Goal: Task Accomplishment & Management: Manage account settings

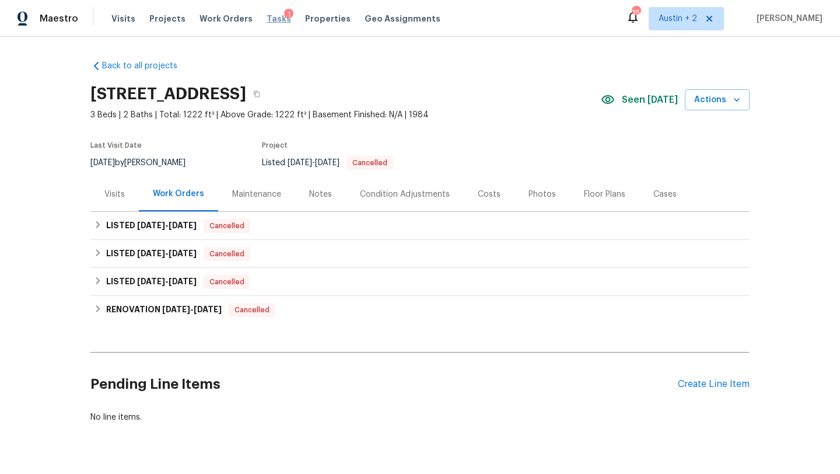
click at [268, 19] on span "Tasks" at bounding box center [279, 19] width 24 height 8
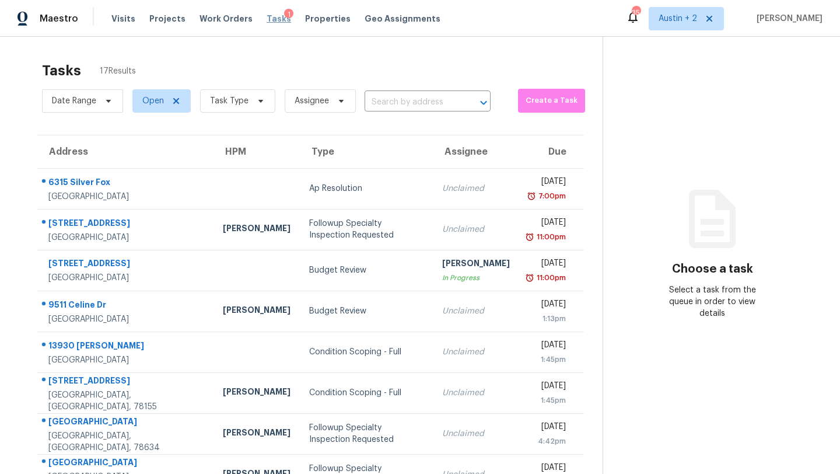
click at [267, 19] on span "Tasks" at bounding box center [279, 19] width 24 height 8
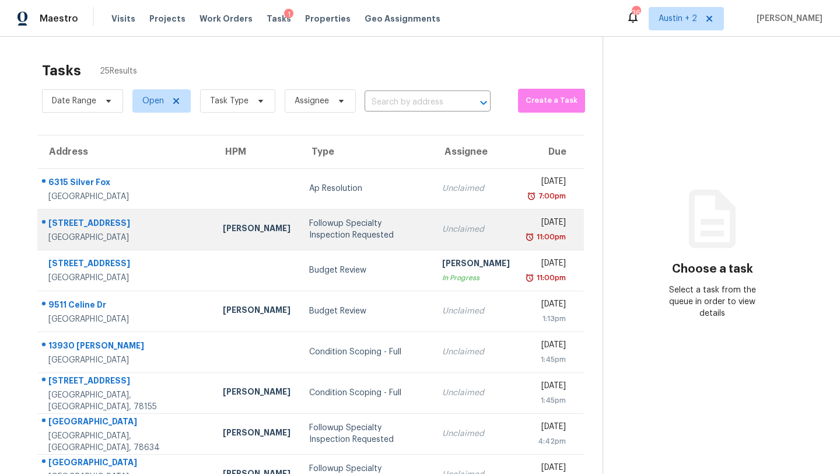
click at [309, 219] on div "Followup Specialty Inspection Requested" at bounding box center [366, 229] width 114 height 23
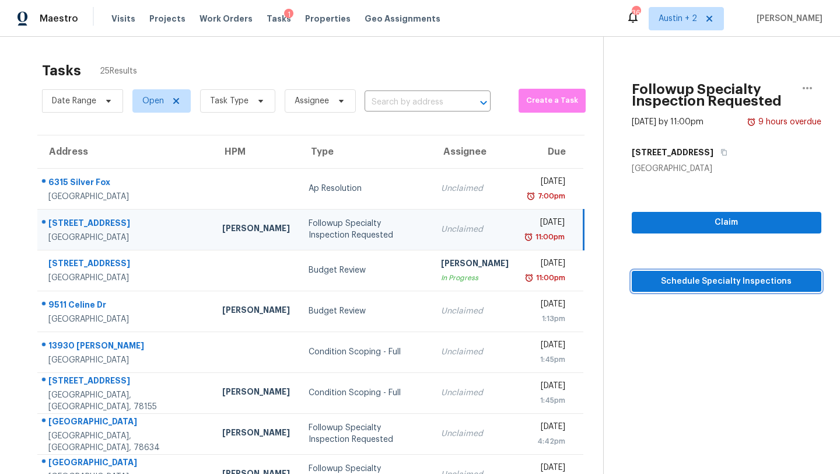
click at [702, 282] on span "Schedule Specialty Inspections" at bounding box center [726, 281] width 171 height 15
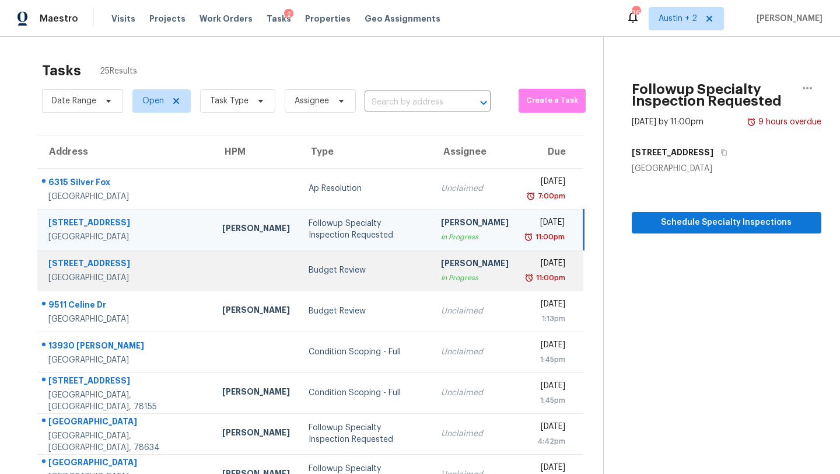
click at [299, 260] on td "Budget Review" at bounding box center [365, 270] width 132 height 41
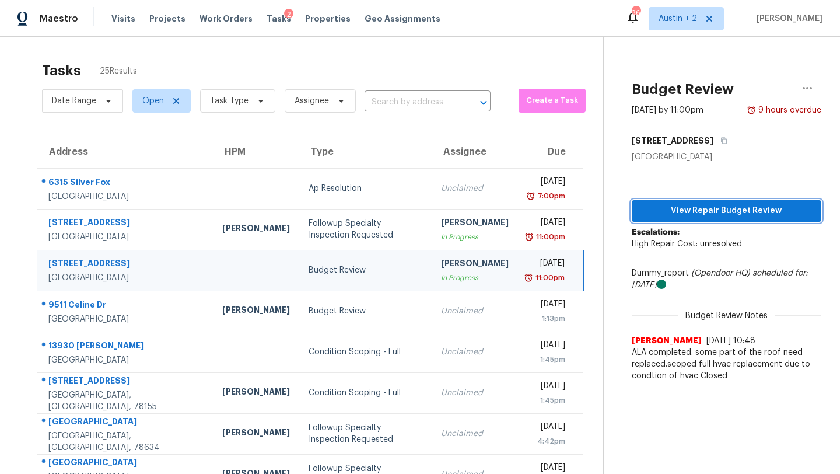
click at [645, 209] on span "View Repair Budget Review" at bounding box center [726, 211] width 171 height 15
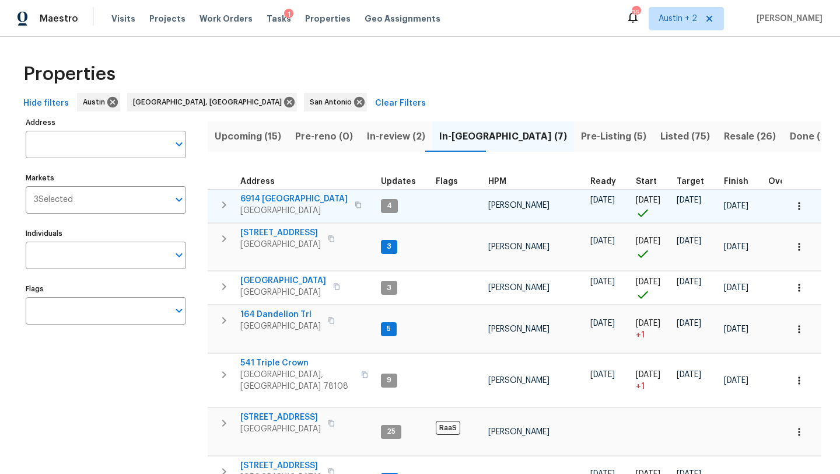
click at [282, 197] on span "6914 [GEOGRAPHIC_DATA]" at bounding box center [293, 199] width 107 height 12
click at [274, 195] on span "6914 [GEOGRAPHIC_DATA]" at bounding box center [293, 199] width 107 height 12
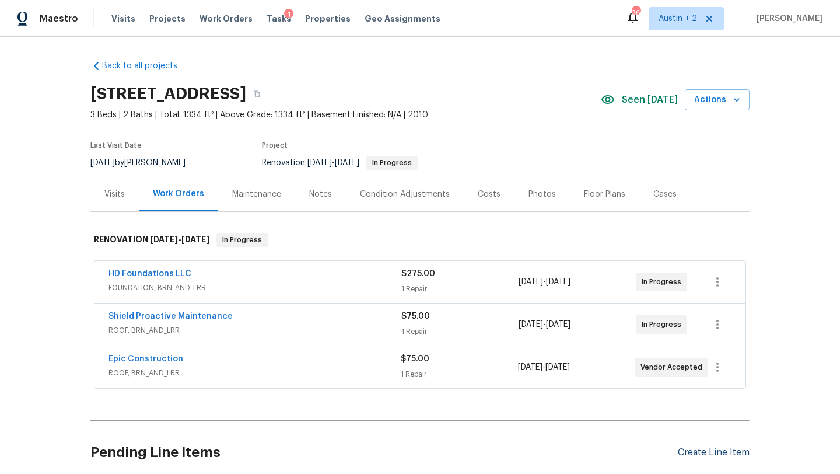
click at [709, 450] on div "Create Line Item" at bounding box center [714, 452] width 72 height 11
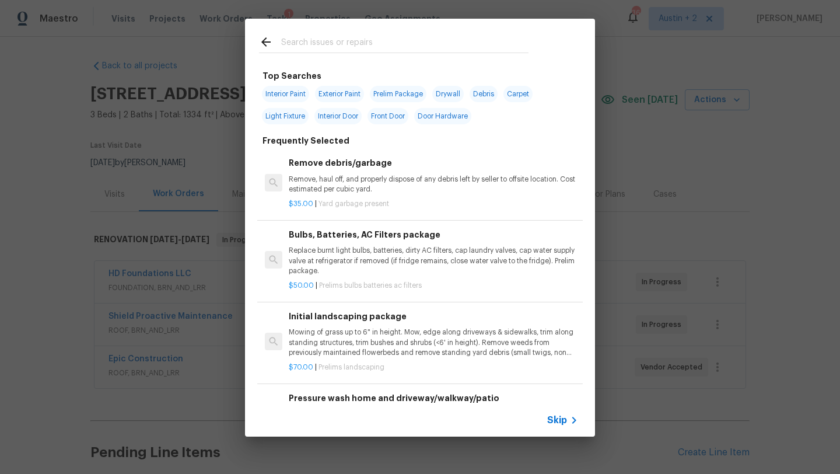
click at [306, 43] on input "text" at bounding box center [404, 43] width 247 height 17
type input "roof"
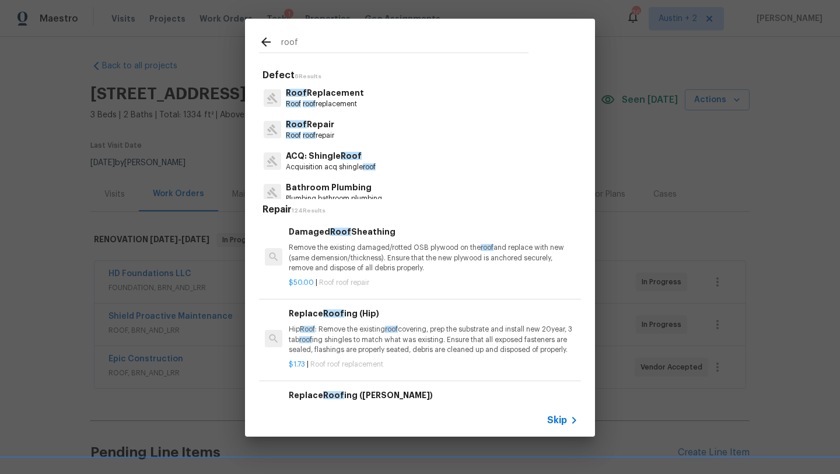
click at [324, 97] on p "Roof Replacement" at bounding box center [325, 93] width 78 height 12
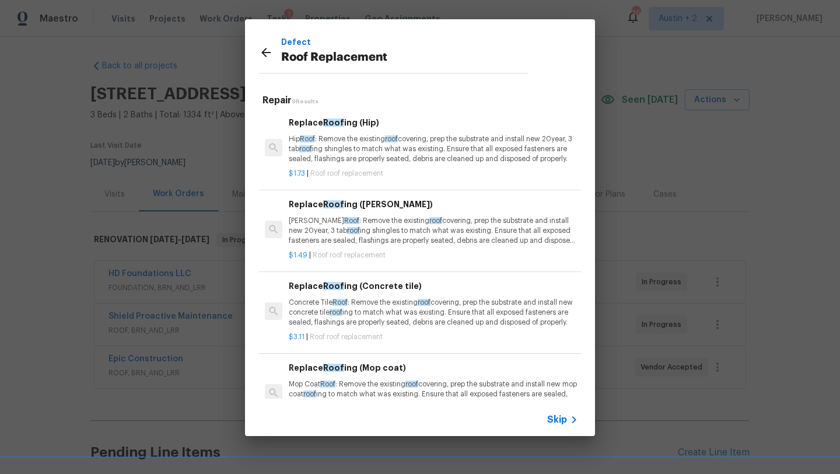
click at [390, 233] on p "Gable Roof : Remove the existing roof covering, prep the substrate and install …" at bounding box center [433, 231] width 289 height 30
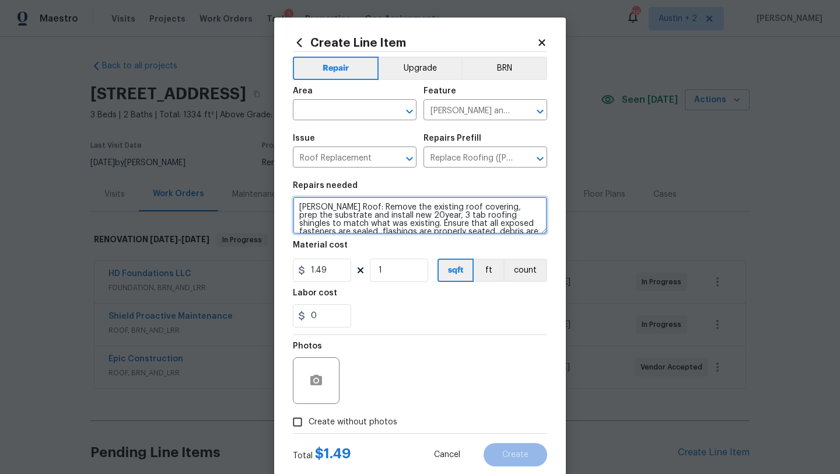
scroll to position [16, 0]
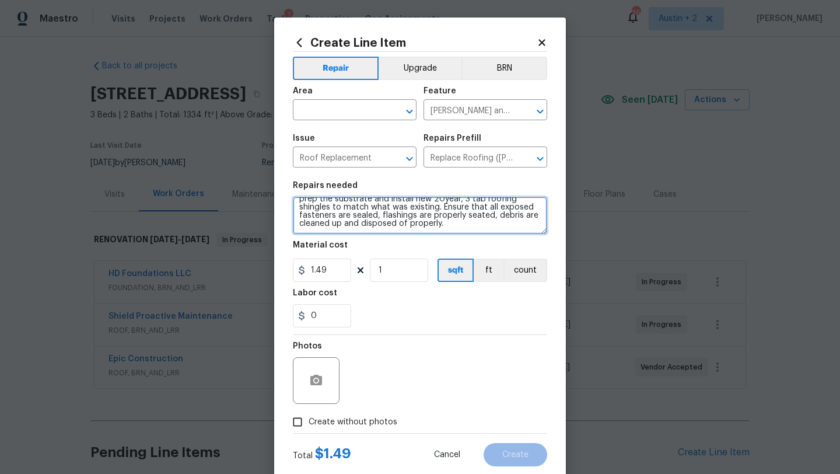
drag, startPoint x: 298, startPoint y: 205, endPoint x: 374, endPoint y: 290, distance: 113.6
click at [374, 290] on section "Repairs needed Gable Roof: Remove the existing roof covering, prep the substrat…" at bounding box center [420, 254] width 254 height 160
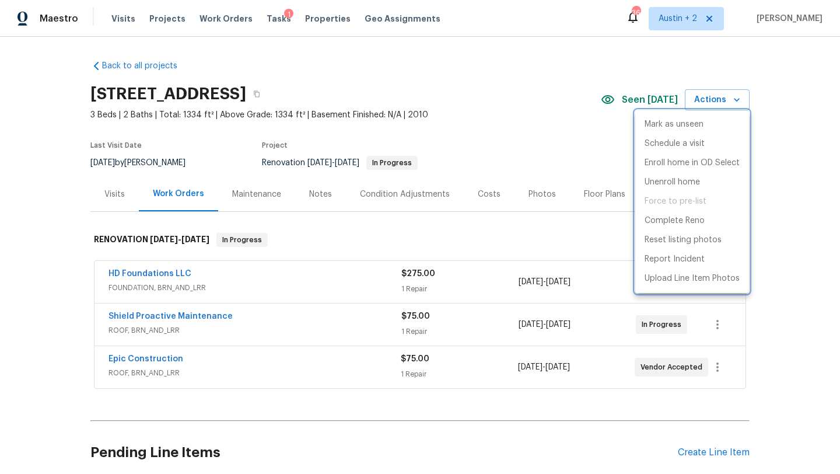
click at [780, 183] on div at bounding box center [420, 237] width 840 height 474
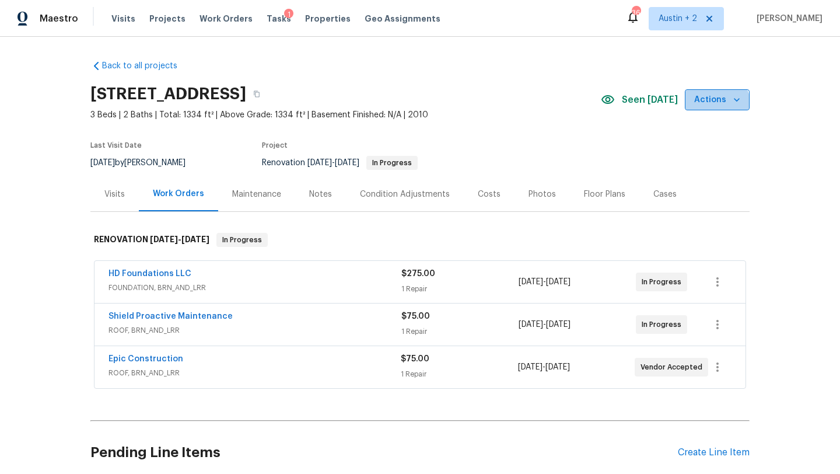
click at [715, 106] on span "Actions" at bounding box center [717, 100] width 46 height 15
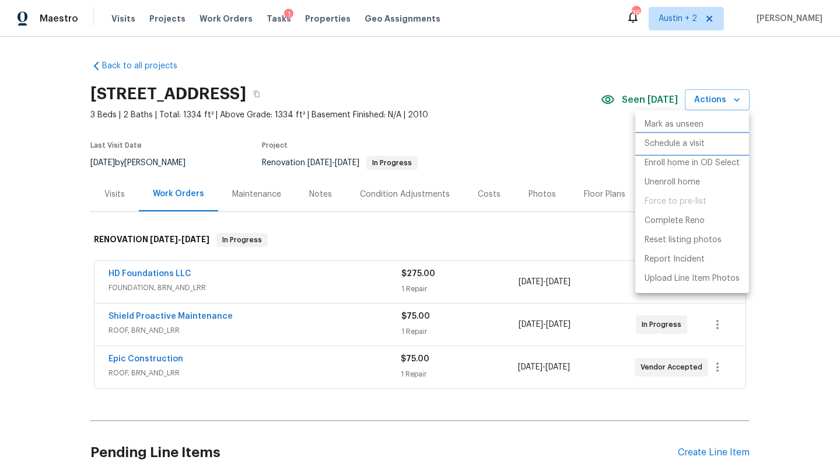
click at [688, 142] on p "Schedule a visit" at bounding box center [675, 144] width 60 height 12
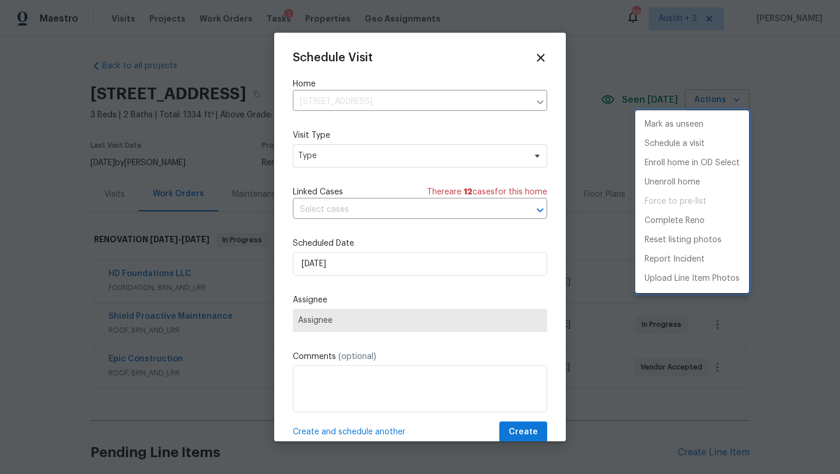
click at [393, 153] on div at bounding box center [420, 237] width 840 height 474
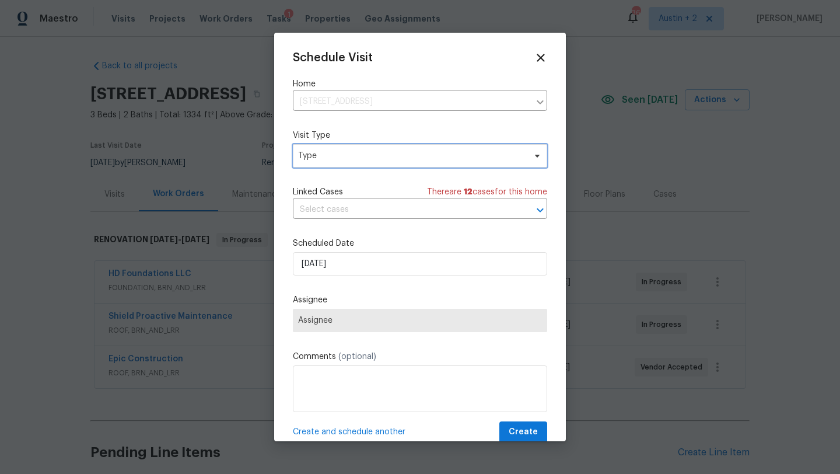
click at [393, 153] on span "Type" at bounding box center [411, 156] width 227 height 12
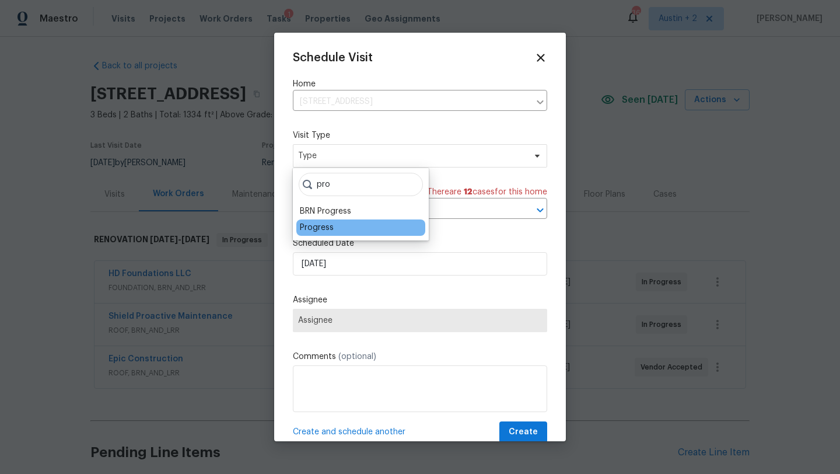
type input "pro"
click at [328, 228] on div "Progress" at bounding box center [317, 228] width 34 height 12
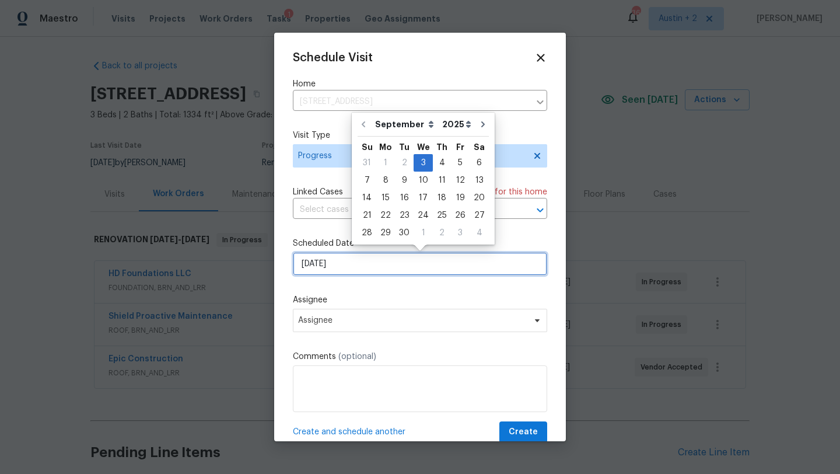
click at [337, 260] on input "[DATE]" at bounding box center [420, 263] width 254 height 23
click at [437, 159] on div "4" at bounding box center [442, 163] width 18 height 16
type input "[DATE]"
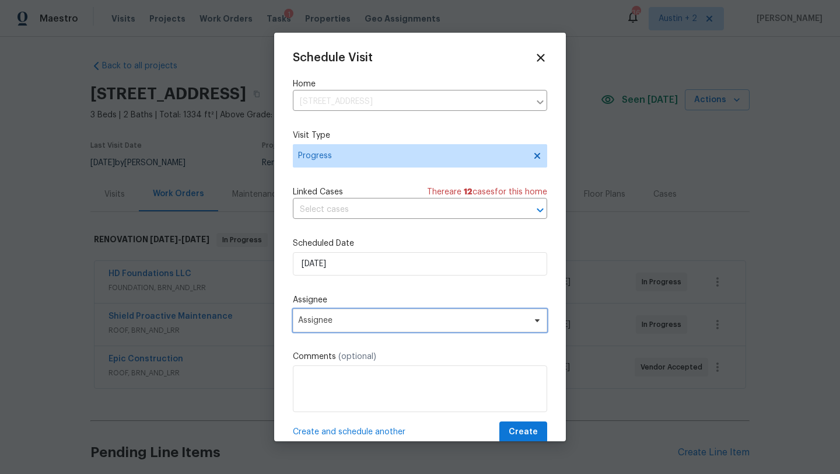
click at [333, 324] on span "Assignee" at bounding box center [412, 320] width 229 height 9
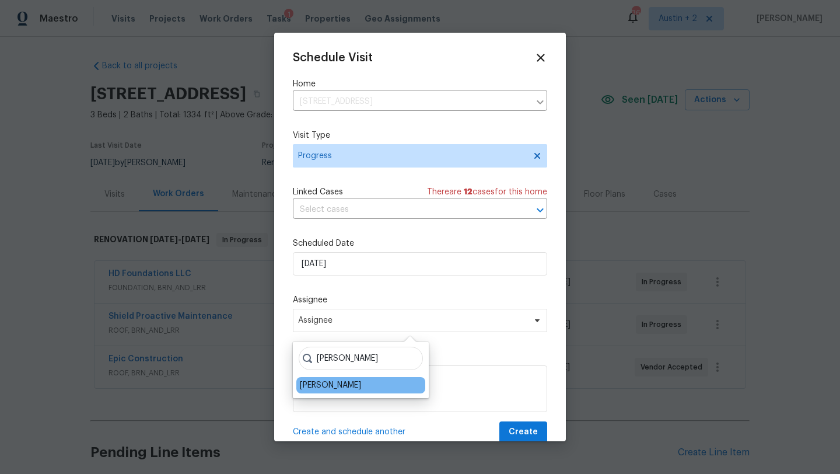
type input "sheila"
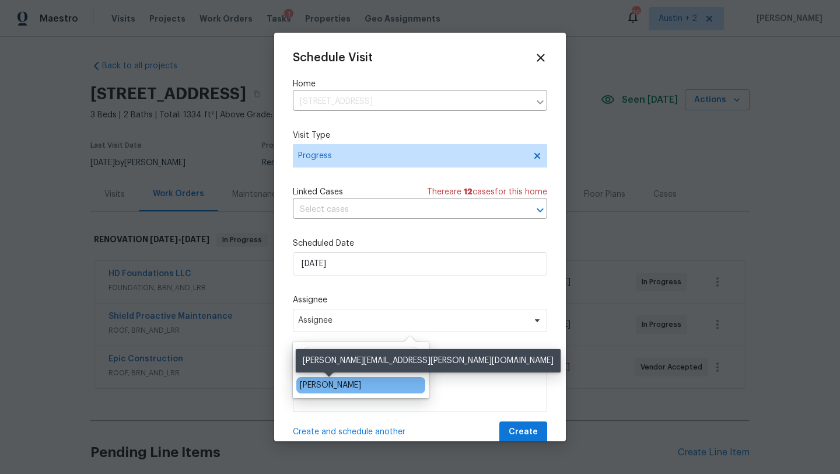
click at [323, 383] on div "[PERSON_NAME]" at bounding box center [330, 385] width 61 height 12
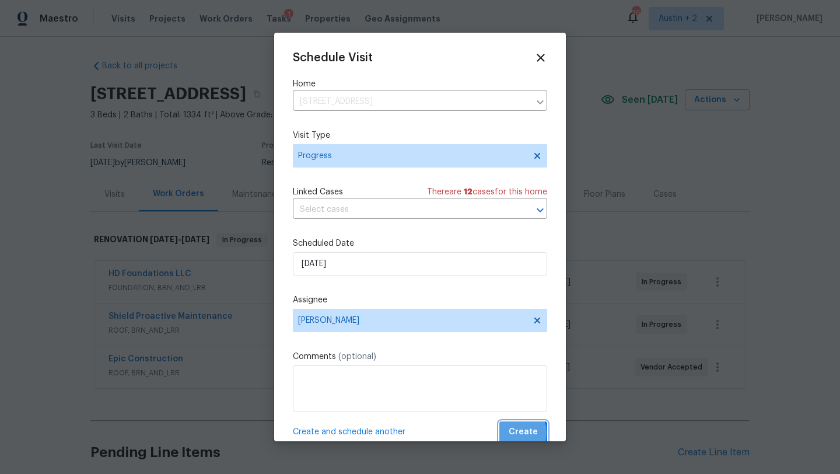
click at [515, 433] on span "Create" at bounding box center [523, 432] width 29 height 15
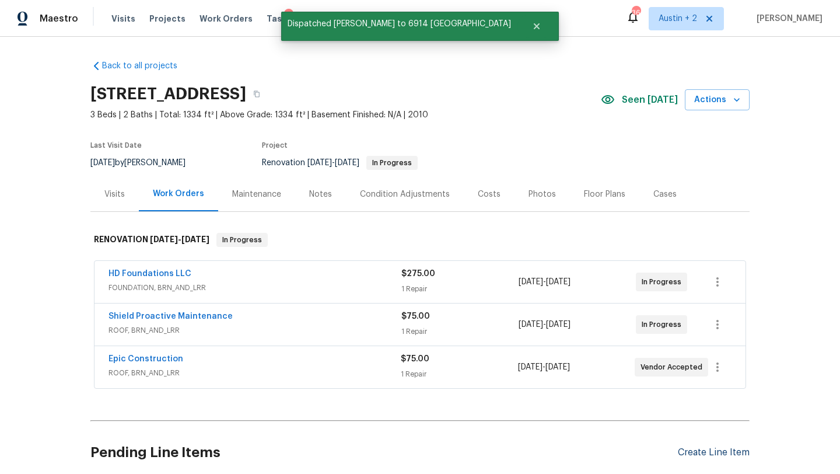
click at [701, 452] on div "Create Line Item" at bounding box center [714, 452] width 72 height 11
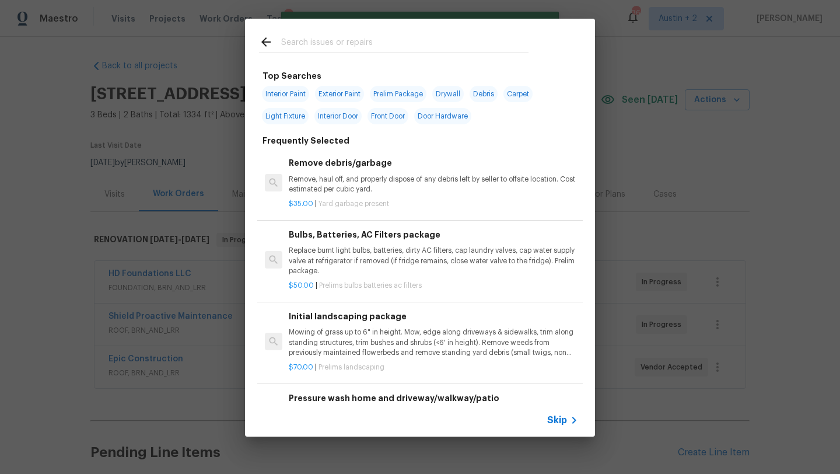
click at [334, 45] on input "text" at bounding box center [404, 43] width 247 height 17
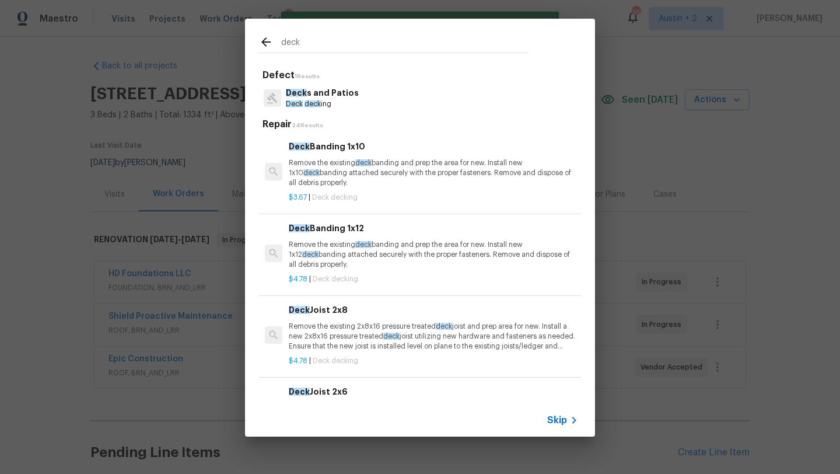
type input "deck"
click at [325, 99] on p "Deck deck ing" at bounding box center [322, 104] width 73 height 10
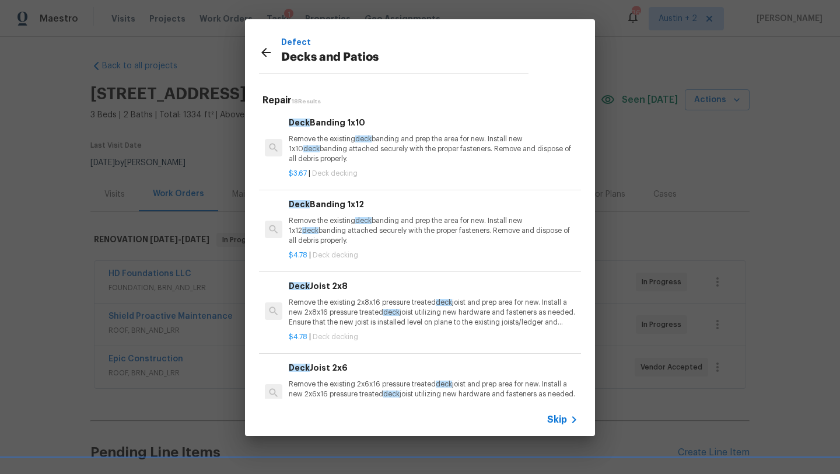
click at [264, 51] on icon at bounding box center [265, 52] width 9 height 9
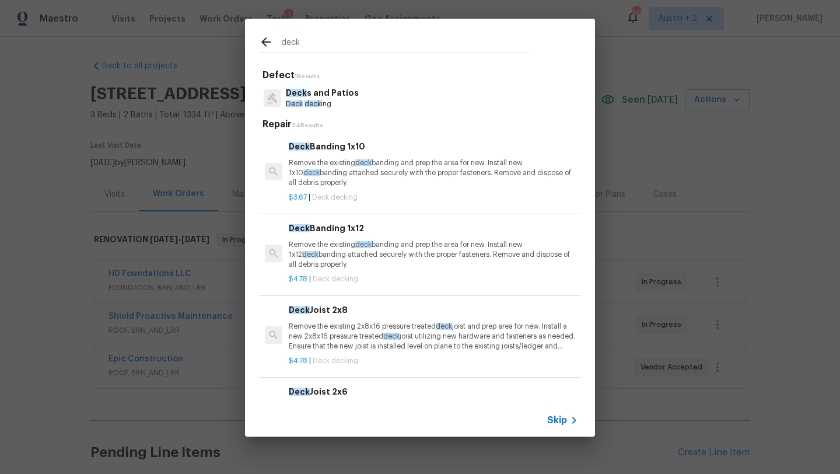
drag, startPoint x: 311, startPoint y: 46, endPoint x: 239, endPoint y: 43, distance: 72.4
click at [239, 43] on div "deck Defect 1 Results Deck s and Patios Deck deck ing Repair 24 Results Deck Ba…" at bounding box center [420, 227] width 840 height 455
type input "paint deck"
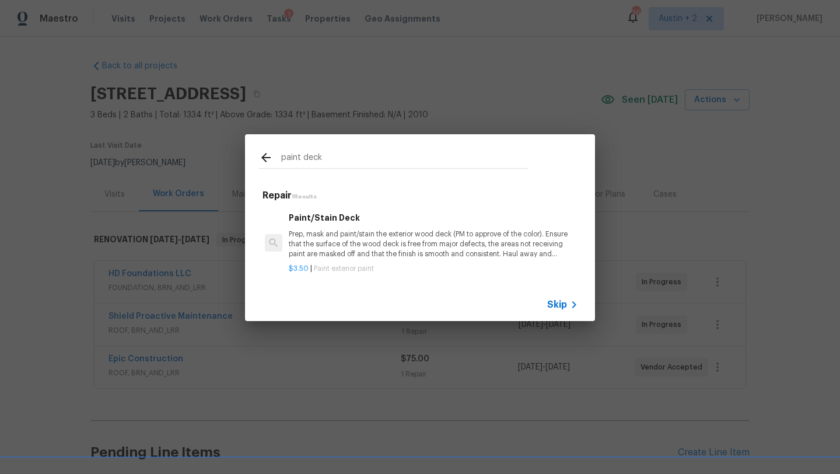
click at [391, 243] on p "Prep, mask and paint/stain the exterior wood deck (PM to approve of the color).…" at bounding box center [433, 244] width 289 height 30
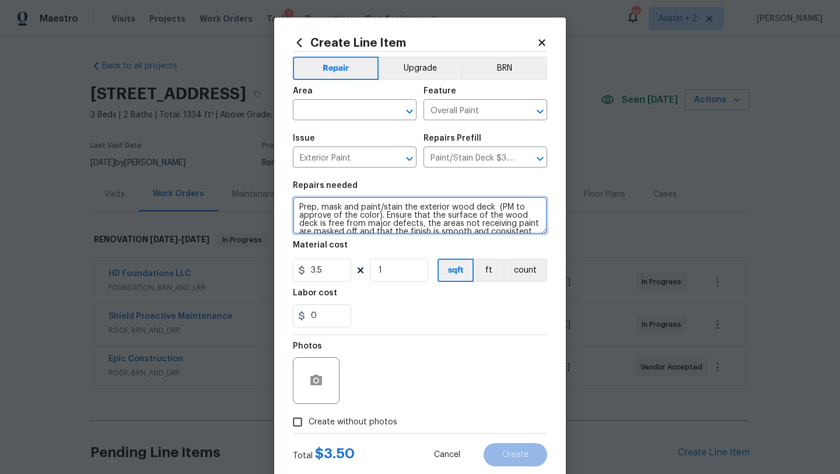
scroll to position [16, 0]
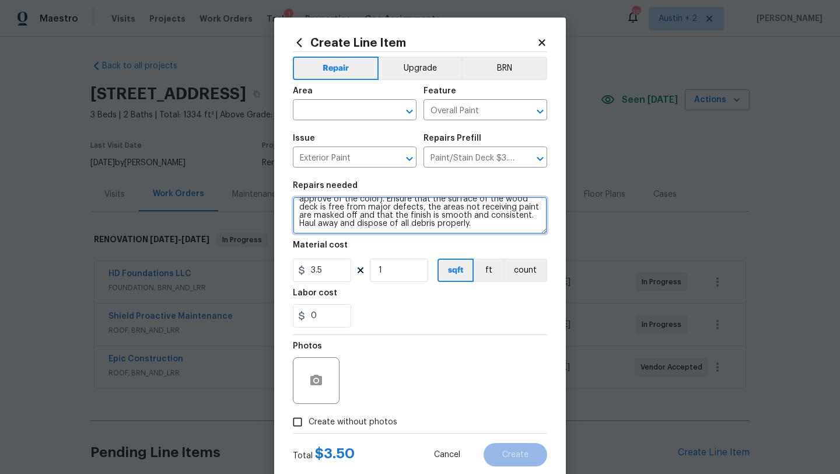
drag, startPoint x: 298, startPoint y: 208, endPoint x: 400, endPoint y: 293, distance: 132.6
click at [400, 293] on section "Repairs needed Prep, mask and paint/stain the exterior wood deck (PM to approve…" at bounding box center [420, 254] width 254 height 160
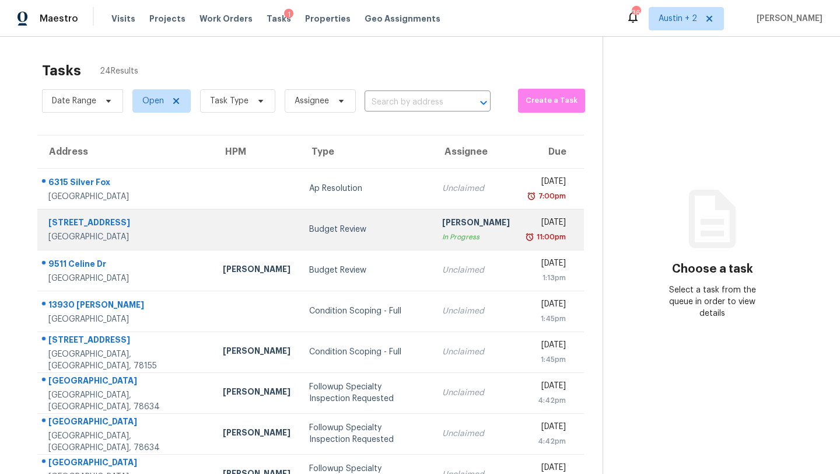
click at [309, 223] on div "Budget Review" at bounding box center [366, 229] width 114 height 12
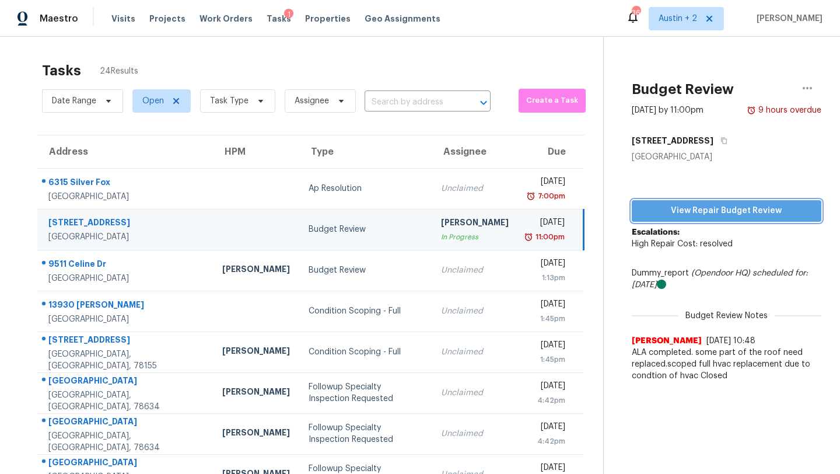
click at [695, 206] on span "View Repair Budget Review" at bounding box center [726, 211] width 171 height 15
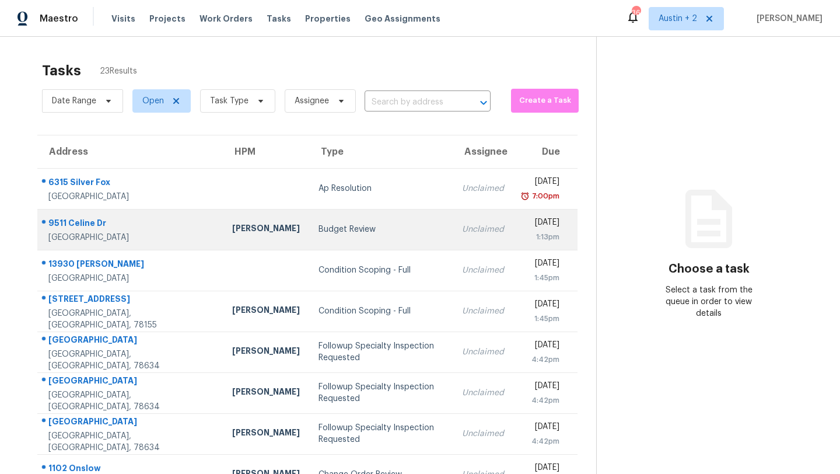
scroll to position [134, 0]
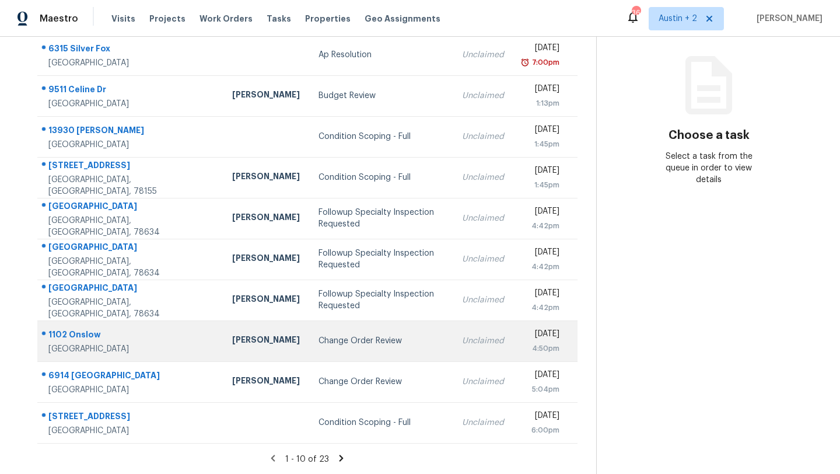
click at [318, 340] on div "Change Order Review" at bounding box center [380, 341] width 125 height 12
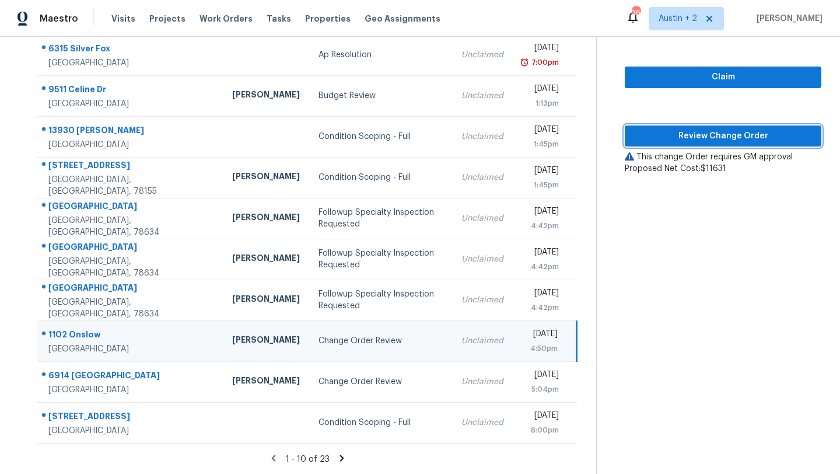
click at [653, 142] on button "Review Change Order" at bounding box center [723, 136] width 197 height 22
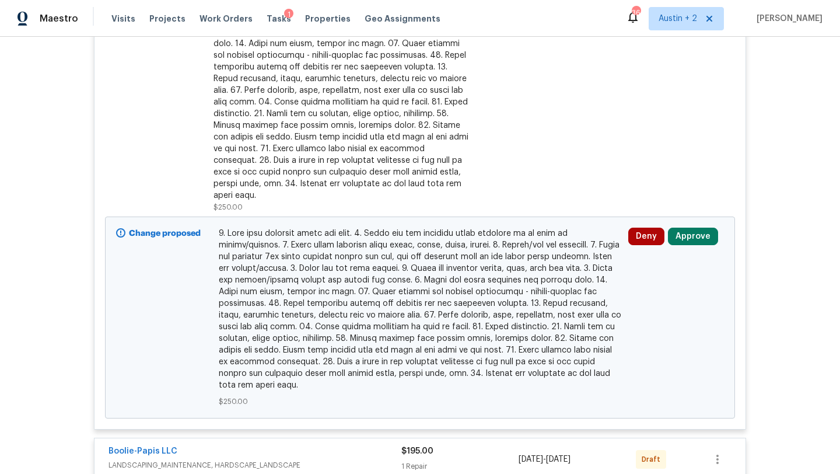
scroll to position [414, 0]
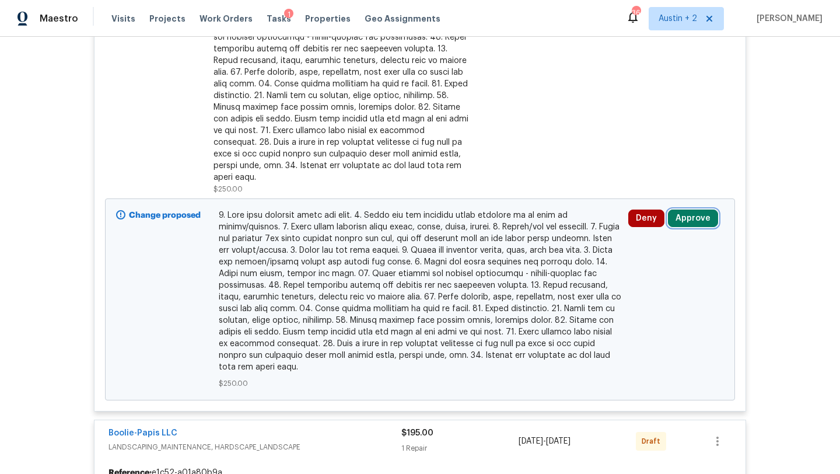
click at [687, 209] on button "Approve" at bounding box center [693, 217] width 50 height 17
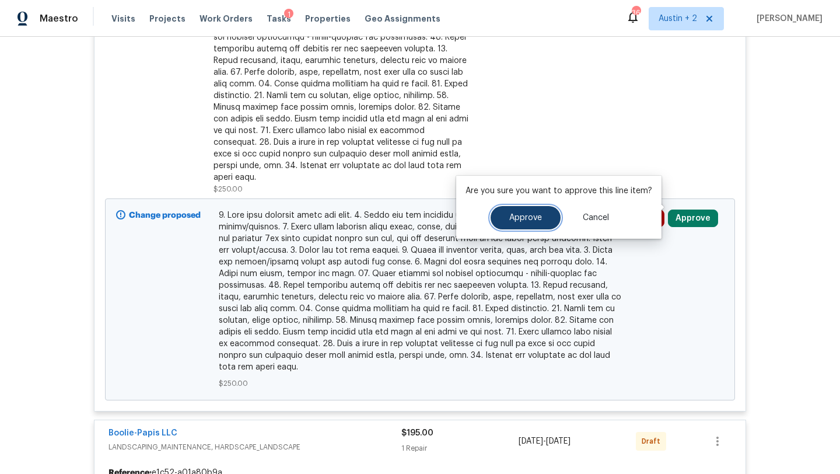
click at [546, 221] on button "Approve" at bounding box center [526, 217] width 70 height 23
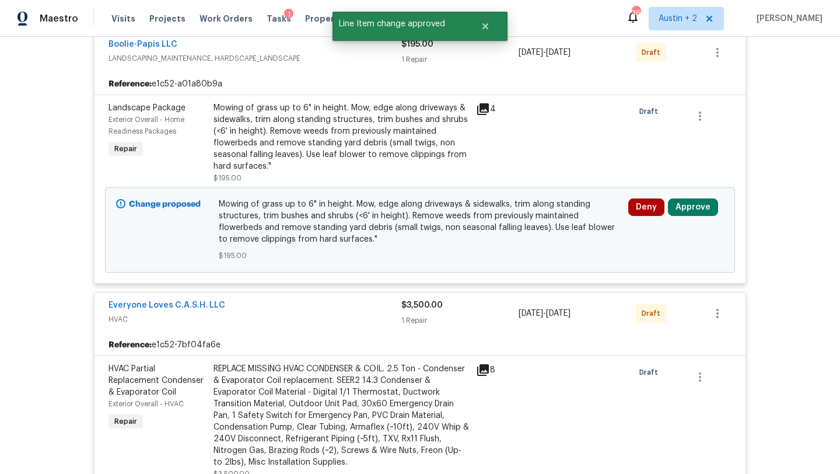
scroll to position [801, 0]
click at [696, 199] on button "Approve" at bounding box center [693, 207] width 50 height 17
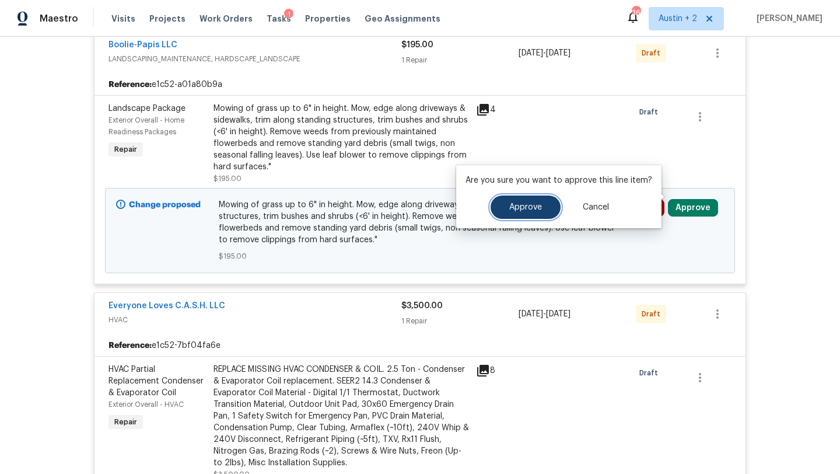
click at [509, 210] on span "Approve" at bounding box center [525, 207] width 33 height 9
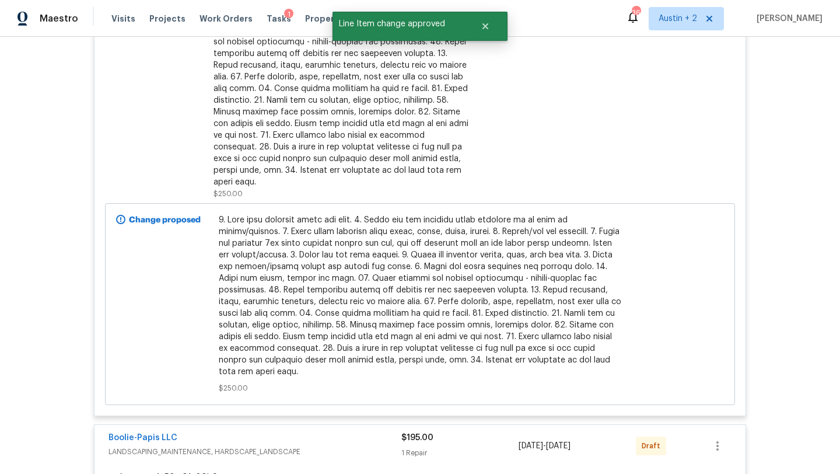
scroll to position [0, 0]
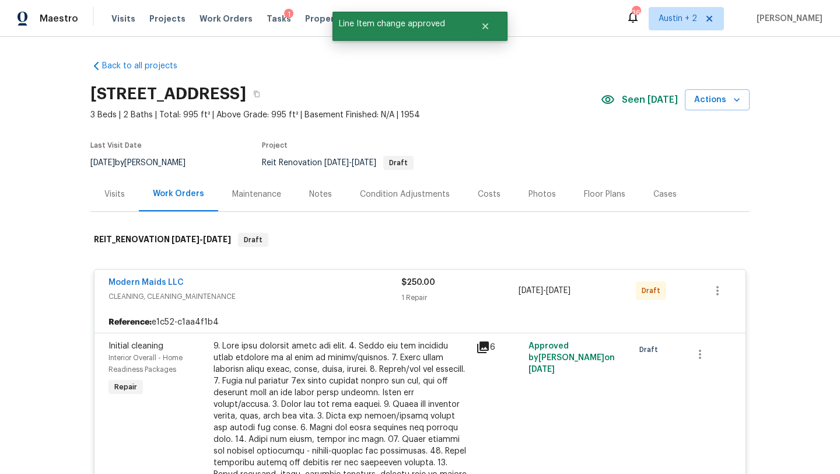
click at [485, 196] on div "Costs" at bounding box center [489, 194] width 23 height 12
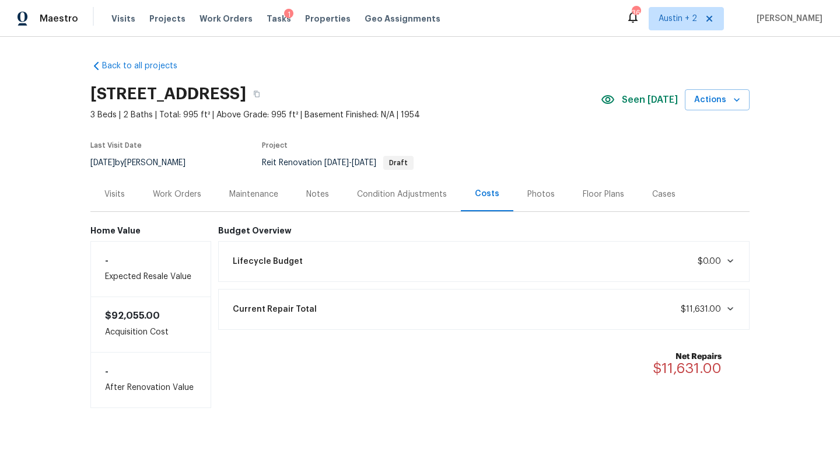
click at [184, 191] on div "Work Orders" at bounding box center [177, 194] width 48 height 12
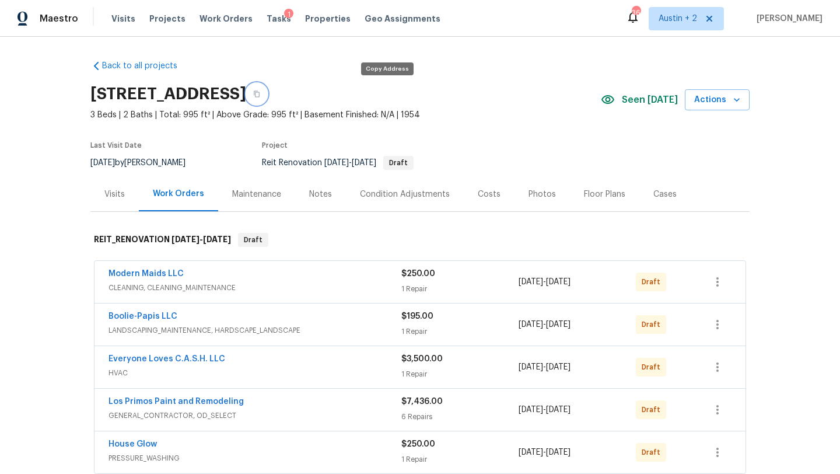
click at [260, 93] on icon "button" at bounding box center [256, 93] width 7 height 7
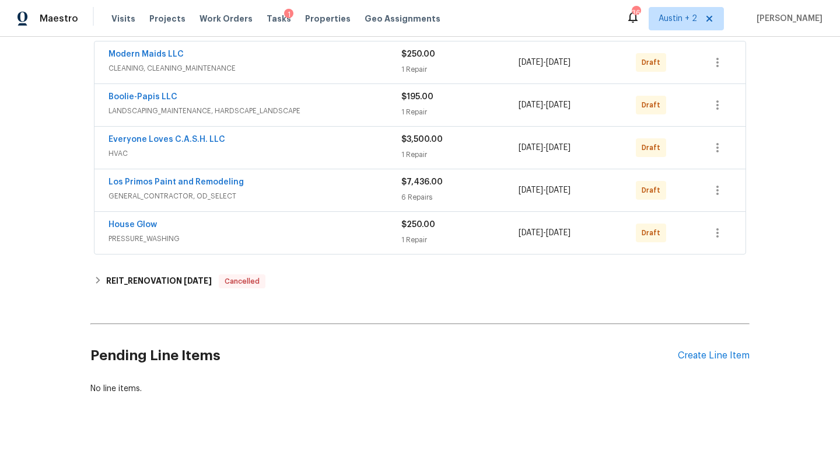
click at [354, 231] on div "House Glow" at bounding box center [254, 226] width 293 height 14
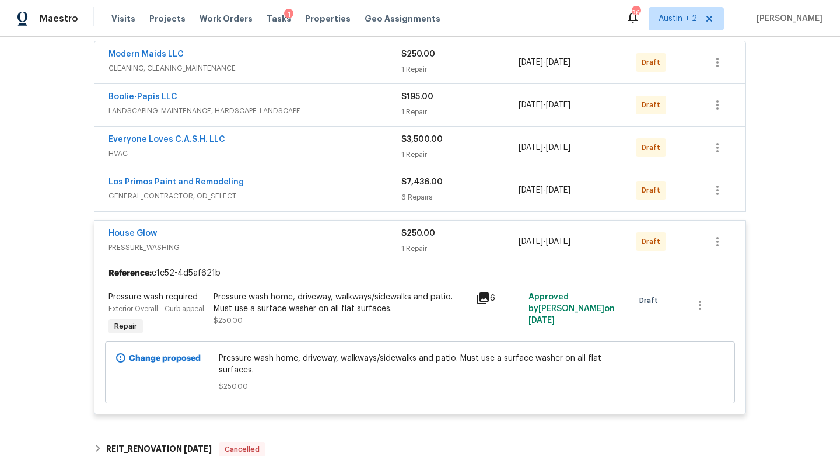
click at [351, 173] on div "Los Primos Paint and Remodeling GENERAL_CONTRACTOR, OD_SELECT $7,436.00 6 Repai…" at bounding box center [419, 190] width 651 height 42
click at [330, 187] on div "Los Primos Paint and Remodeling" at bounding box center [254, 183] width 293 height 14
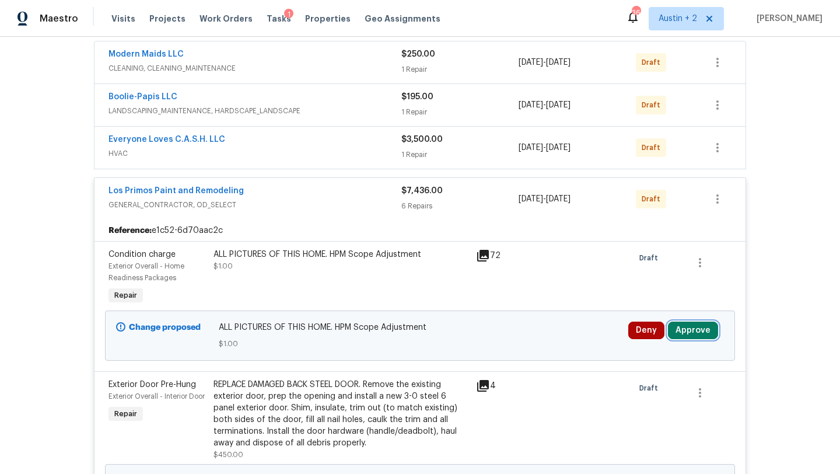
click at [691, 331] on button "Approve" at bounding box center [693, 329] width 50 height 17
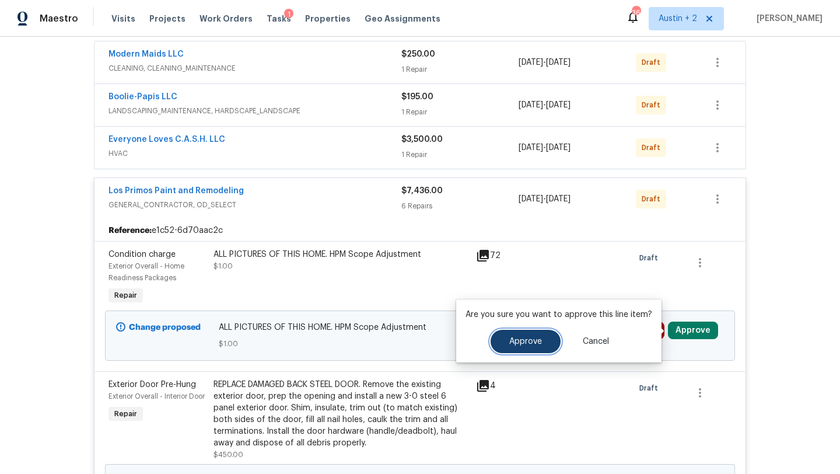
click at [537, 343] on span "Approve" at bounding box center [525, 341] width 33 height 9
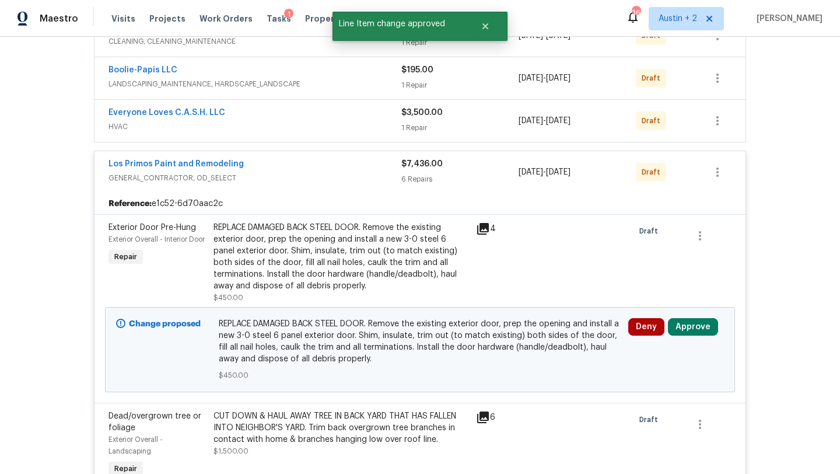
scroll to position [251, 0]
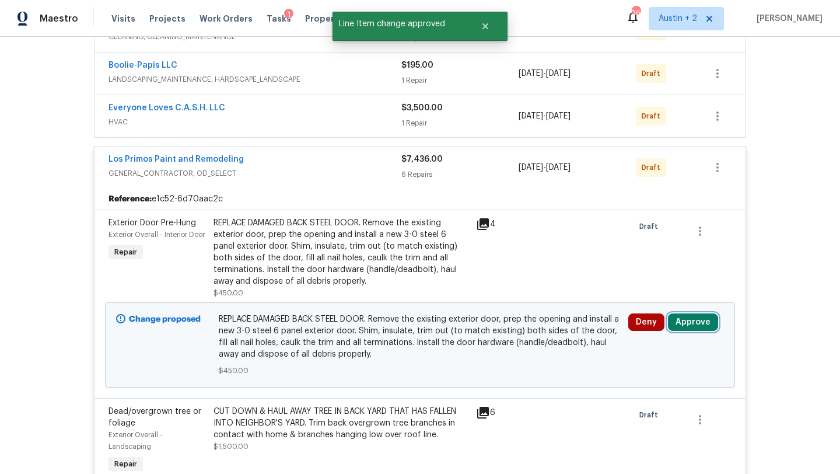
click at [701, 315] on button "Approve" at bounding box center [693, 321] width 50 height 17
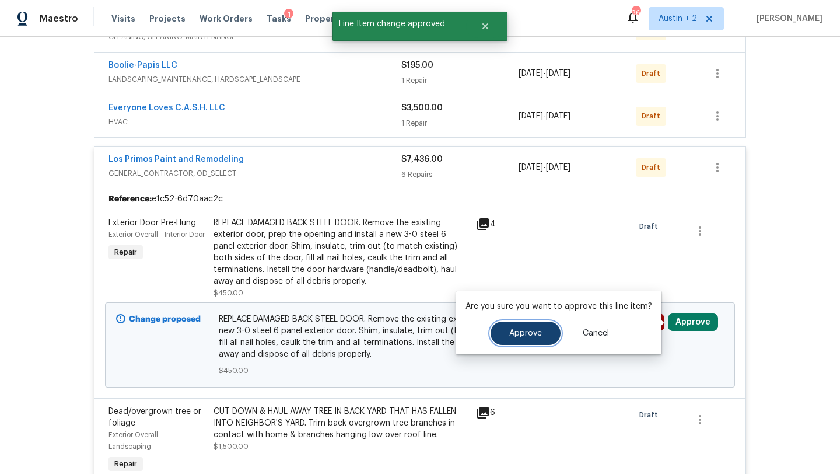
click at [519, 334] on span "Approve" at bounding box center [525, 333] width 33 height 9
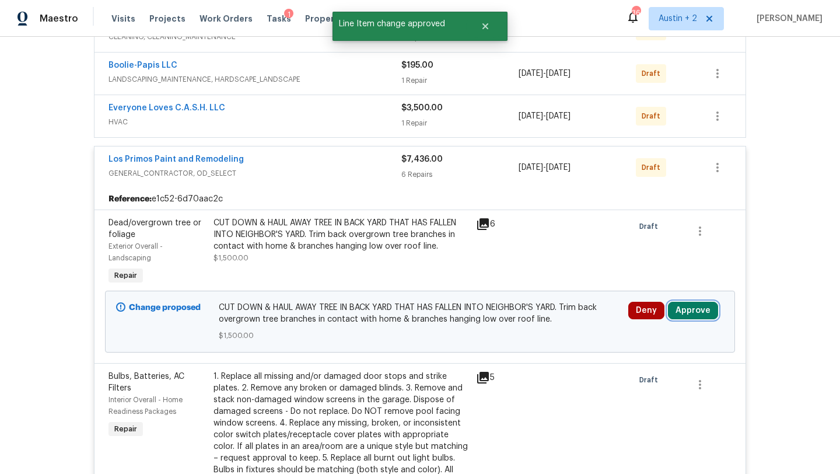
click at [684, 309] on button "Approve" at bounding box center [693, 310] width 50 height 17
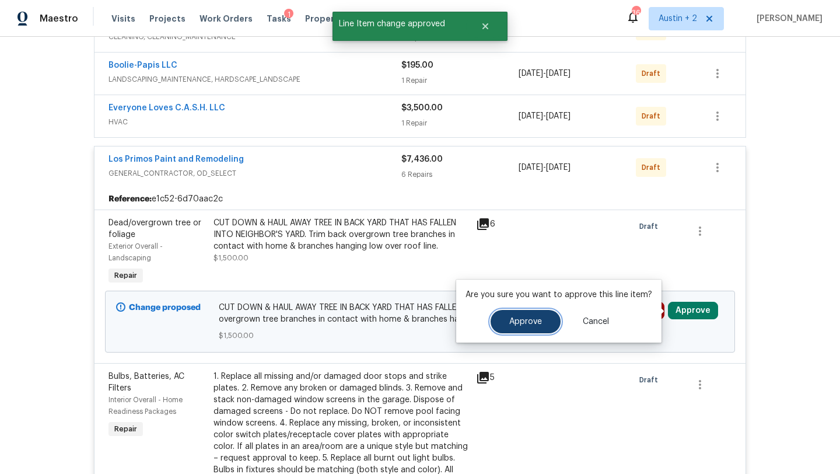
click at [528, 318] on span "Approve" at bounding box center [525, 321] width 33 height 9
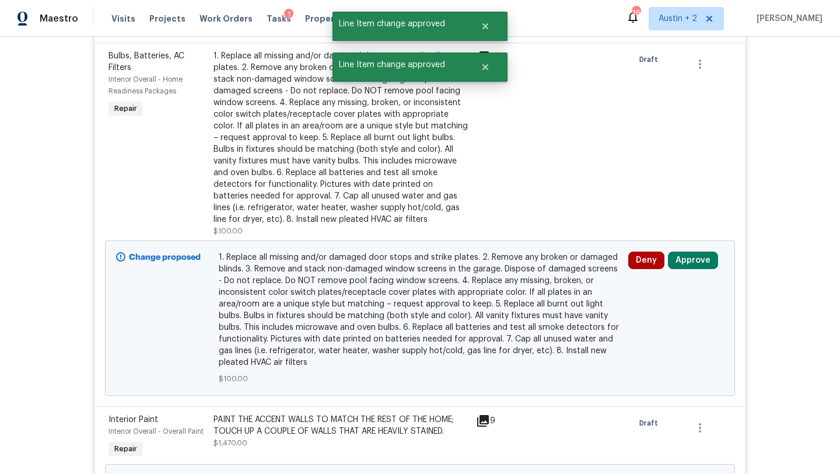
scroll to position [457, 0]
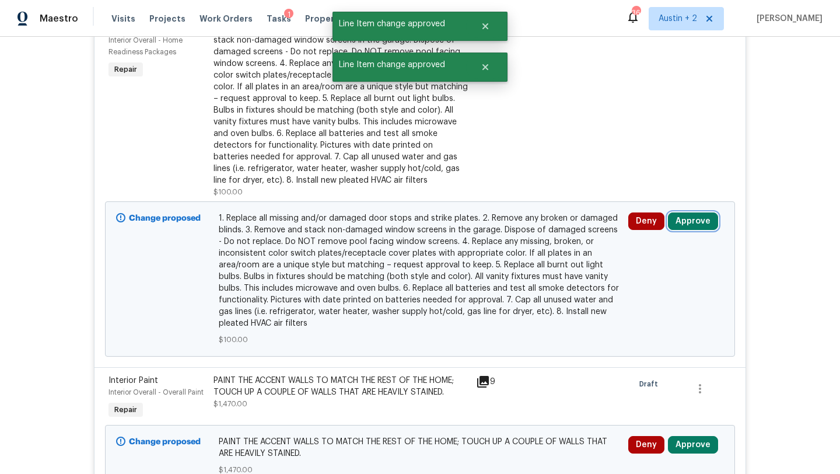
click at [699, 220] on button "Approve" at bounding box center [693, 220] width 50 height 17
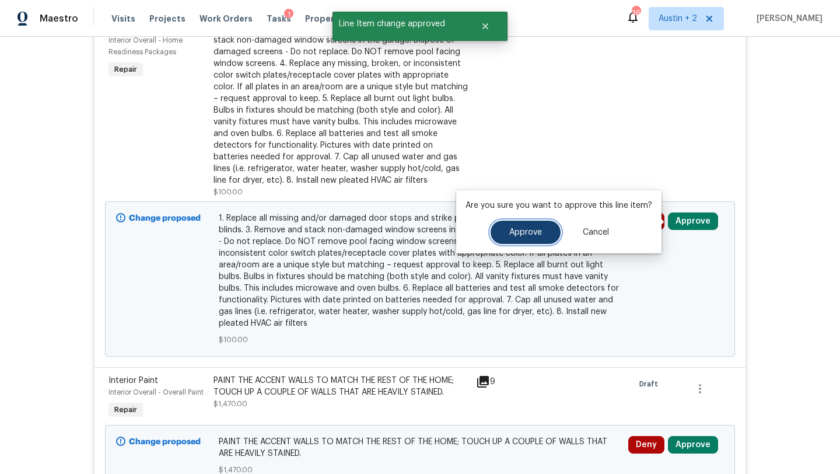
click at [519, 234] on span "Approve" at bounding box center [525, 232] width 33 height 9
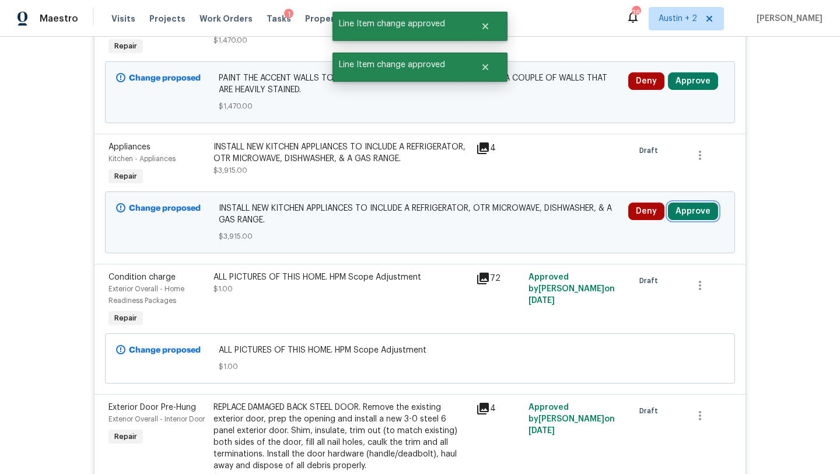
click at [691, 215] on button "Approve" at bounding box center [693, 210] width 50 height 17
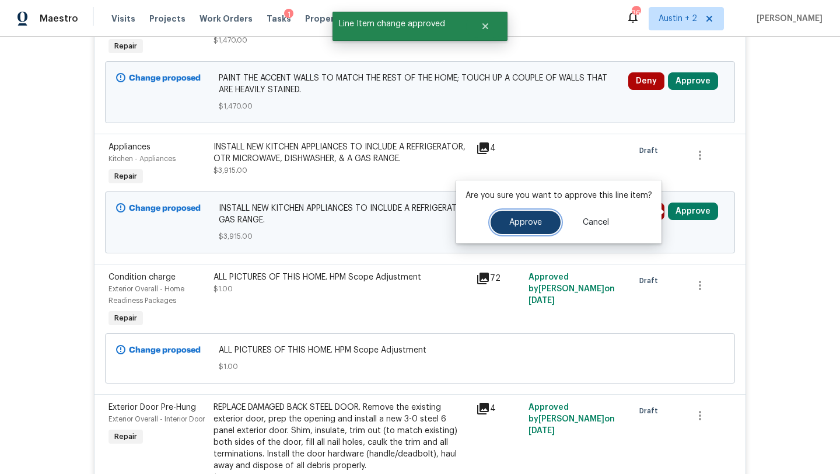
click at [504, 227] on button "Approve" at bounding box center [526, 222] width 70 height 23
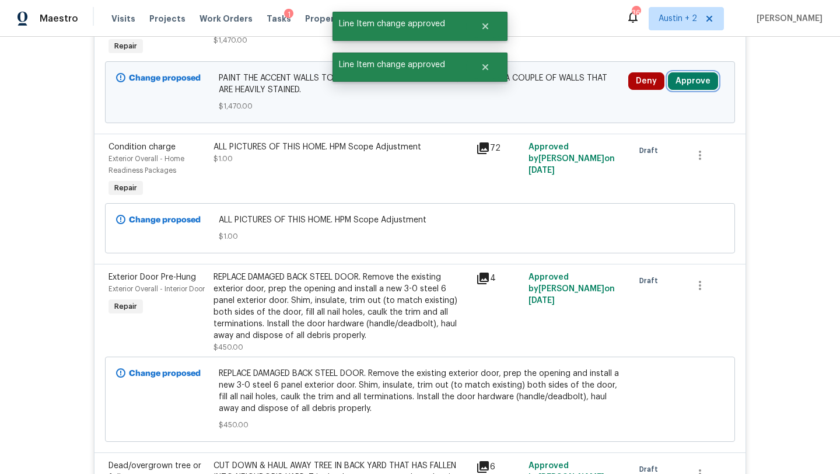
click at [692, 82] on button "Approve" at bounding box center [693, 80] width 50 height 17
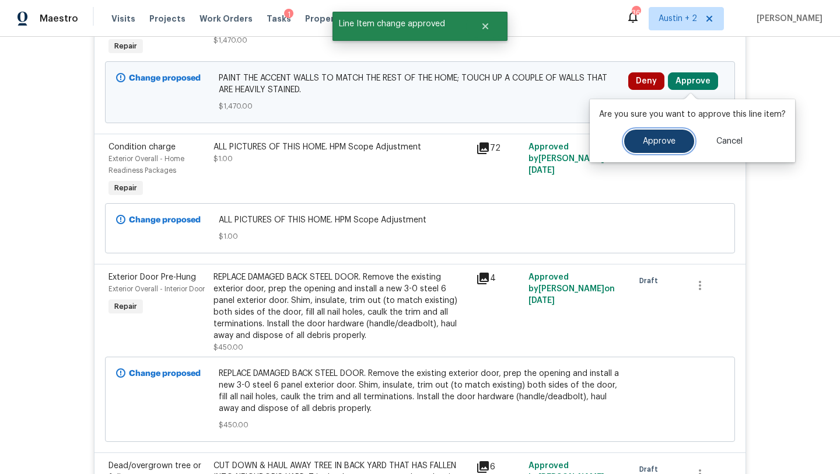
click at [628, 138] on button "Approve" at bounding box center [659, 140] width 70 height 23
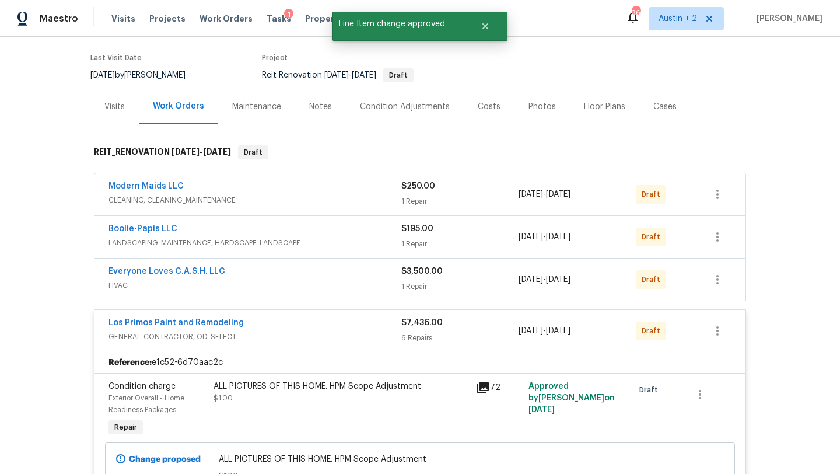
scroll to position [185, 0]
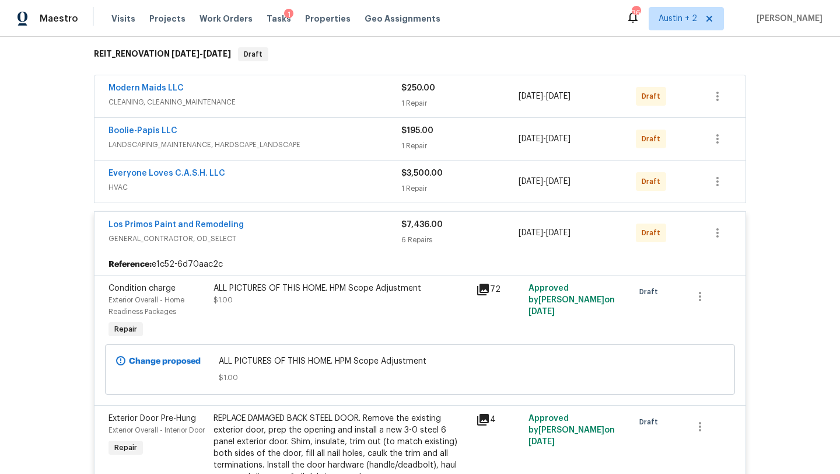
click at [533, 181] on span "[DATE]" at bounding box center [531, 181] width 24 height 8
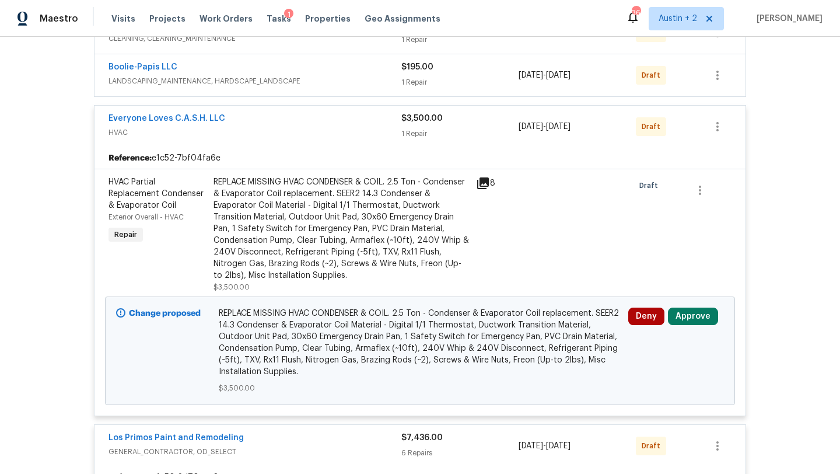
scroll to position [273, 0]
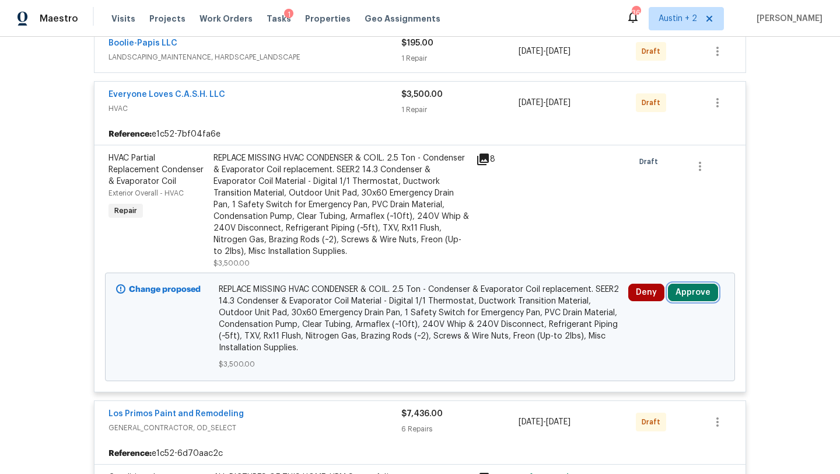
click at [695, 287] on button "Approve" at bounding box center [693, 291] width 50 height 17
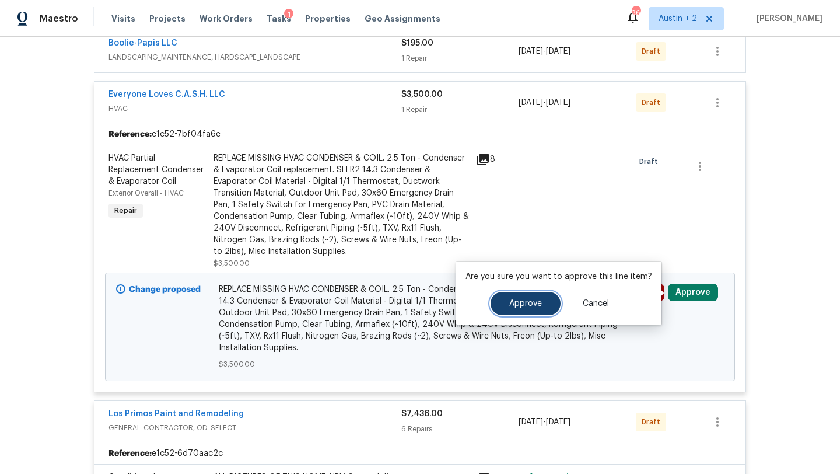
click at [538, 304] on span "Approve" at bounding box center [525, 303] width 33 height 9
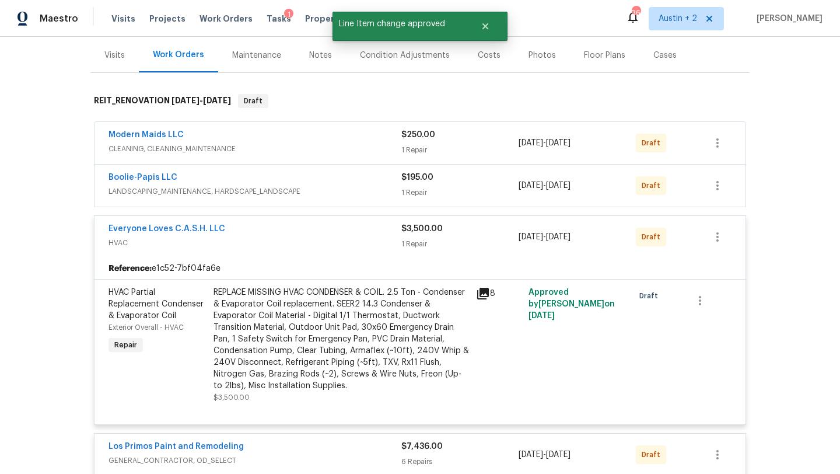
scroll to position [143, 0]
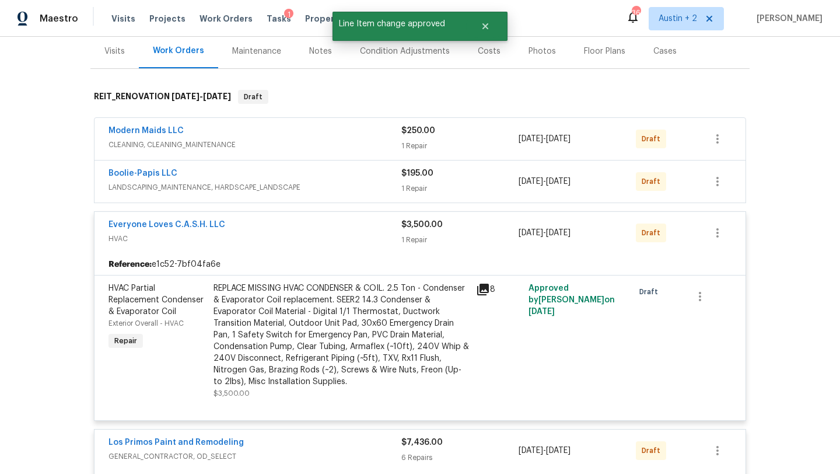
click at [521, 186] on span "[DATE] - [DATE]" at bounding box center [545, 182] width 52 height 12
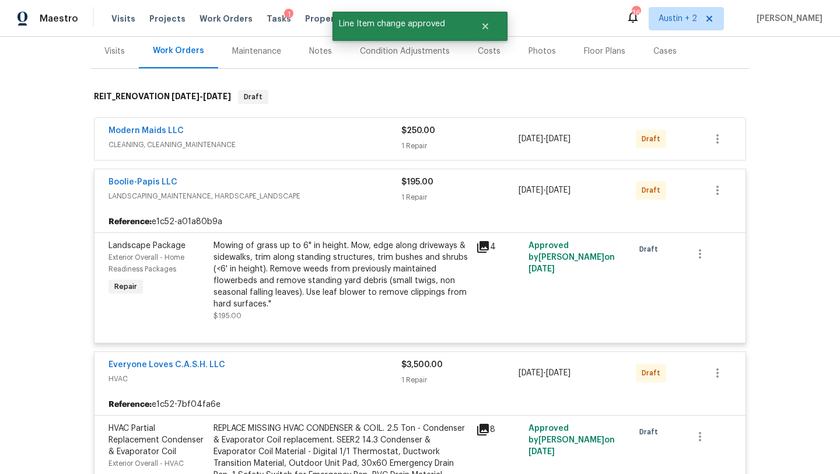
click at [513, 146] on div "1 Repair" at bounding box center [459, 146] width 117 height 12
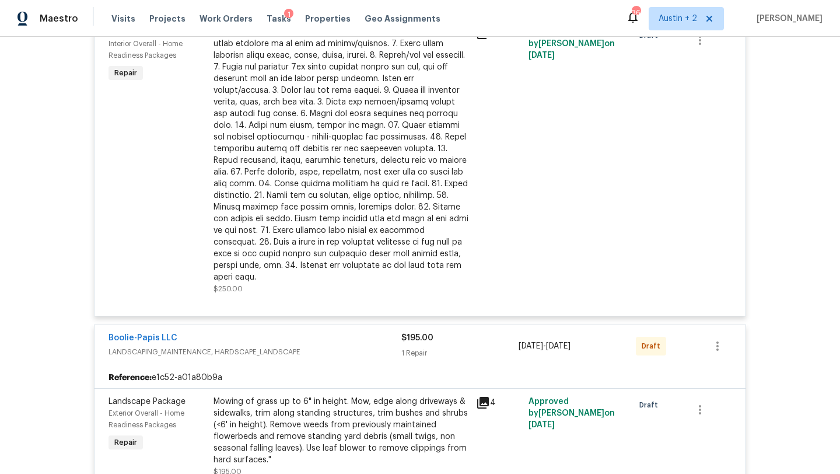
scroll to position [0, 0]
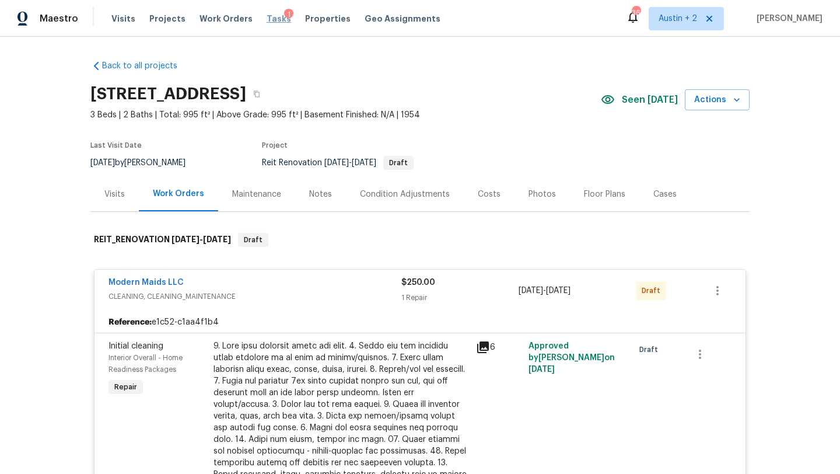
click at [267, 21] on span "Tasks" at bounding box center [279, 19] width 24 height 8
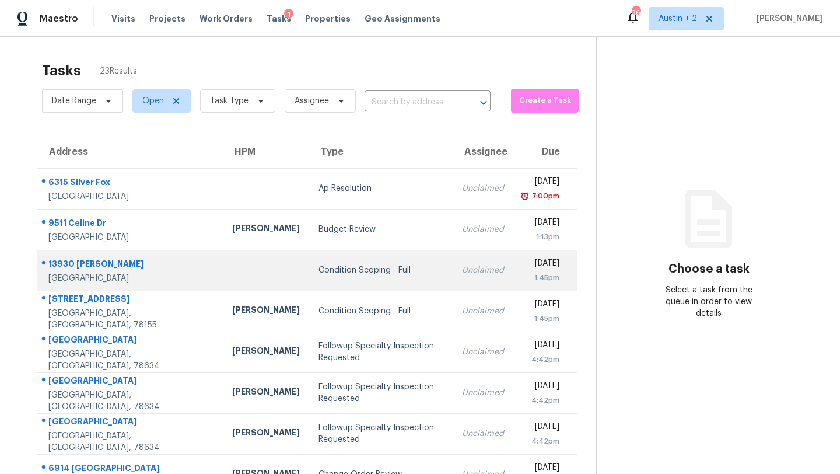
scroll to position [134, 0]
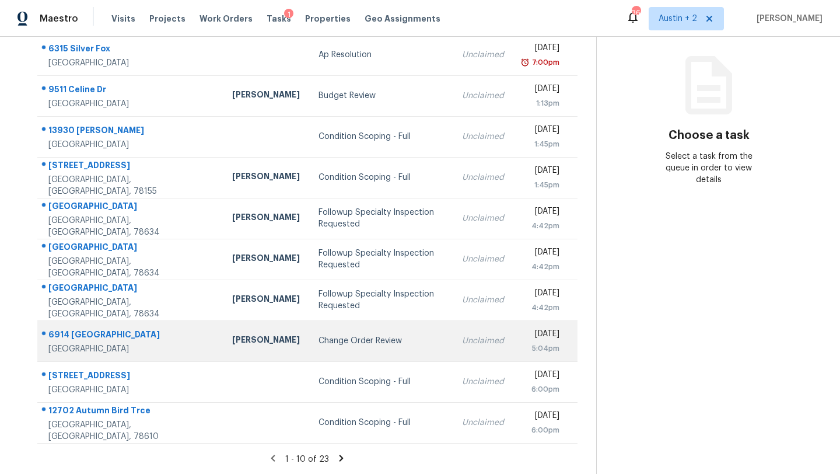
click at [318, 345] on div "Change Order Review" at bounding box center [380, 341] width 125 height 12
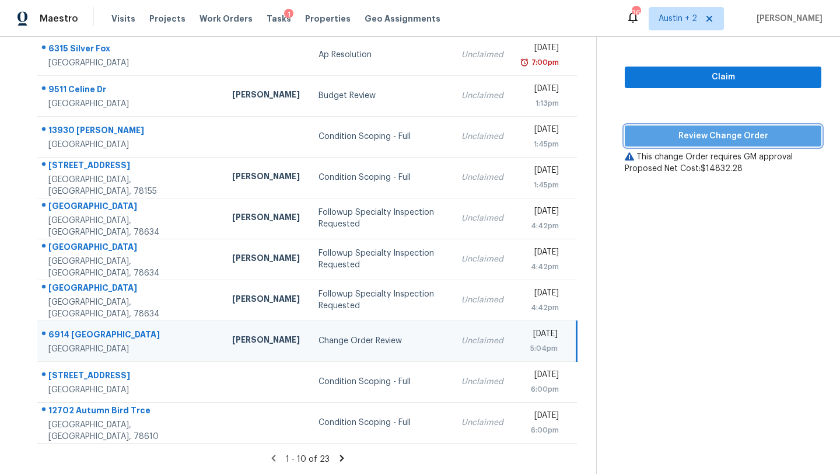
click at [642, 138] on span "Review Change Order" at bounding box center [723, 136] width 178 height 15
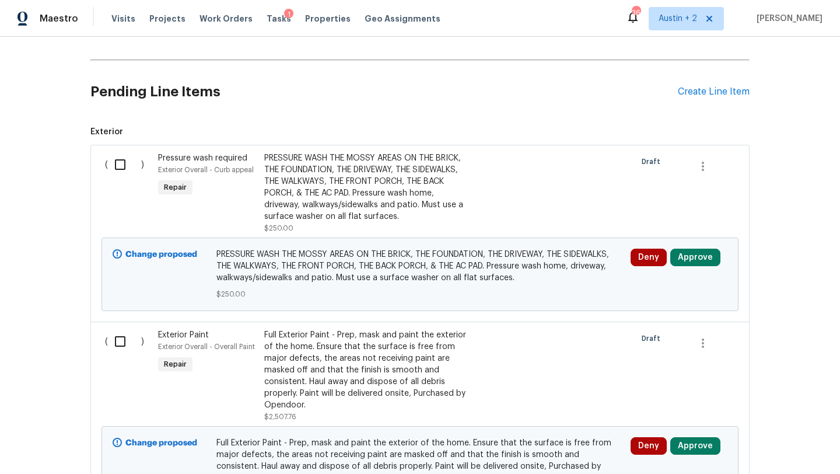
scroll to position [374, 0]
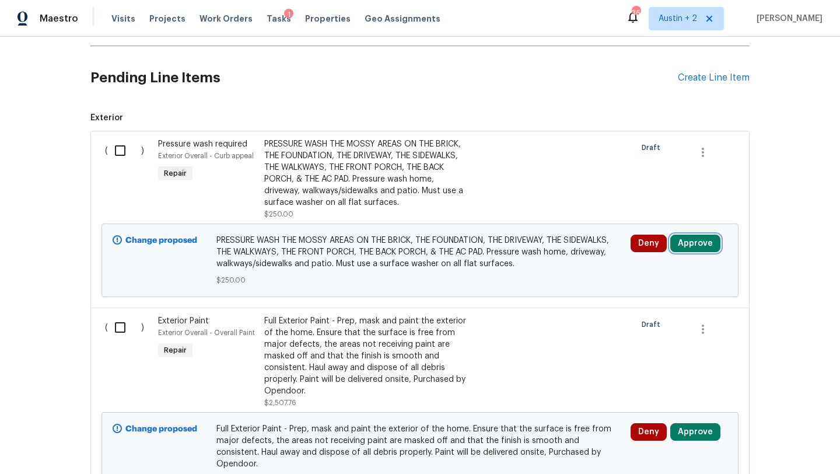
click at [705, 236] on button "Approve" at bounding box center [695, 242] width 50 height 17
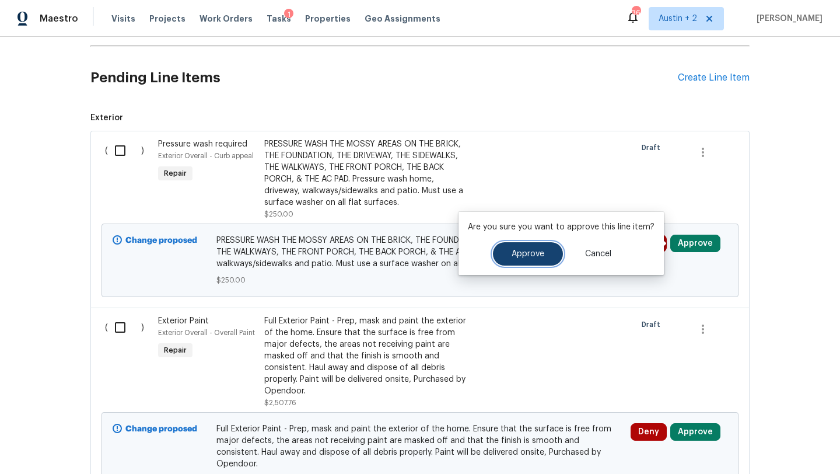
click at [516, 250] on span "Approve" at bounding box center [528, 254] width 33 height 9
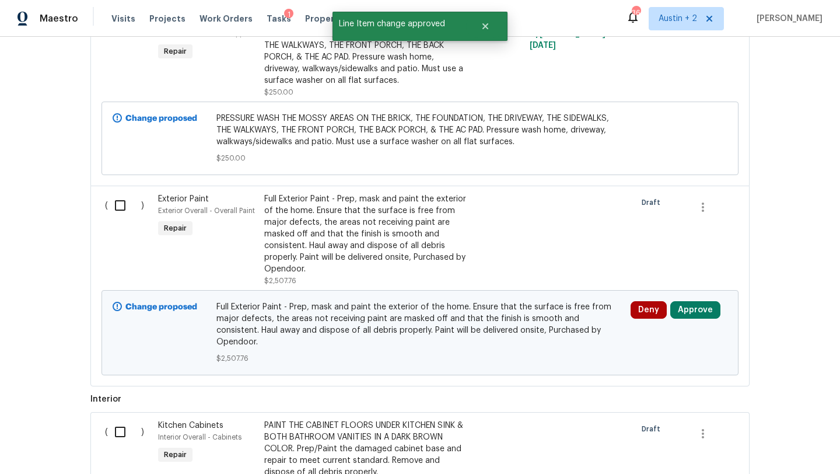
scroll to position [498, 0]
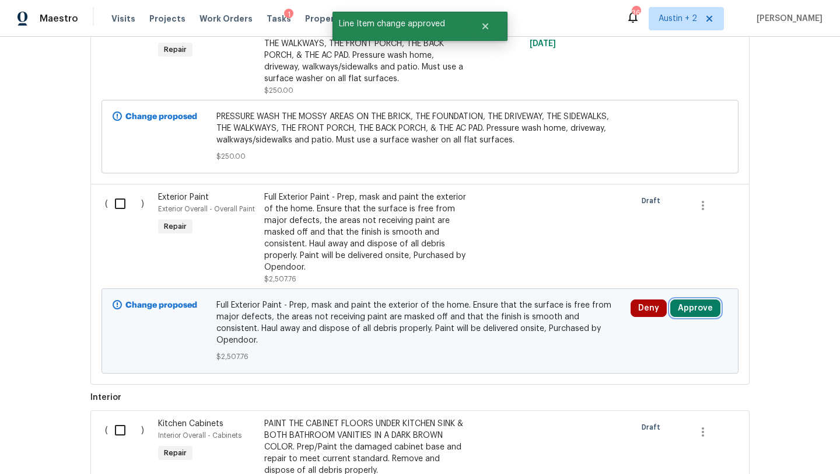
click at [690, 303] on button "Approve" at bounding box center [695, 307] width 50 height 17
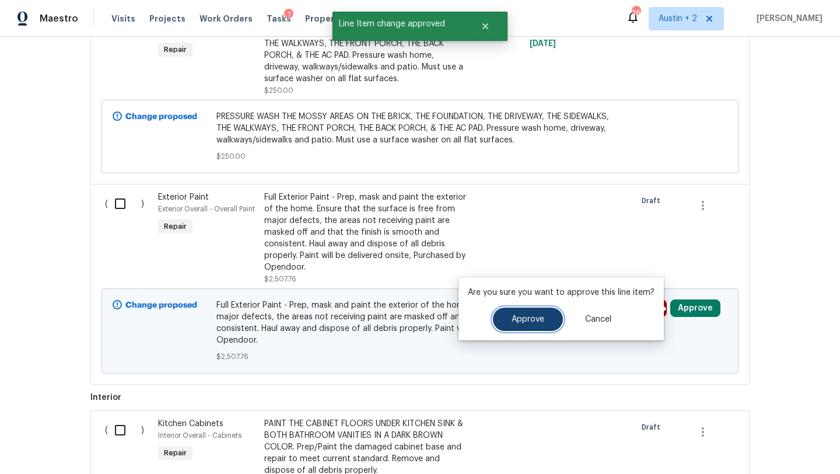
click at [536, 319] on span "Approve" at bounding box center [528, 319] width 33 height 9
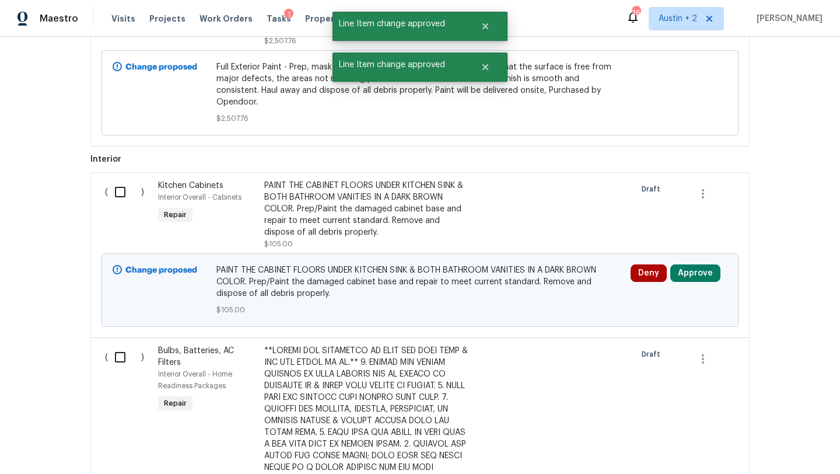
scroll to position [739, 0]
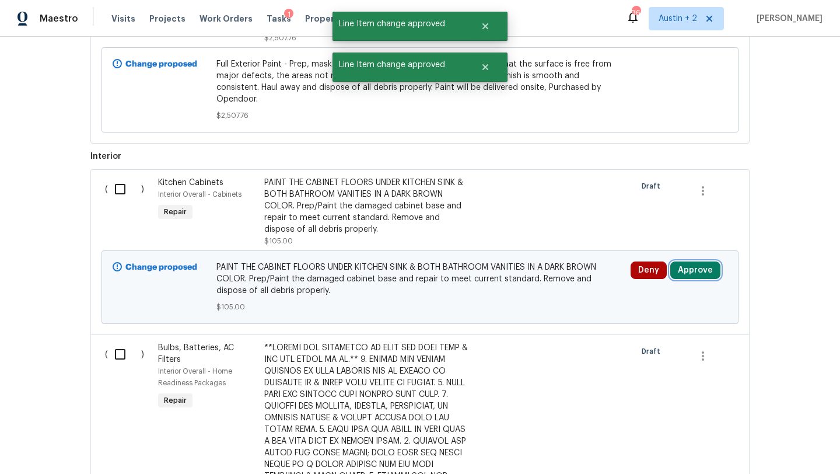
click at [703, 265] on button "Approve" at bounding box center [695, 269] width 50 height 17
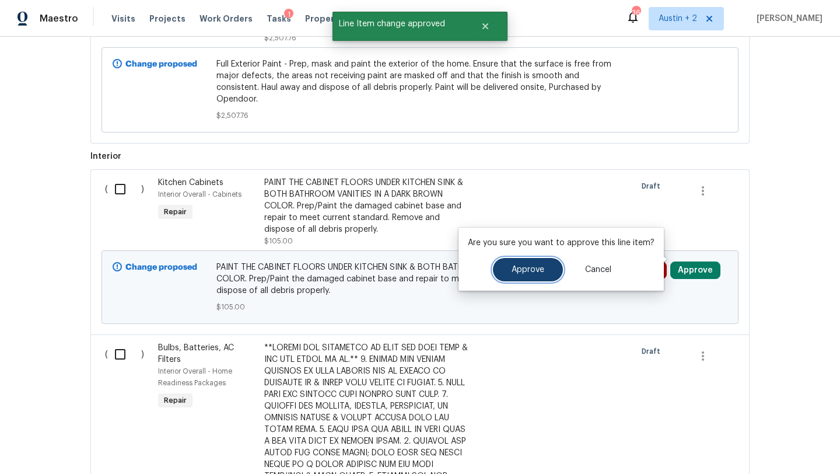
click at [501, 274] on button "Approve" at bounding box center [528, 269] width 70 height 23
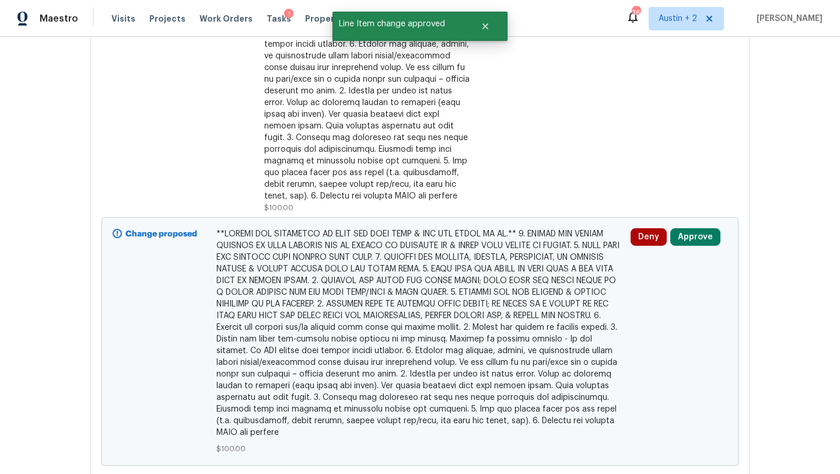
scroll to position [1296, 0]
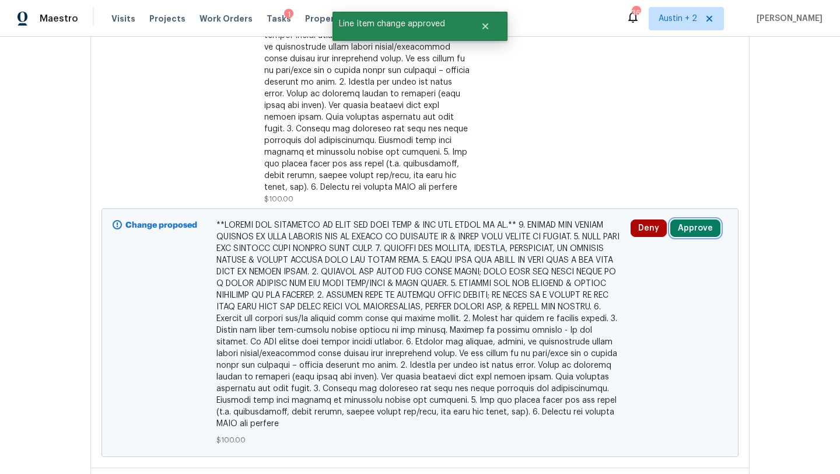
click at [696, 219] on button "Approve" at bounding box center [695, 227] width 50 height 17
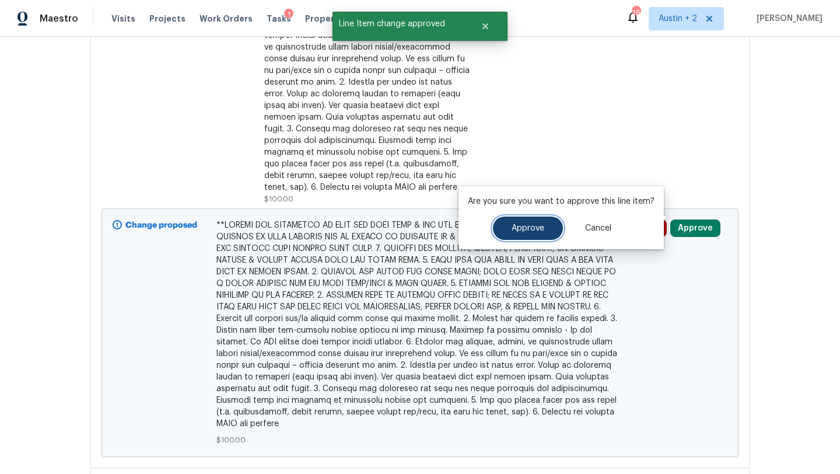
click at [517, 222] on button "Approve" at bounding box center [528, 227] width 70 height 23
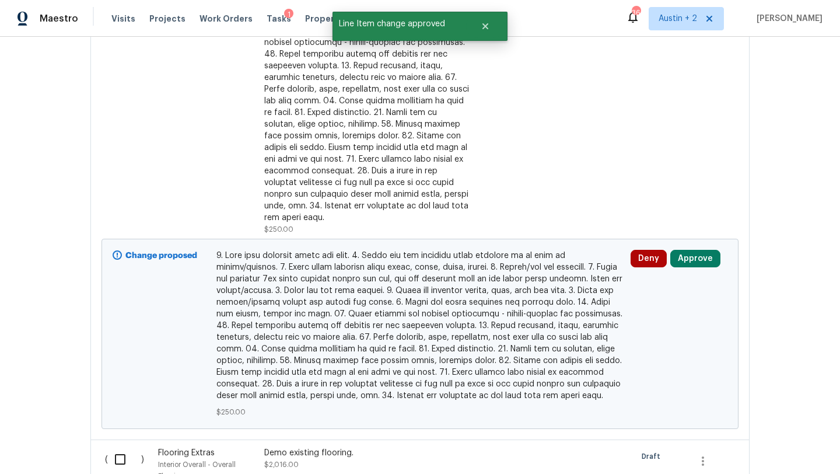
scroll to position [1863, 0]
click at [704, 249] on button "Approve" at bounding box center [695, 257] width 50 height 17
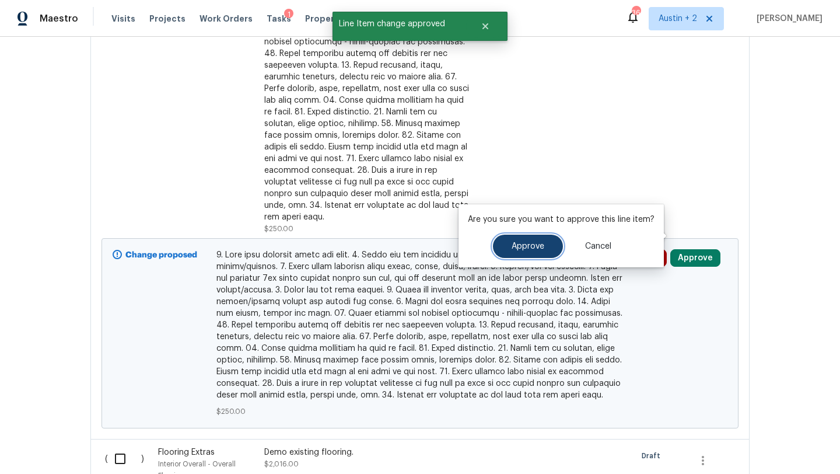
click at [547, 245] on button "Approve" at bounding box center [528, 245] width 70 height 23
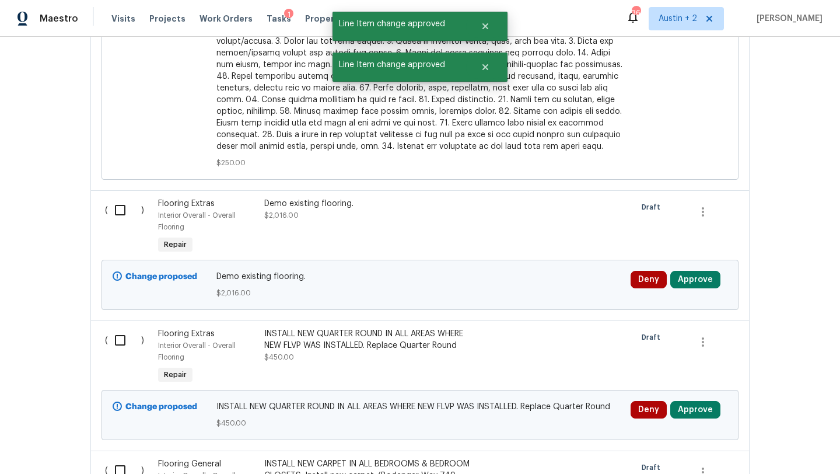
scroll to position [2113, 0]
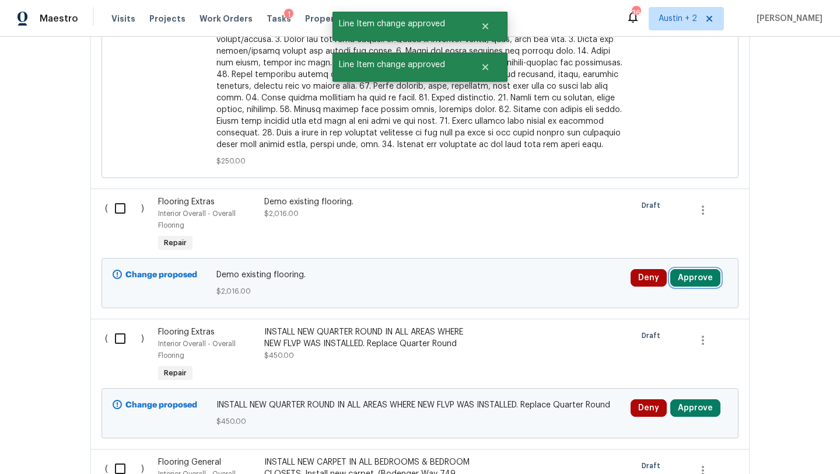
click at [703, 269] on button "Approve" at bounding box center [695, 277] width 50 height 17
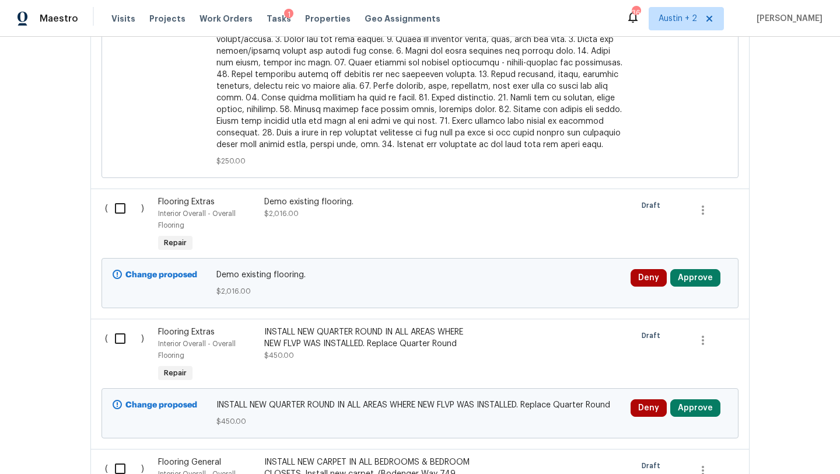
click at [490, 198] on div at bounding box center [499, 224] width 53 height 65
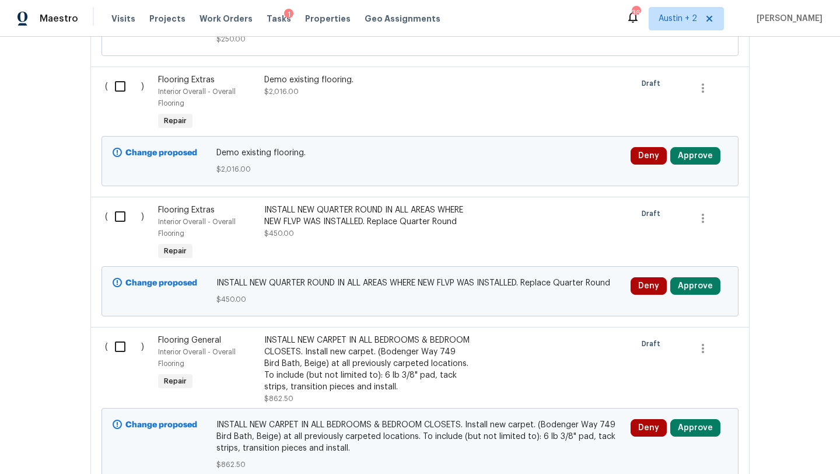
scroll to position [2263, 0]
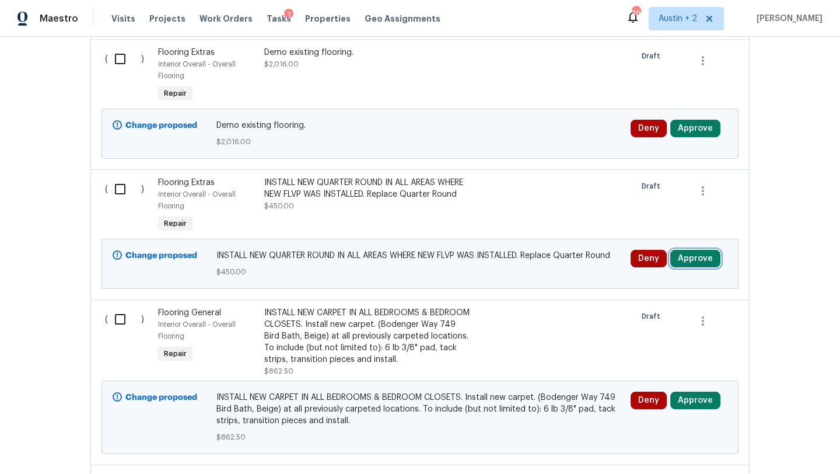
click at [696, 250] on button "Approve" at bounding box center [695, 258] width 50 height 17
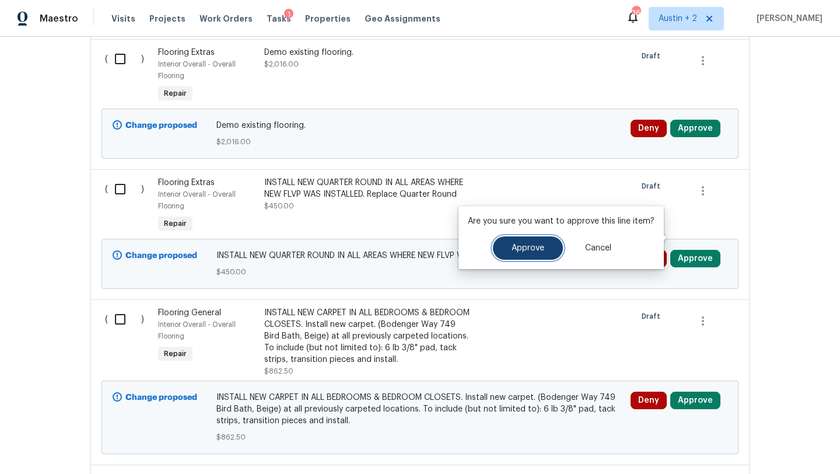
click at [533, 250] on span "Approve" at bounding box center [528, 248] width 33 height 9
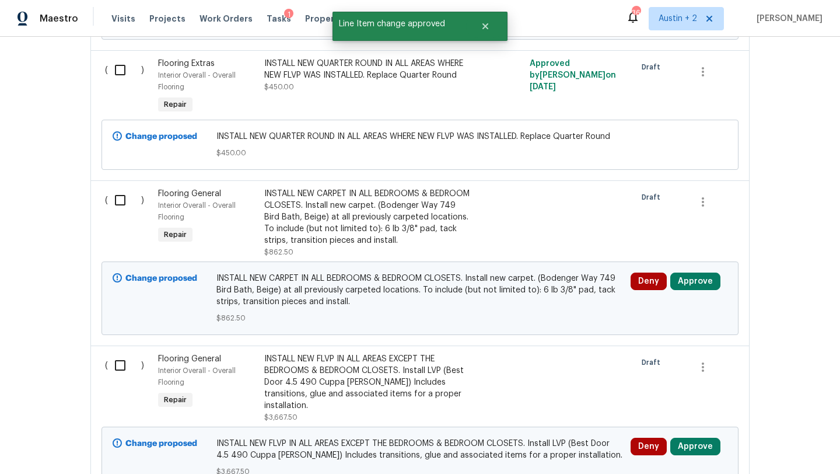
scroll to position [2393, 0]
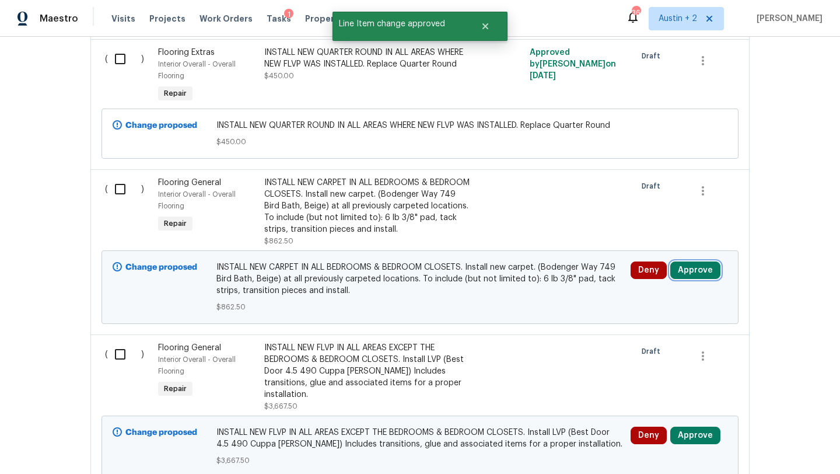
click at [692, 261] on button "Approve" at bounding box center [695, 269] width 50 height 17
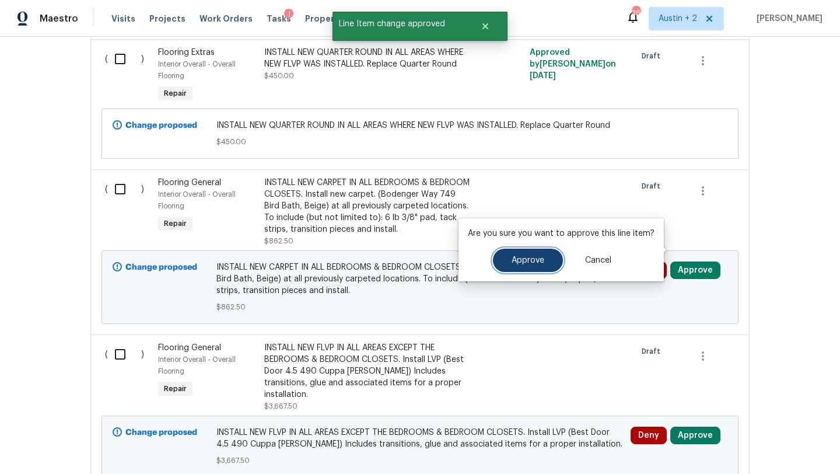
click at [526, 257] on span "Approve" at bounding box center [528, 260] width 33 height 9
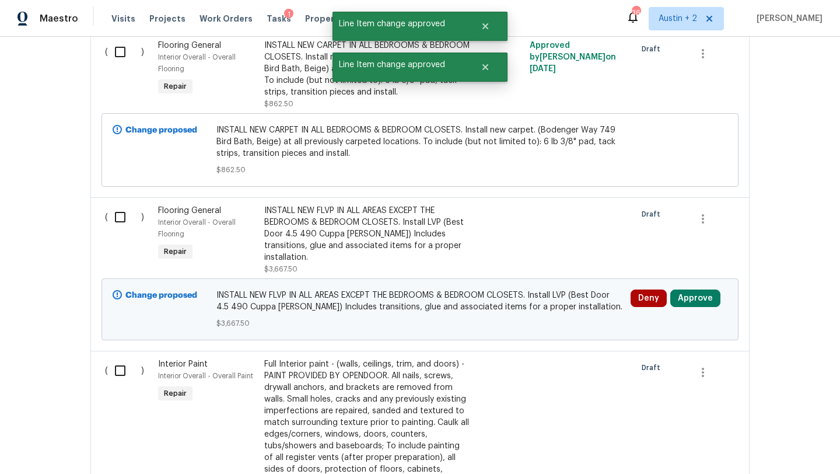
scroll to position [2554, 0]
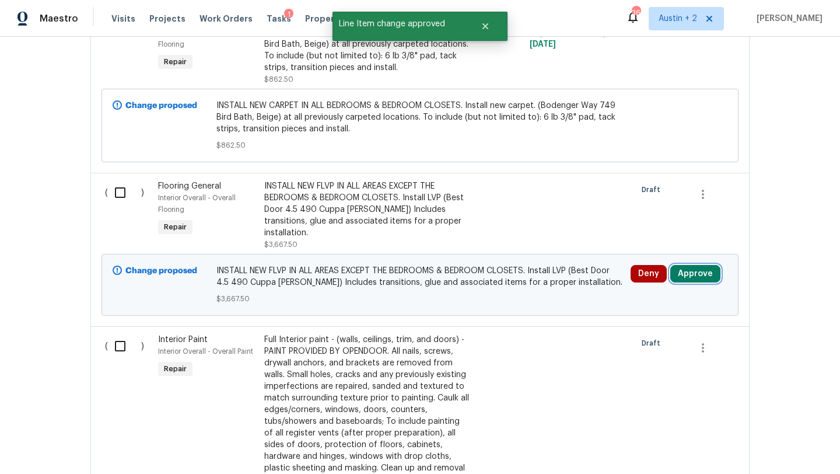
click at [701, 265] on button "Approve" at bounding box center [695, 273] width 50 height 17
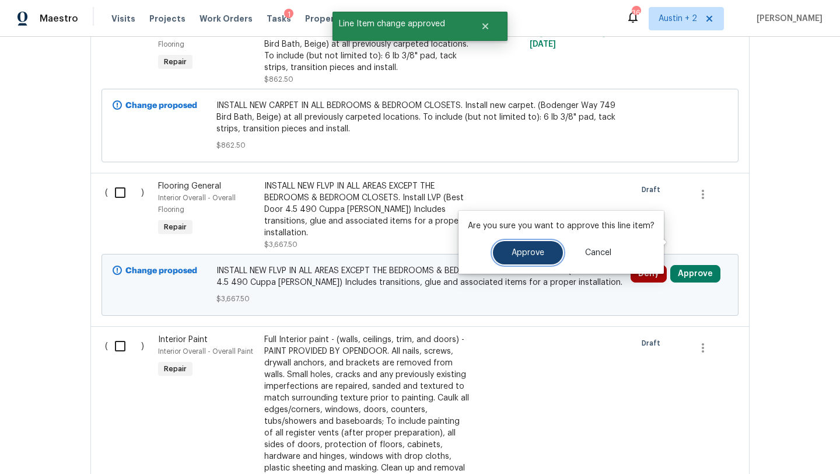
click at [507, 261] on button "Approve" at bounding box center [528, 252] width 70 height 23
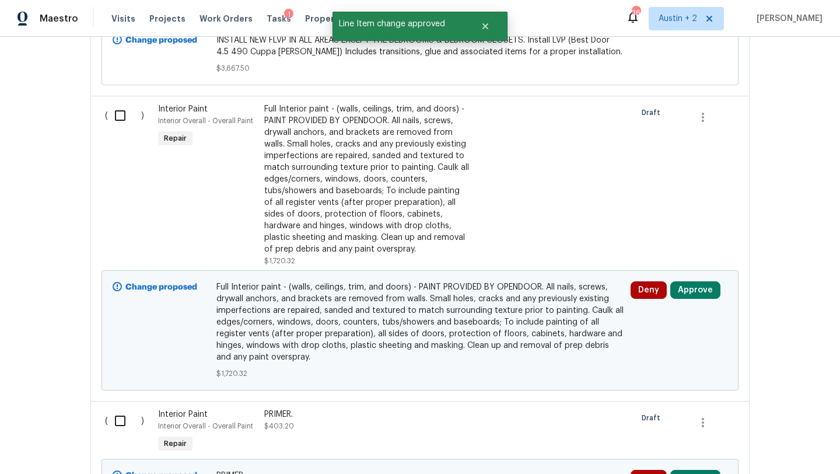
scroll to position [2789, 0]
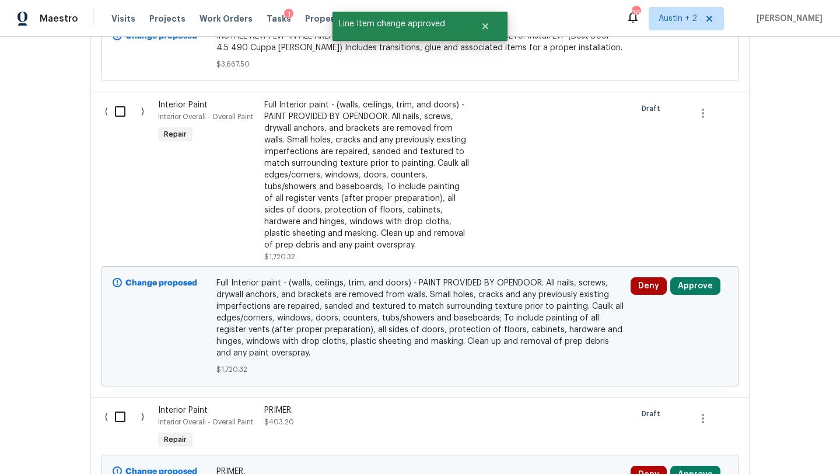
click at [695, 274] on div "Deny Approve" at bounding box center [679, 326] width 104 height 105
click at [695, 277] on button "Approve" at bounding box center [695, 285] width 50 height 17
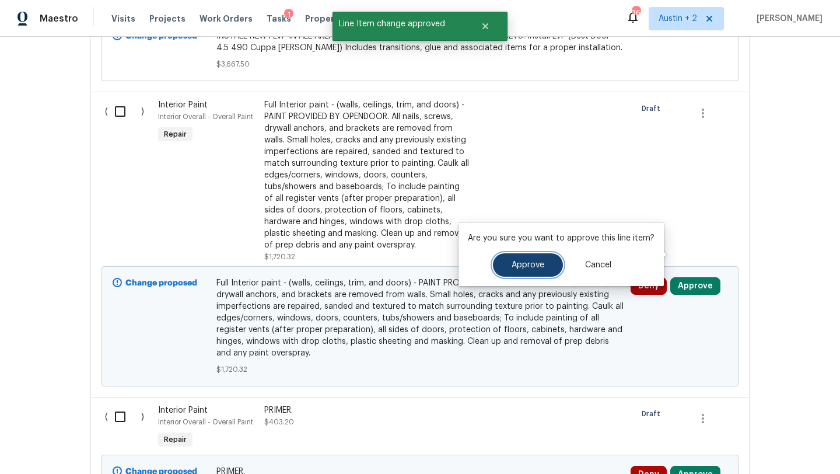
click at [508, 266] on button "Approve" at bounding box center [528, 264] width 70 height 23
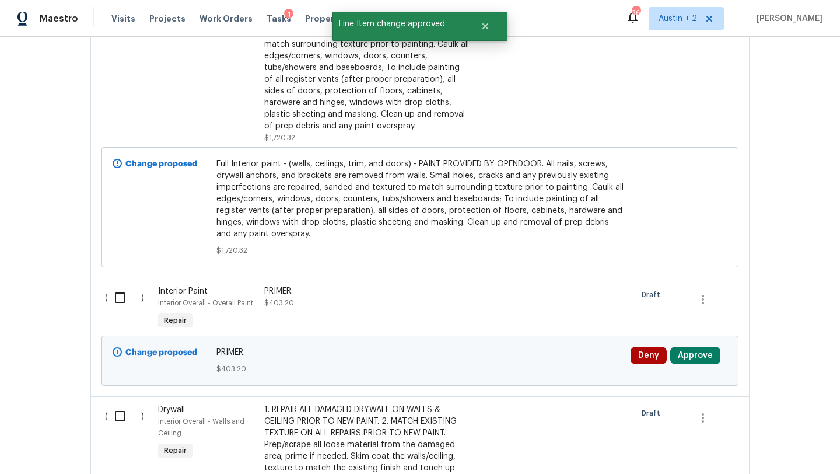
scroll to position [2995, 0]
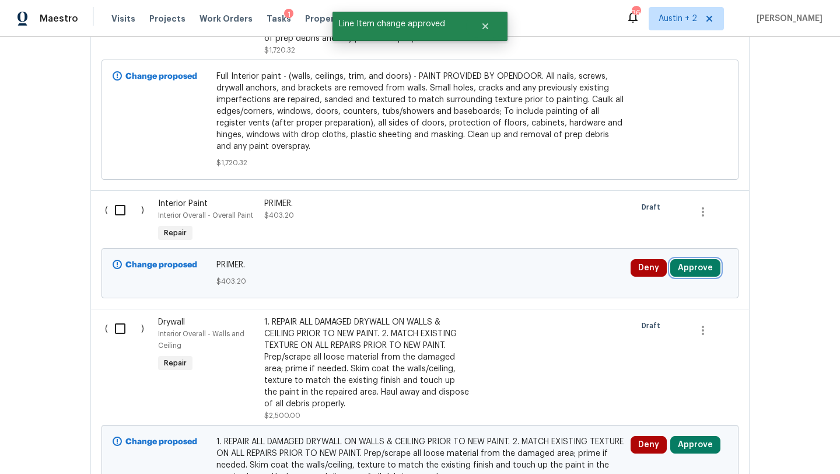
click at [689, 259] on button "Approve" at bounding box center [695, 267] width 50 height 17
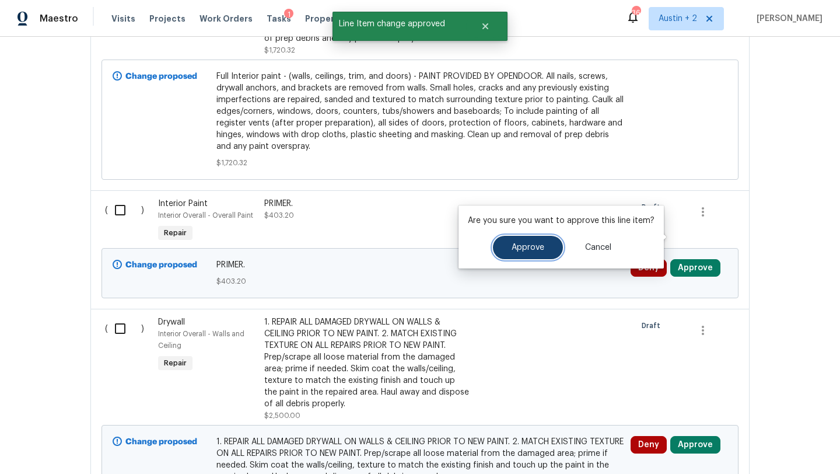
click at [518, 250] on span "Approve" at bounding box center [528, 247] width 33 height 9
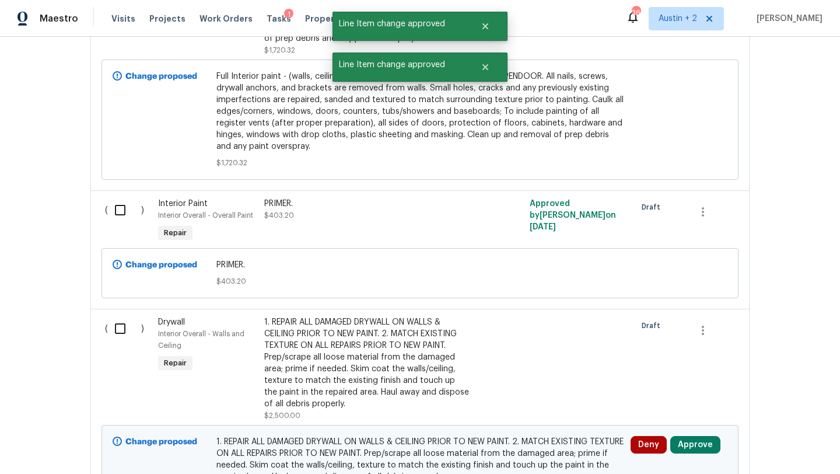
scroll to position [3091, 0]
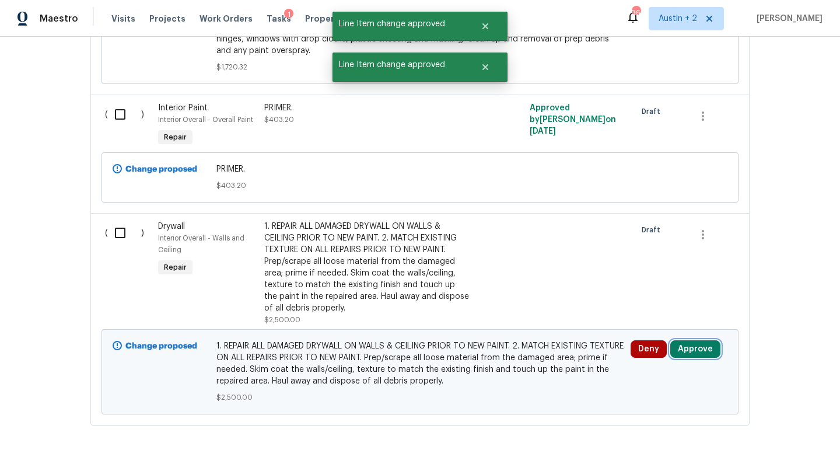
click at [692, 340] on button "Approve" at bounding box center [695, 348] width 50 height 17
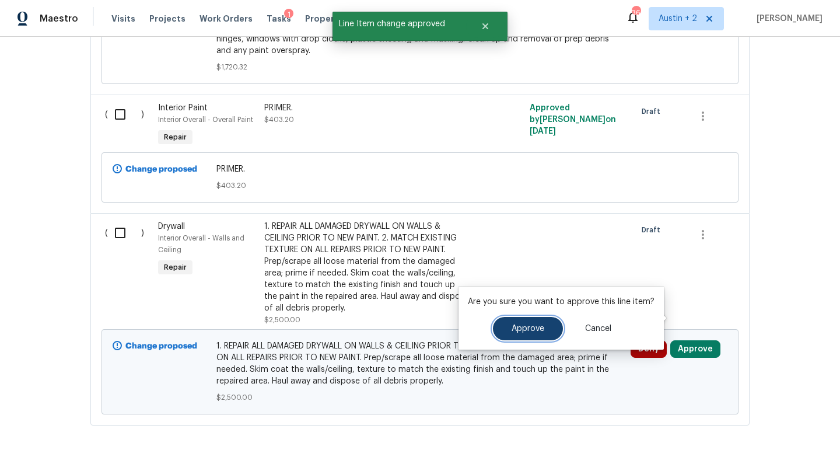
click at [527, 330] on span "Approve" at bounding box center [528, 328] width 33 height 9
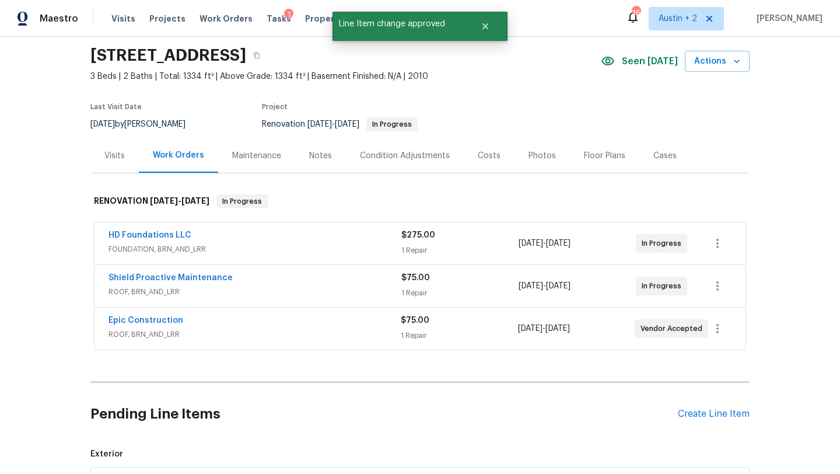
scroll to position [0, 0]
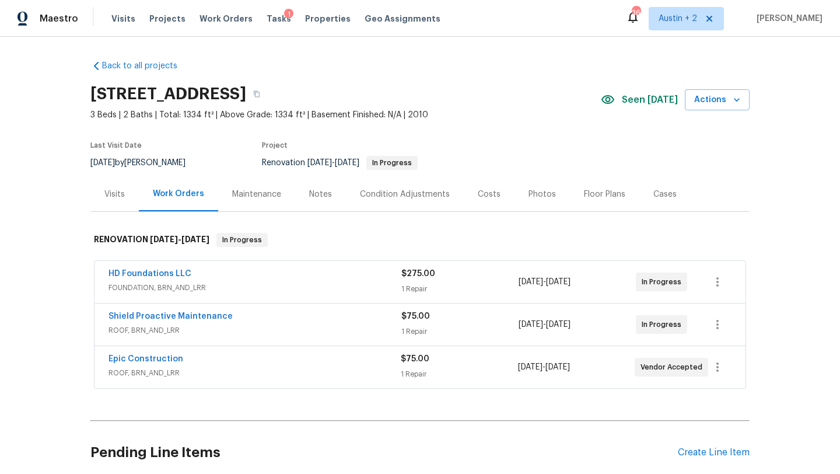
click at [306, 325] on span "ROOF, BRN_AND_LRR" at bounding box center [254, 330] width 293 height 12
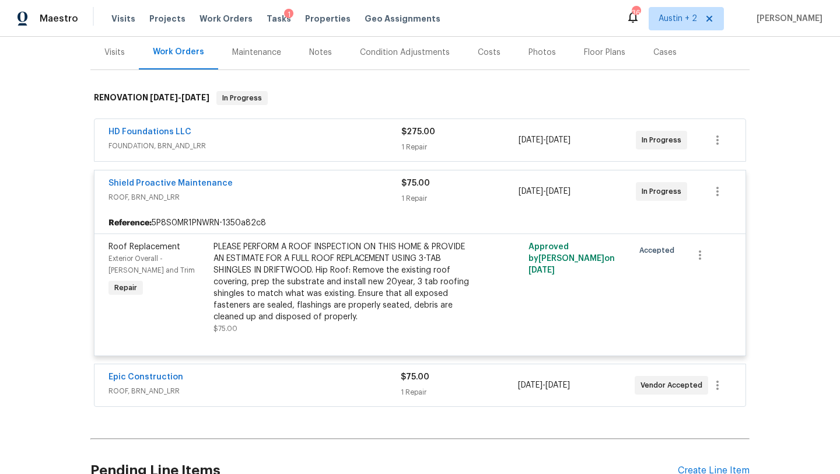
scroll to position [144, 0]
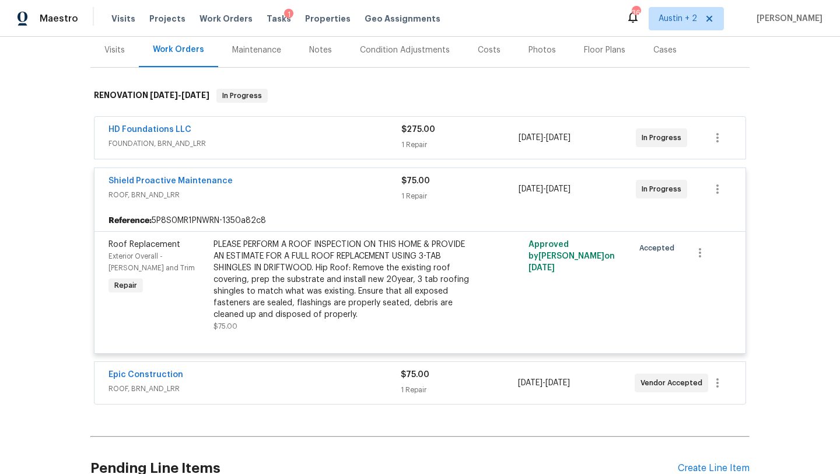
click at [336, 383] on span "ROOF, BRN_AND_LRR" at bounding box center [254, 389] width 292 height 12
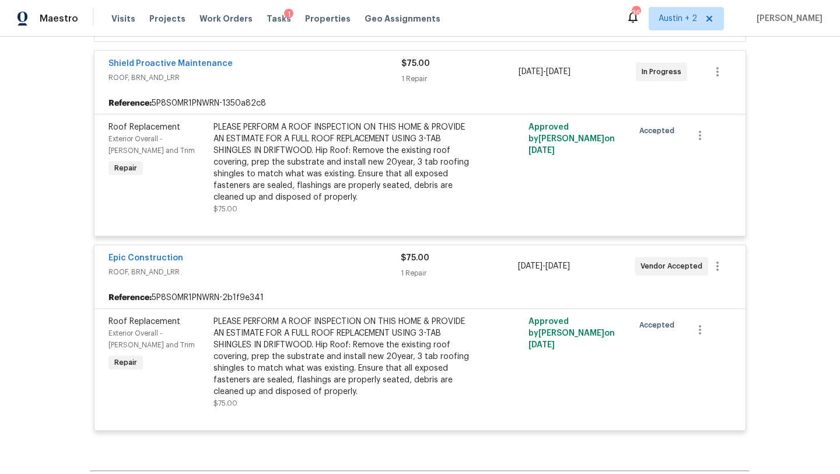
scroll to position [260, 0]
click at [312, 261] on div "Epic Construction" at bounding box center [254, 260] width 292 height 14
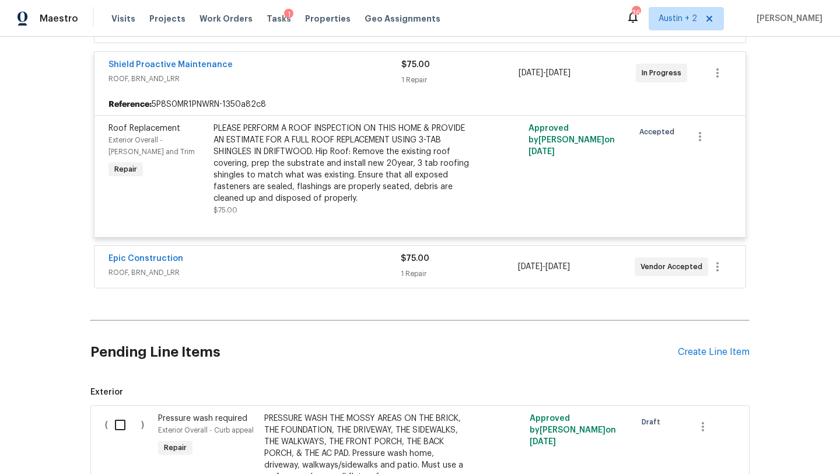
click at [652, 255] on div "Vendor Accepted" at bounding box center [664, 267] width 59 height 28
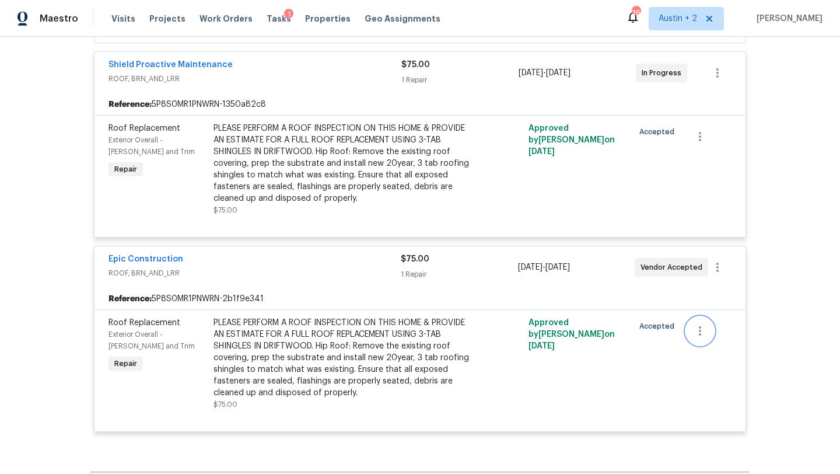
click at [700, 329] on icon "button" at bounding box center [700, 331] width 14 height 14
click at [380, 334] on div at bounding box center [420, 237] width 840 height 474
click at [143, 255] on link "Epic Construction" at bounding box center [145, 259] width 75 height 8
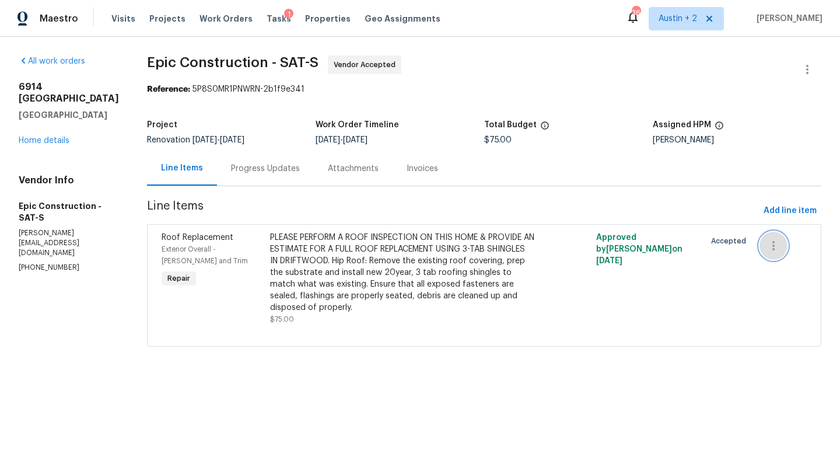
click at [773, 248] on icon "button" at bounding box center [773, 246] width 14 height 14
click at [607, 253] on div at bounding box center [420, 237] width 840 height 474
click at [391, 253] on div "PLEASE PERFORM A ROOF INSPECTION ON THIS HOME & PROVIDE AN ESTIMATE FOR A FULL …" at bounding box center [402, 273] width 265 height 82
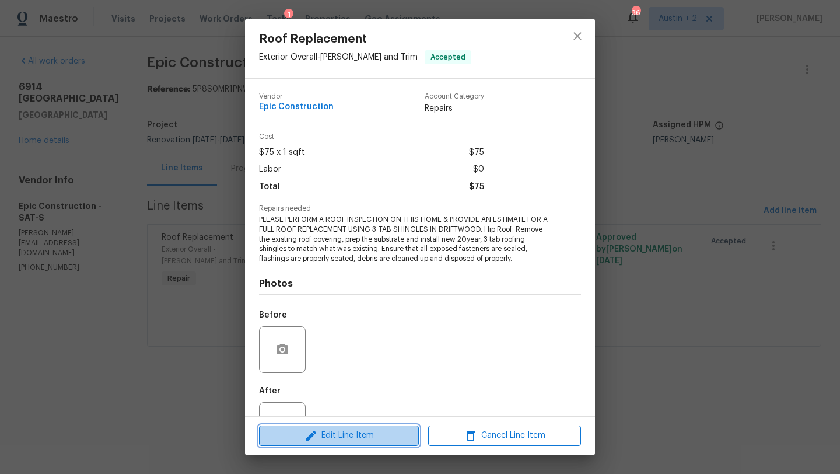
click at [384, 436] on span "Edit Line Item" at bounding box center [338, 435] width 153 height 15
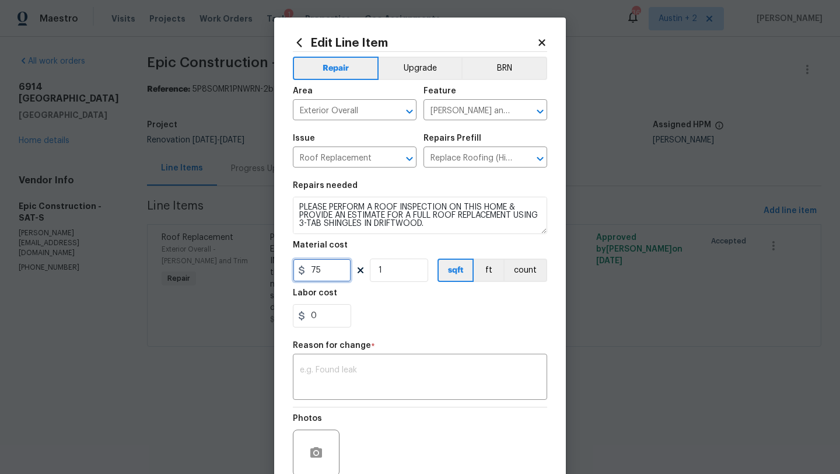
drag, startPoint x: 335, startPoint y: 274, endPoint x: 261, endPoint y: 274, distance: 74.1
click at [261, 274] on div "Edit Line Item Repair Upgrade BRN Area Exterior Overall ​ Feature [PERSON_NAME]…" at bounding box center [420, 237] width 840 height 474
type input "1"
click at [311, 361] on div "x ​" at bounding box center [420, 377] width 254 height 43
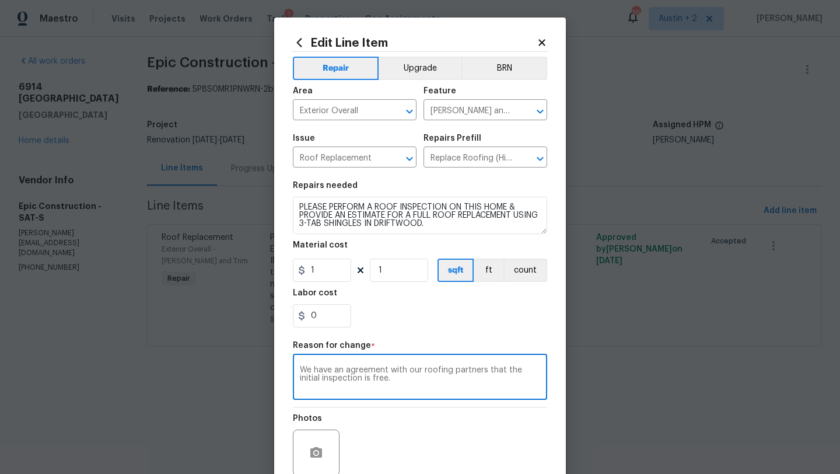
drag, startPoint x: 383, startPoint y: 380, endPoint x: 139, endPoint y: 325, distance: 250.0
click at [139, 325] on div "Edit Line Item Repair Upgrade BRN Area Exterior Overall ​ Feature [PERSON_NAME]…" at bounding box center [420, 237] width 840 height 474
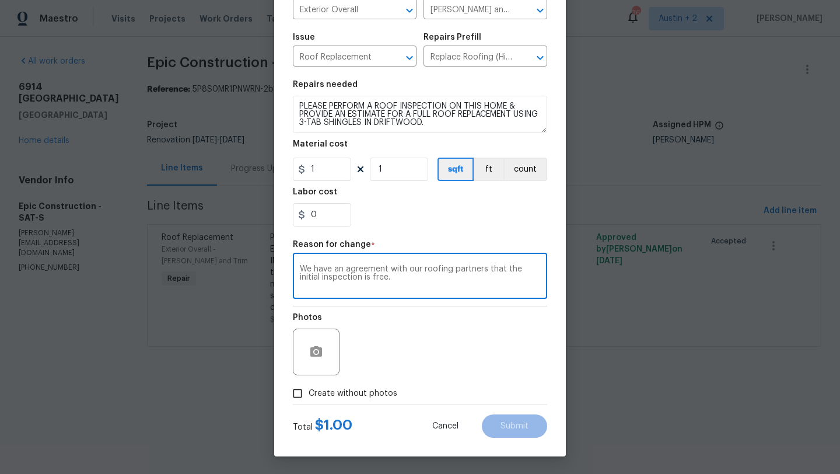
type textarea "We have an agreement with our roofing partners that the initial inspection is f…"
click at [356, 388] on span "Create without photos" at bounding box center [353, 393] width 89 height 12
click at [309, 388] on input "Create without photos" at bounding box center [297, 393] width 22 height 22
checkbox input "true"
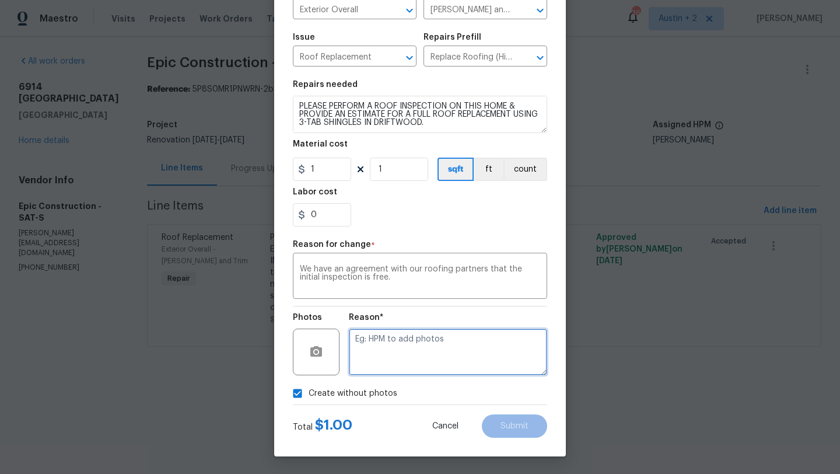
click at [458, 347] on textarea at bounding box center [448, 351] width 198 height 47
type textarea "will add"
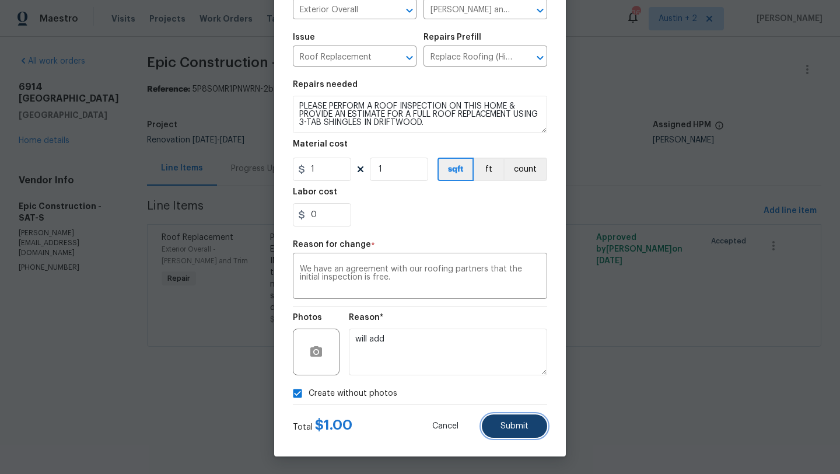
click at [505, 427] on span "Submit" at bounding box center [514, 426] width 28 height 9
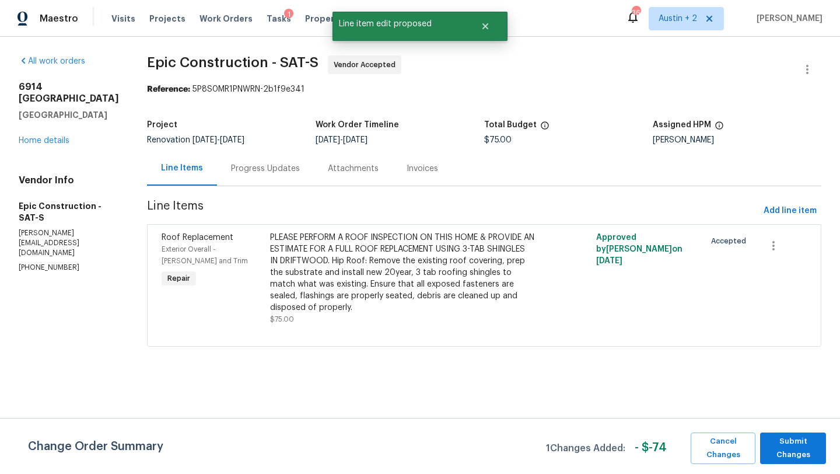
scroll to position [0, 0]
click at [770, 452] on span "Submit Changes" at bounding box center [793, 448] width 54 height 27
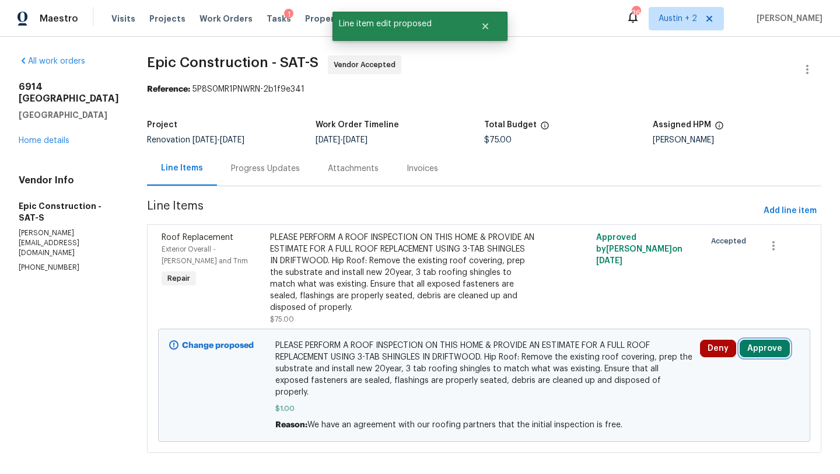
click at [755, 339] on button "Approve" at bounding box center [765, 347] width 50 height 17
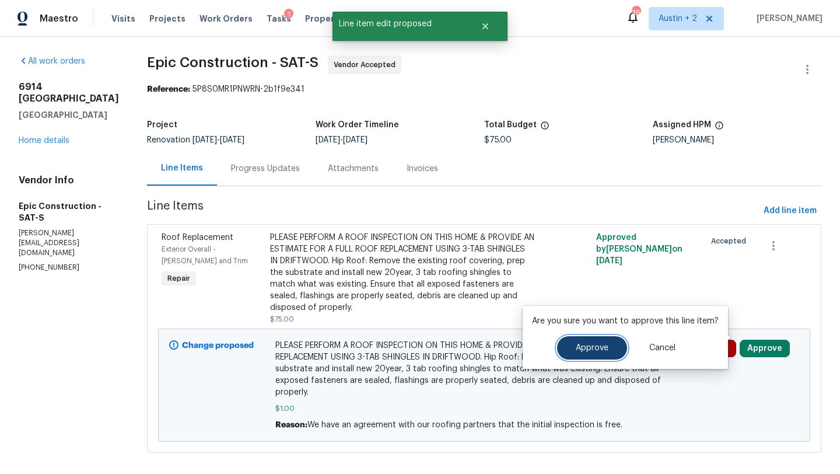
click at [597, 350] on span "Approve" at bounding box center [592, 348] width 33 height 9
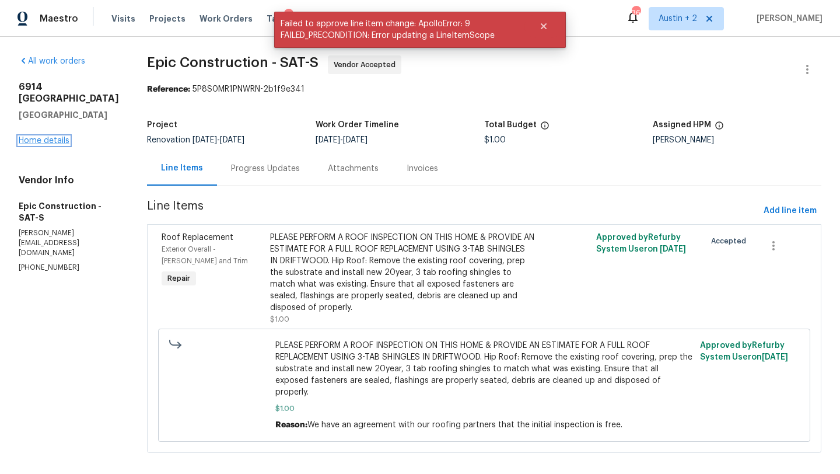
click at [48, 138] on link "Home details" at bounding box center [44, 140] width 51 height 8
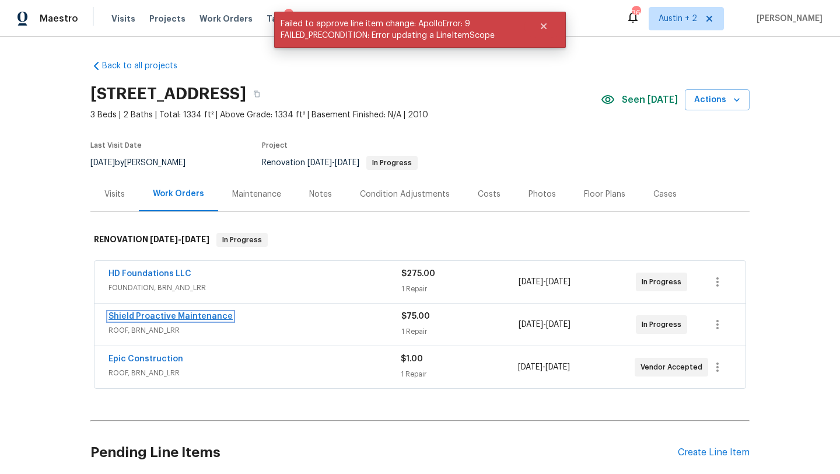
click at [175, 317] on link "Shield Proactive Maintenance" at bounding box center [170, 316] width 124 height 8
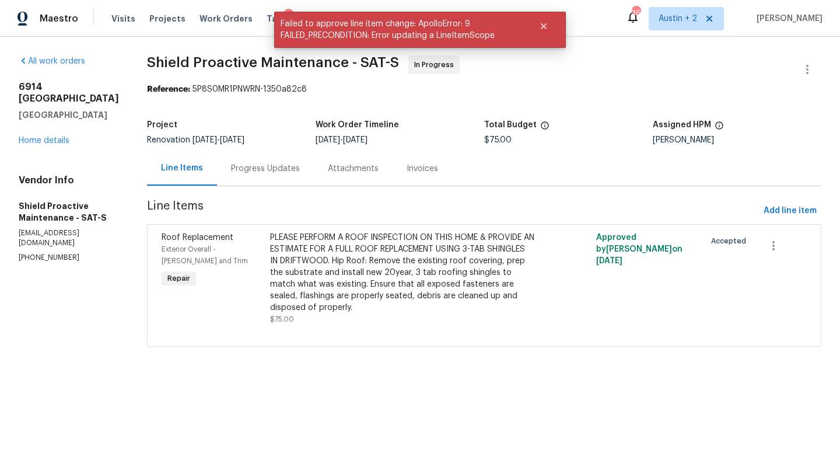
click at [365, 253] on div "PLEASE PERFORM A ROOF INSPECTION ON THIS HOME & PROVIDE AN ESTIMATE FOR A FULL …" at bounding box center [402, 273] width 265 height 82
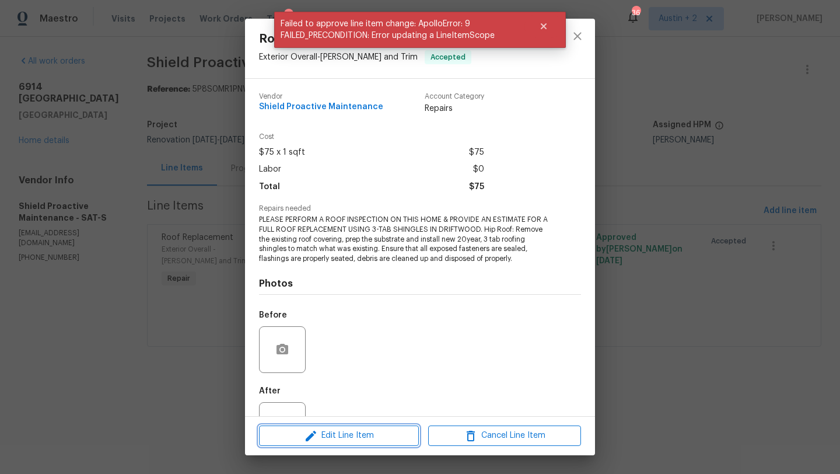
click at [381, 435] on span "Edit Line Item" at bounding box center [338, 435] width 153 height 15
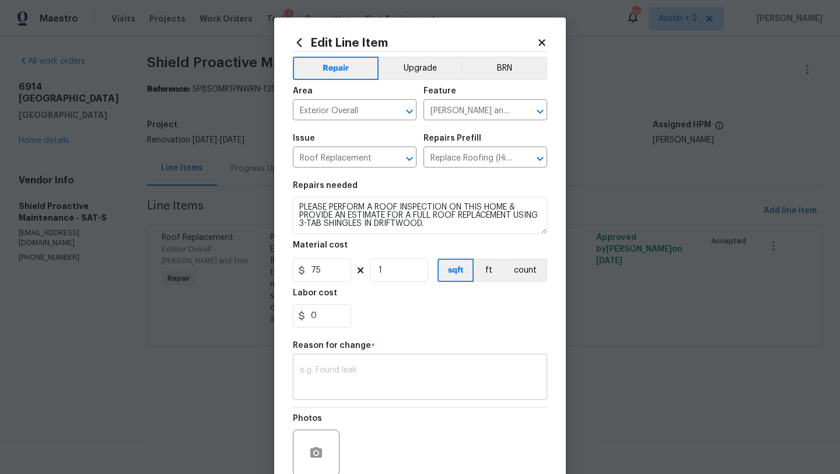
click at [369, 374] on textarea at bounding box center [420, 378] width 240 height 24
paste textarea "We have an agreement with our roofing partners that the initial inspection is f…"
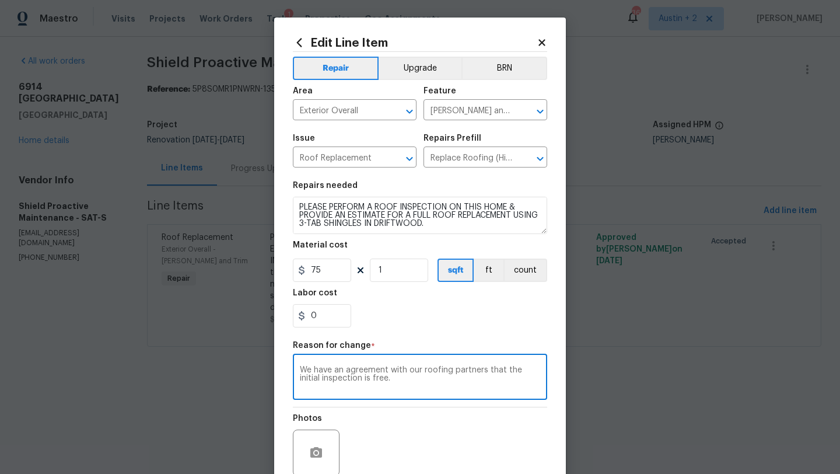
type textarea "We have an agreement with our roofing partners that the initial inspection is f…"
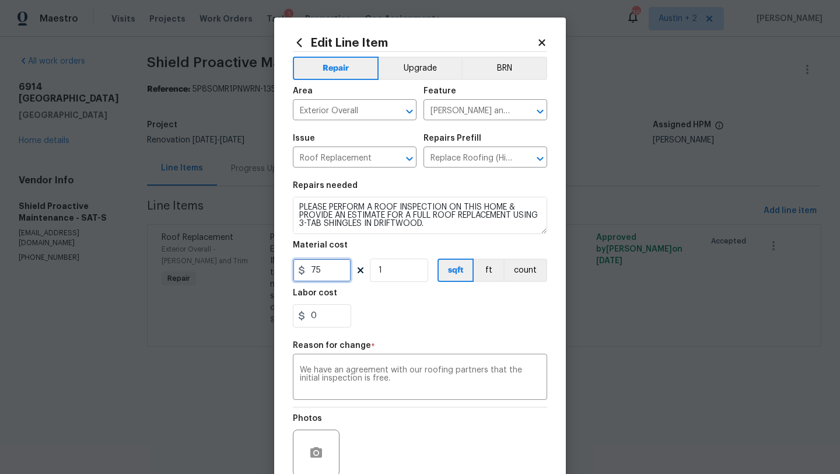
drag, startPoint x: 328, startPoint y: 269, endPoint x: 241, endPoint y: 269, distance: 87.5
click at [241, 269] on div "Edit Line Item Repair Upgrade BRN Area Exterior Overall ​ Feature [PERSON_NAME]…" at bounding box center [420, 237] width 840 height 474
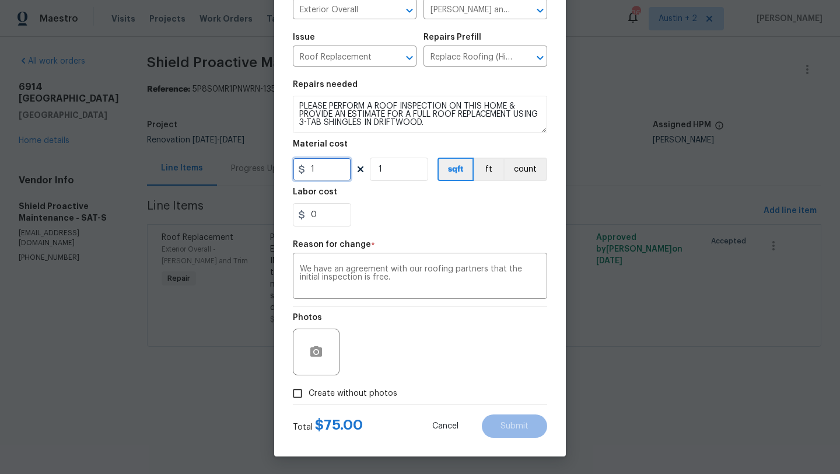
type input "1"
click at [331, 392] on span "Create without photos" at bounding box center [353, 393] width 89 height 12
click at [309, 392] on input "Create without photos" at bounding box center [297, 393] width 22 height 22
checkbox input "true"
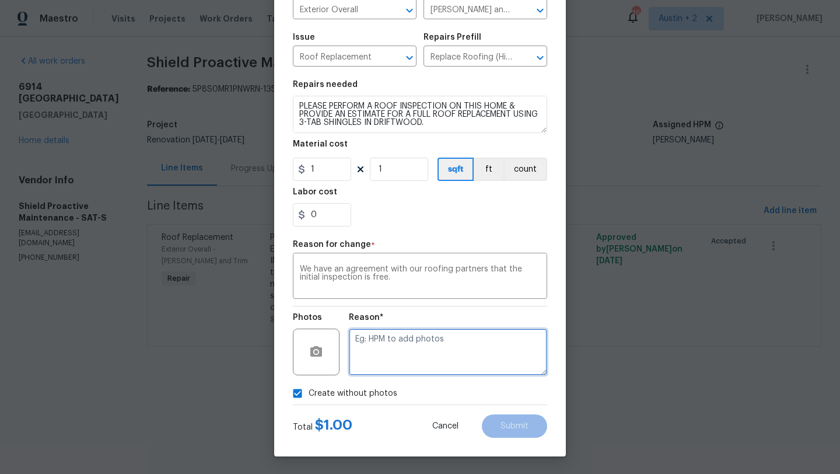
click at [464, 344] on textarea at bounding box center [448, 351] width 198 height 47
type textarea "will add"
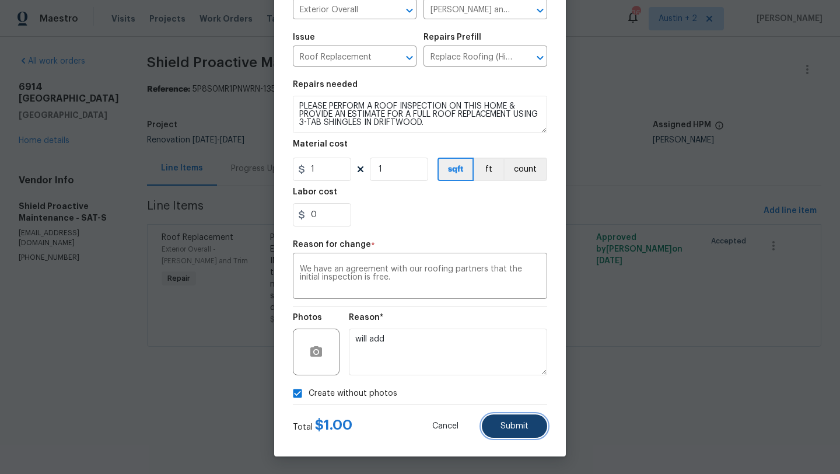
click at [519, 429] on span "Submit" at bounding box center [514, 426] width 28 height 9
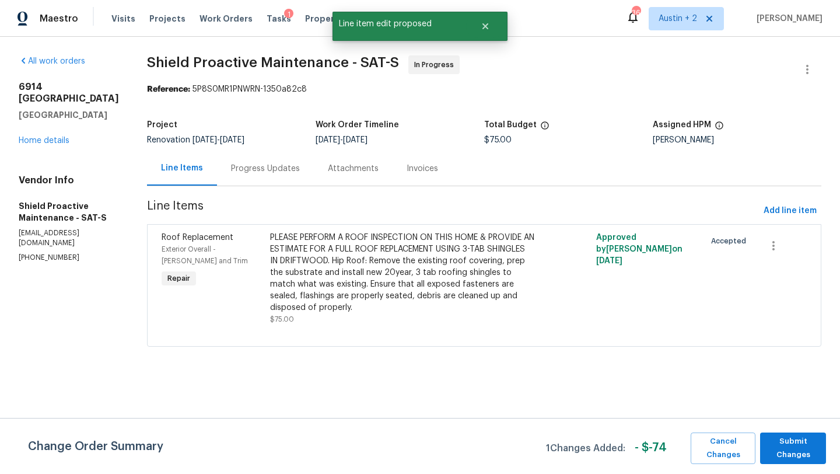
scroll to position [0, 0]
click at [769, 439] on span "Submit Changes" at bounding box center [793, 448] width 54 height 27
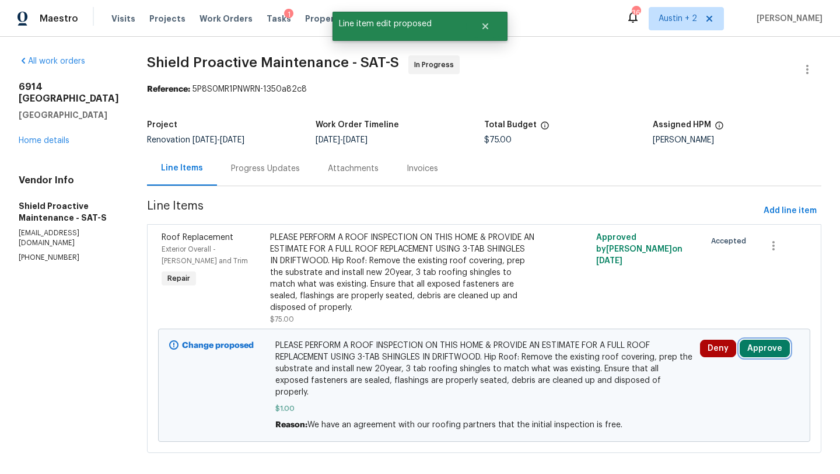
click at [762, 339] on button "Approve" at bounding box center [765, 347] width 50 height 17
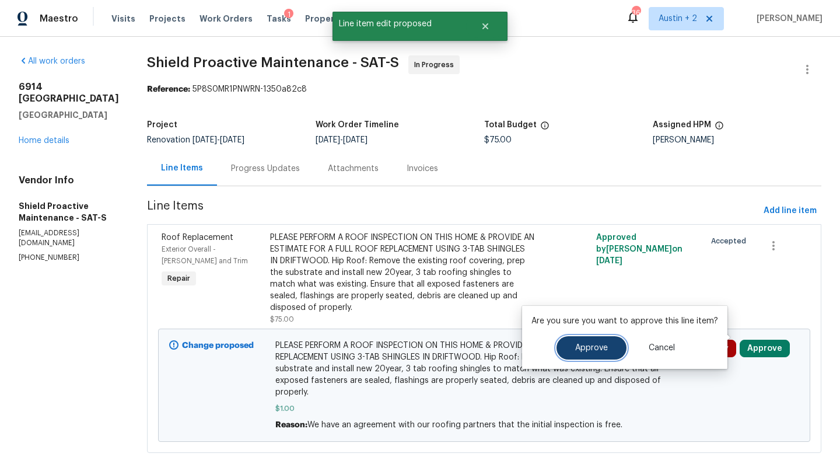
click at [582, 351] on span "Approve" at bounding box center [591, 348] width 33 height 9
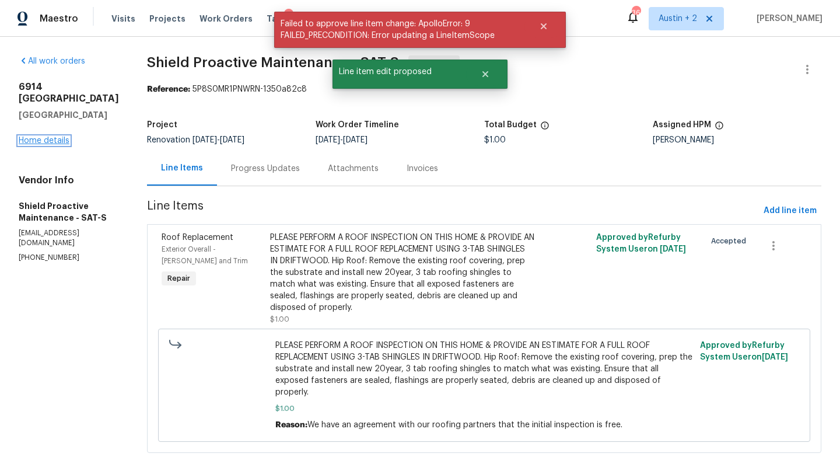
click at [45, 145] on link "Home details" at bounding box center [44, 140] width 51 height 8
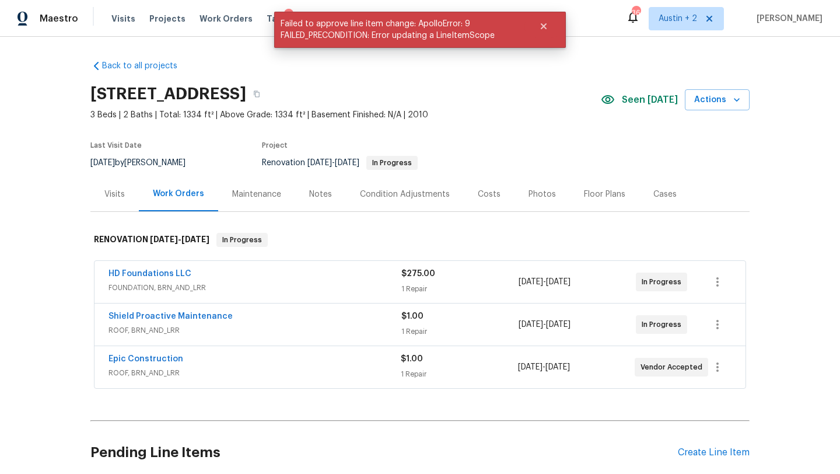
click at [488, 191] on div "Costs" at bounding box center [489, 194] width 23 height 12
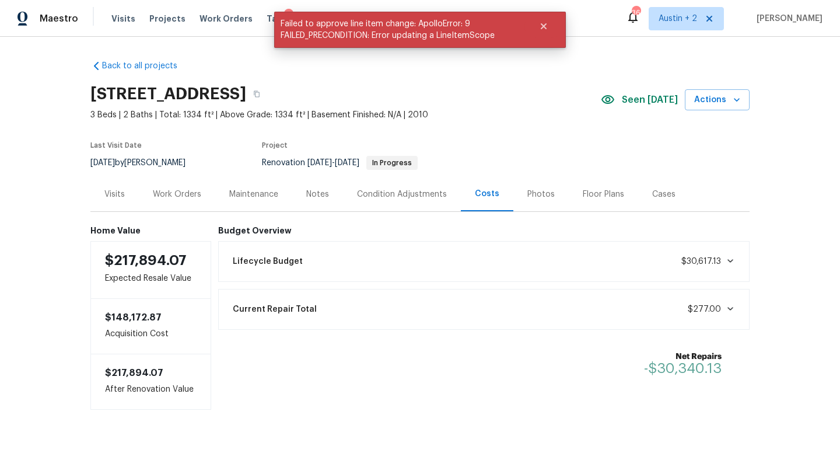
click at [169, 197] on div "Work Orders" at bounding box center [177, 194] width 48 height 12
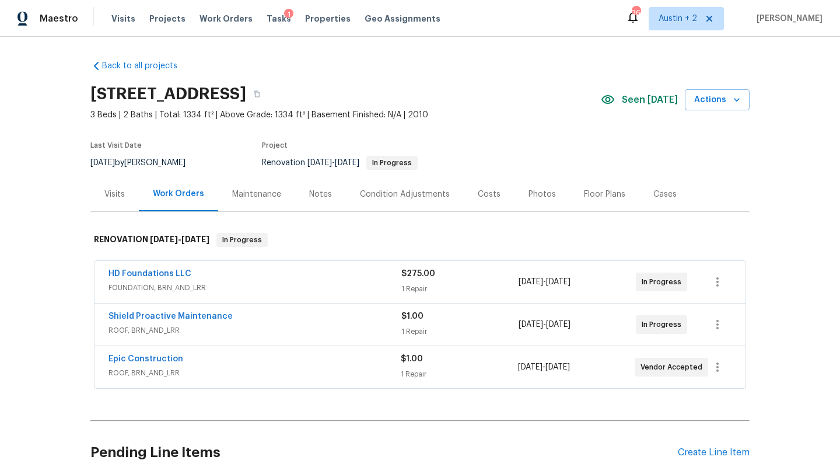
click at [269, 13] on div "Tasks 1" at bounding box center [279, 19] width 24 height 12
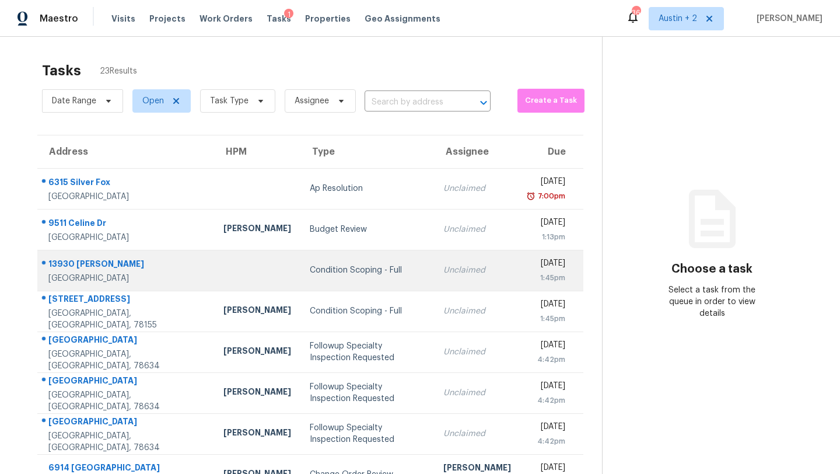
scroll to position [134, 0]
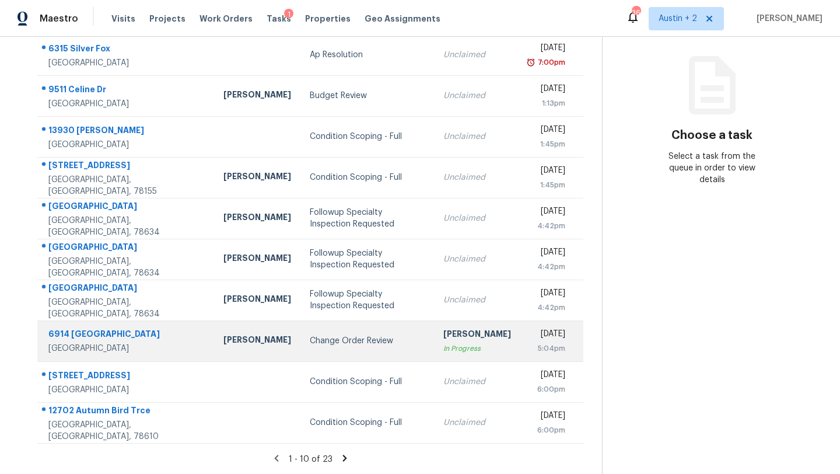
click at [310, 344] on div "Change Order Review" at bounding box center [367, 341] width 115 height 12
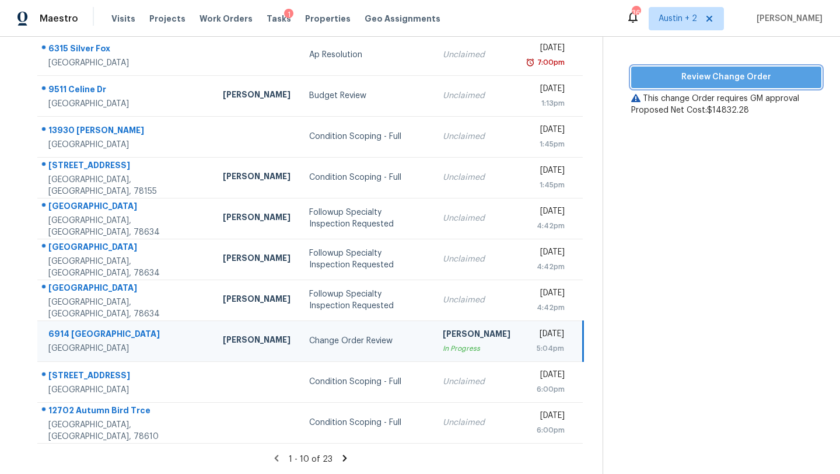
click at [708, 78] on span "Review Change Order" at bounding box center [725, 77] width 171 height 15
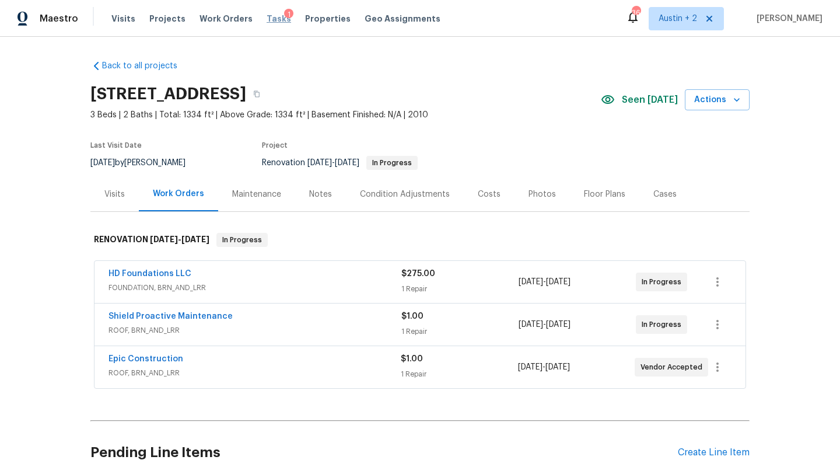
click at [268, 19] on span "Tasks" at bounding box center [279, 19] width 24 height 8
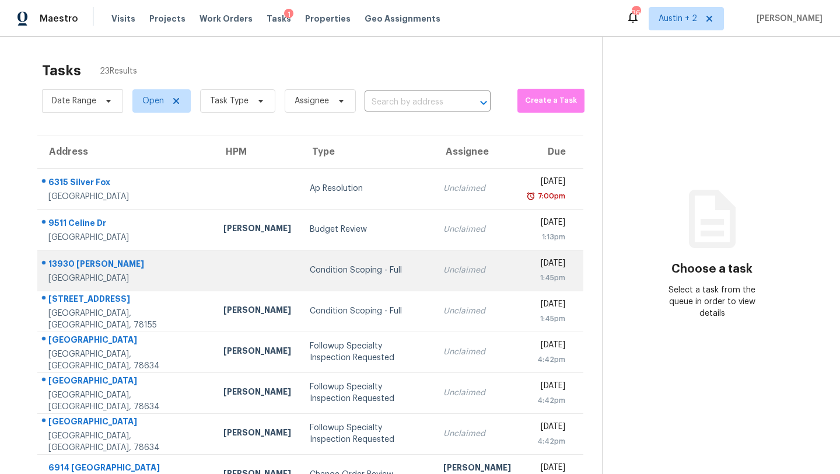
scroll to position [134, 0]
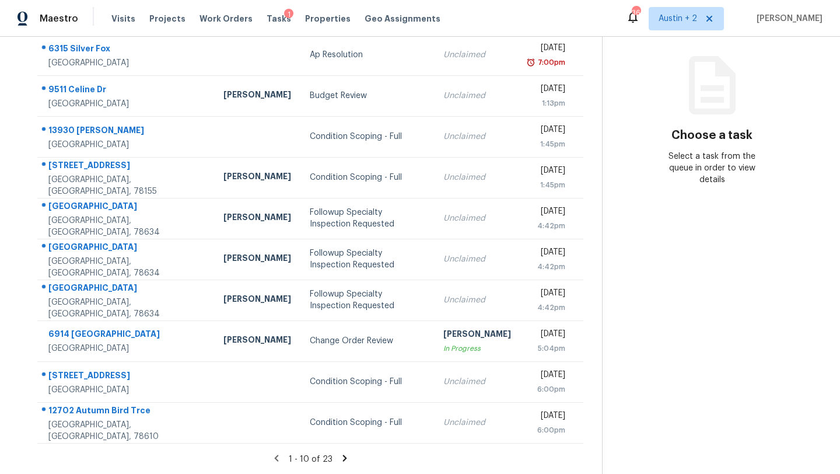
click at [342, 458] on icon at bounding box center [344, 457] width 4 height 6
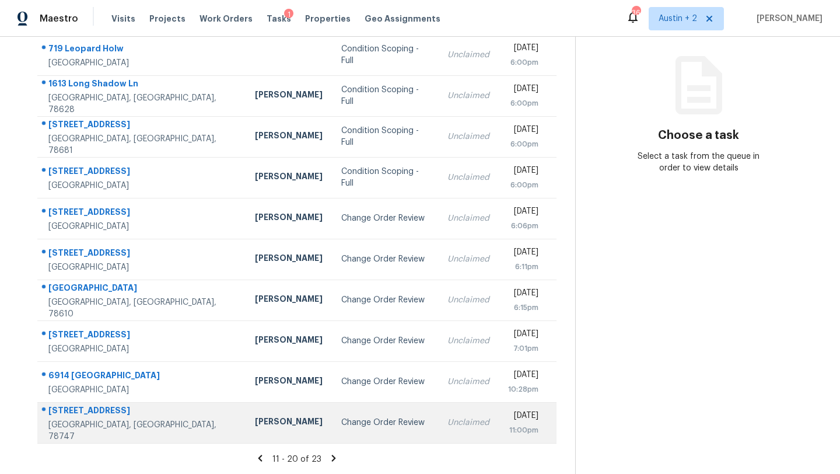
click at [341, 422] on div "Change Order Review" at bounding box center [384, 422] width 87 height 12
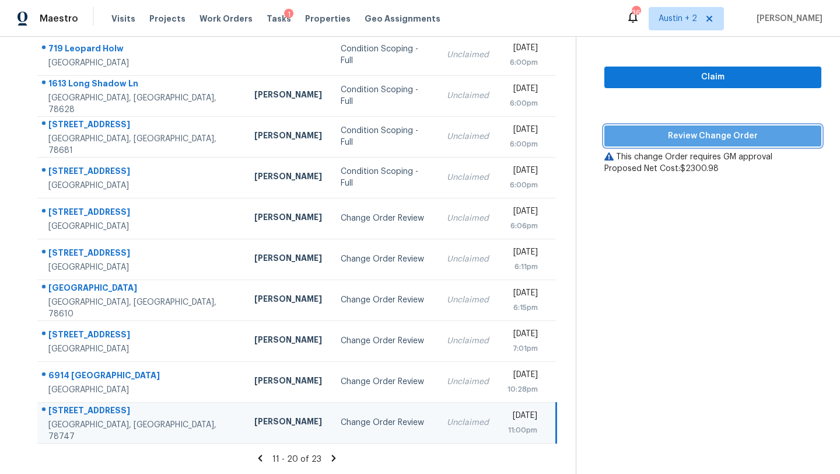
click at [690, 131] on span "Review Change Order" at bounding box center [713, 136] width 198 height 15
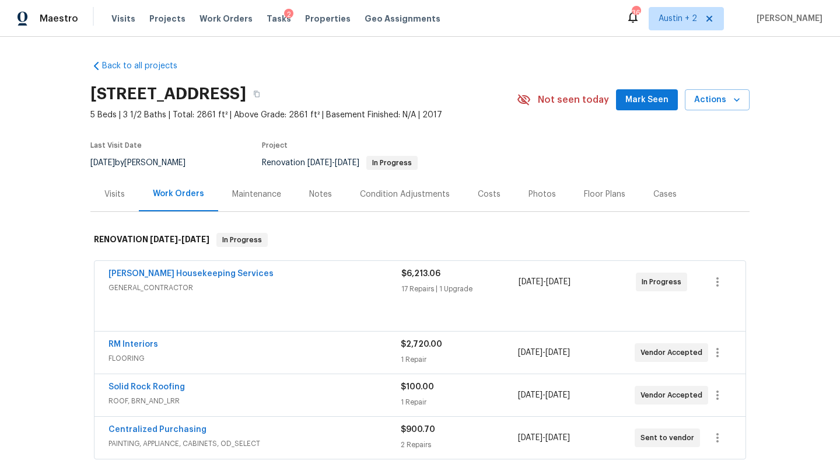
click at [636, 90] on button "Mark Seen" at bounding box center [647, 100] width 62 height 22
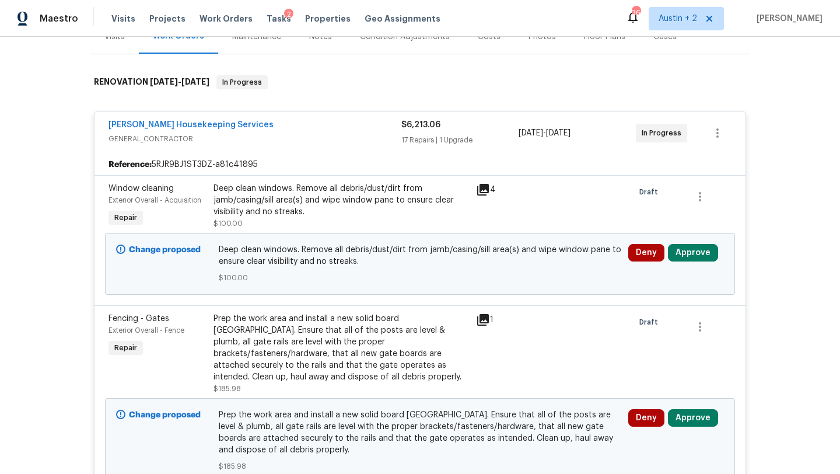
scroll to position [156, 0]
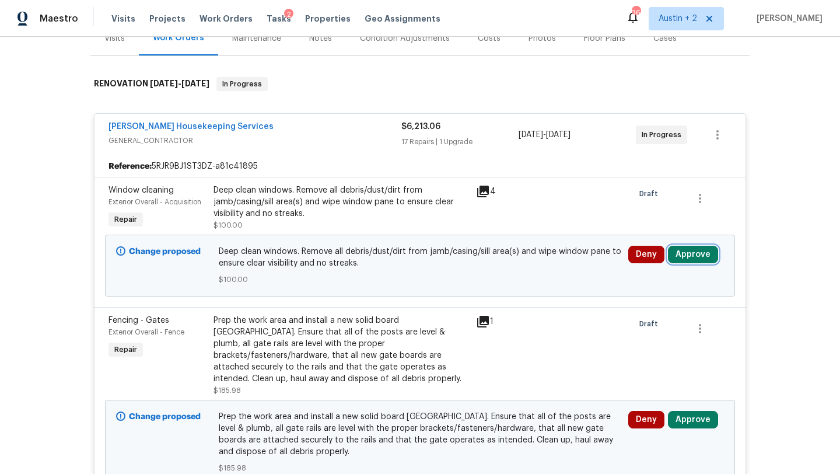
click at [714, 257] on button "Approve" at bounding box center [693, 254] width 50 height 17
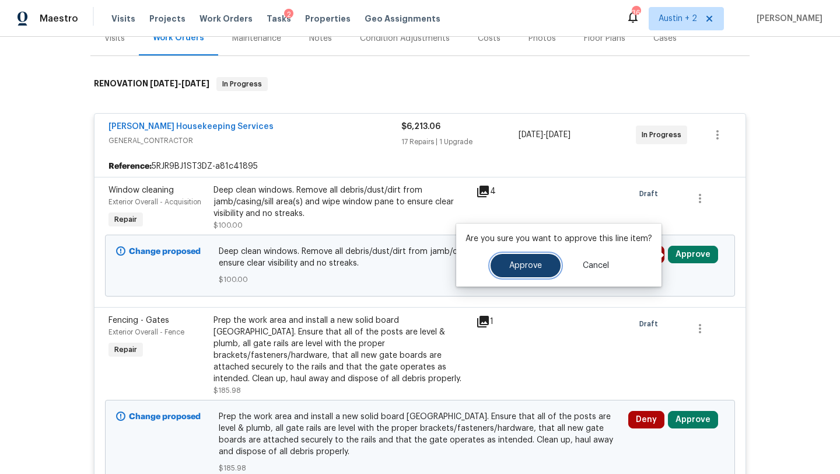
click at [521, 269] on span "Approve" at bounding box center [525, 265] width 33 height 9
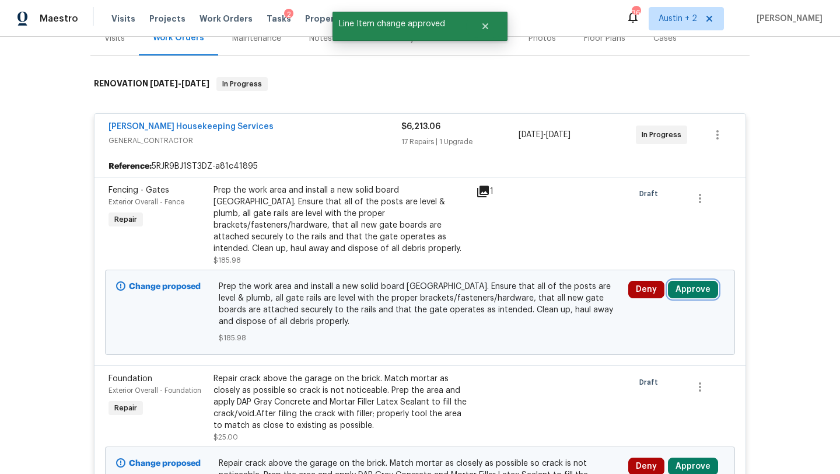
click at [693, 289] on button "Approve" at bounding box center [693, 289] width 50 height 17
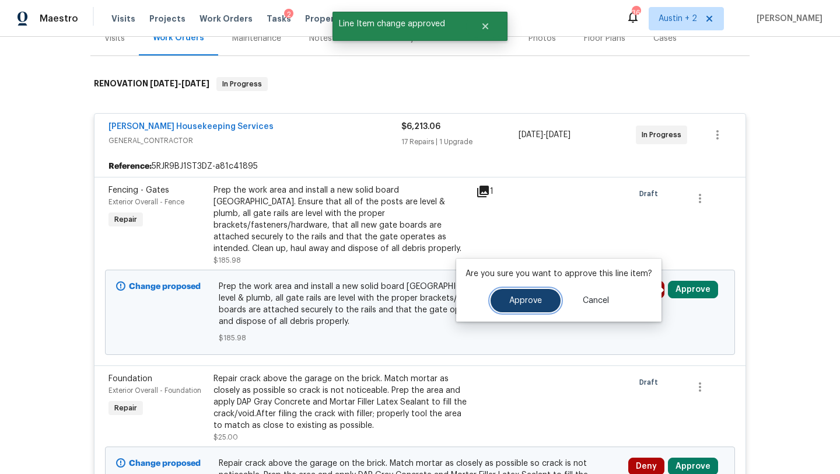
click at [535, 302] on span "Approve" at bounding box center [525, 300] width 33 height 9
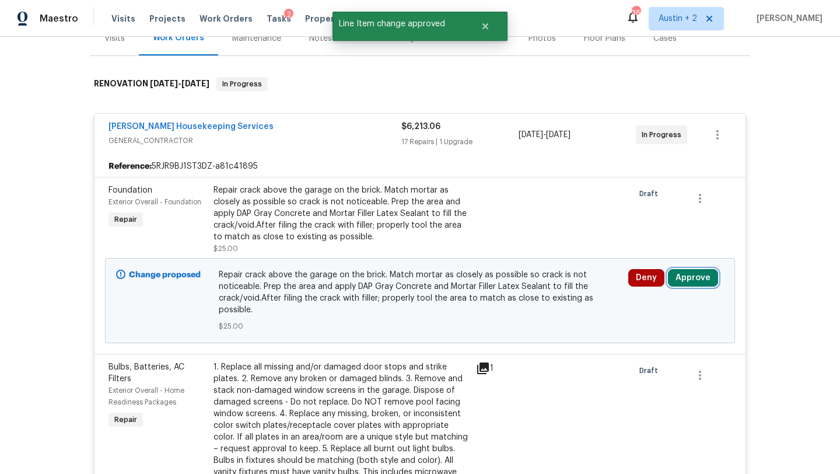
click at [691, 276] on button "Approve" at bounding box center [693, 277] width 50 height 17
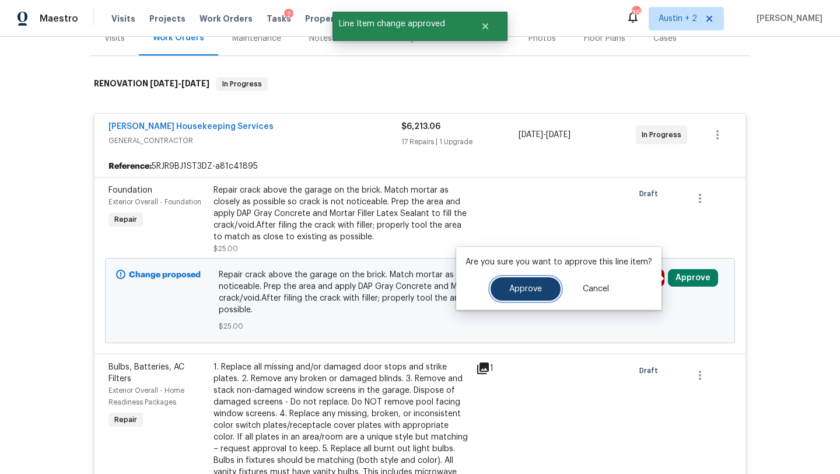
click at [535, 286] on span "Approve" at bounding box center [525, 289] width 33 height 9
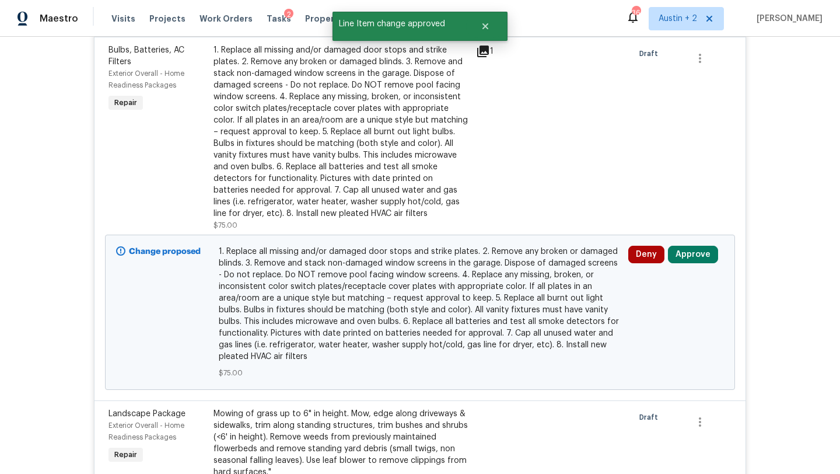
scroll to position [320, 0]
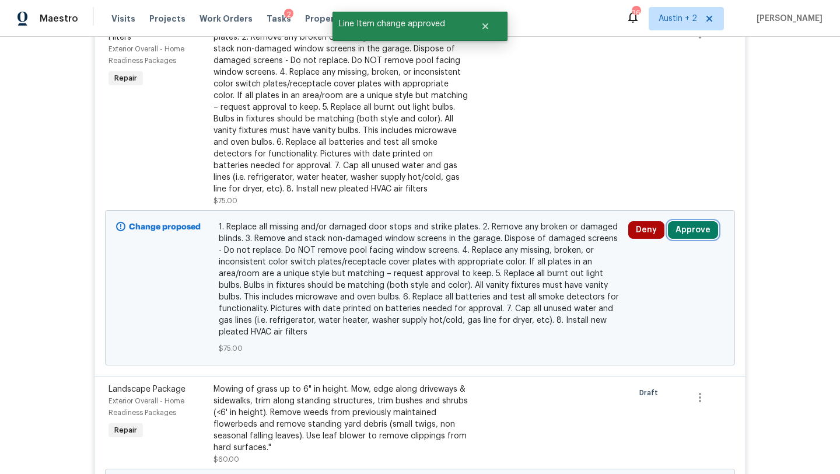
click at [698, 230] on button "Approve" at bounding box center [693, 229] width 50 height 17
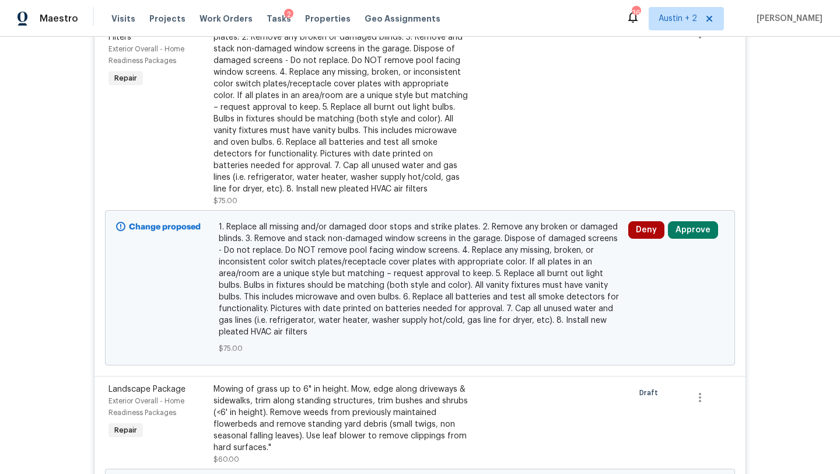
click at [528, 305] on span "1. Replace all missing and/or damaged door stops and strike plates. 2. Remove a…" at bounding box center [420, 279] width 403 height 117
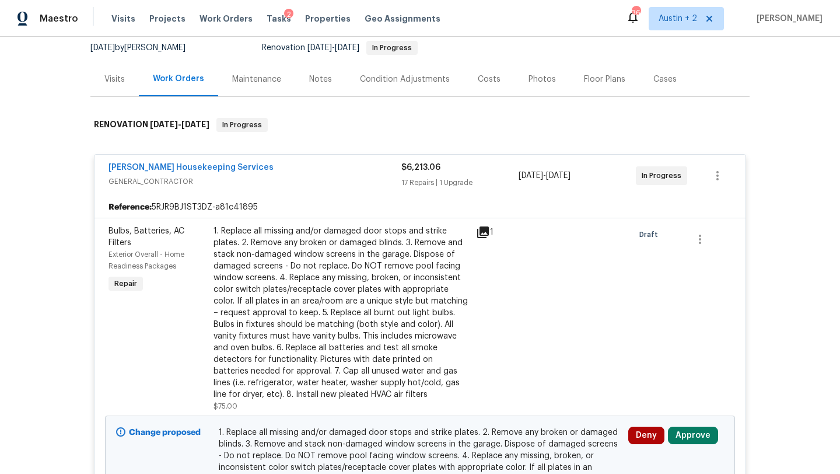
scroll to position [0, 0]
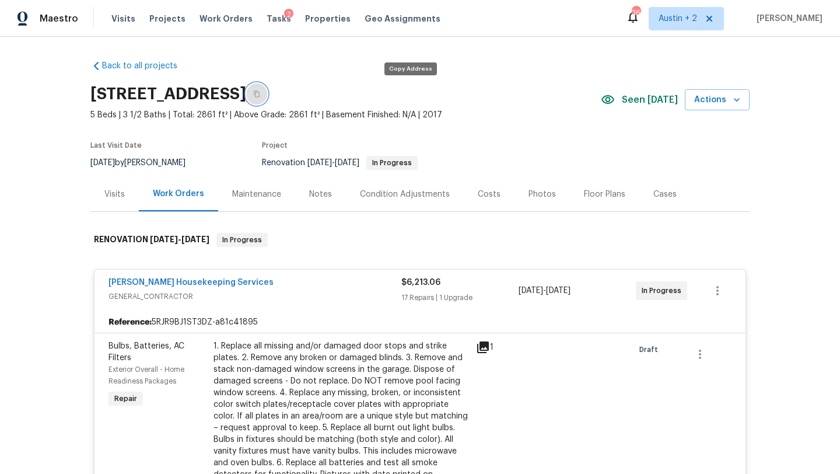
click at [267, 93] on button "button" at bounding box center [256, 93] width 21 height 21
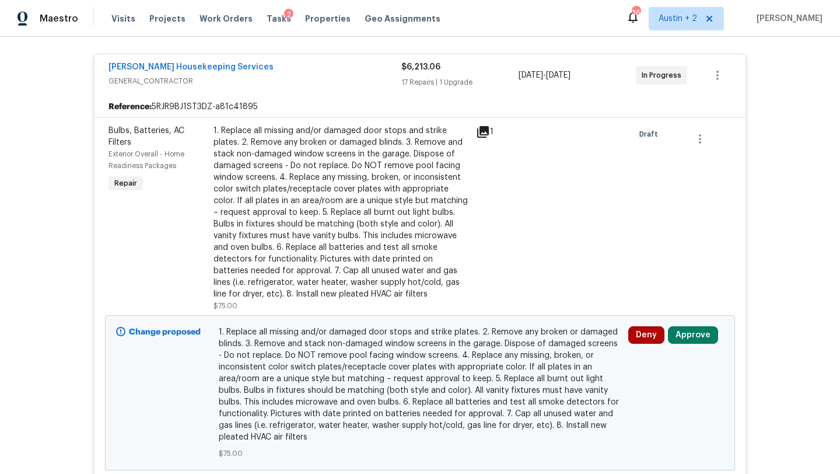
scroll to position [218, 0]
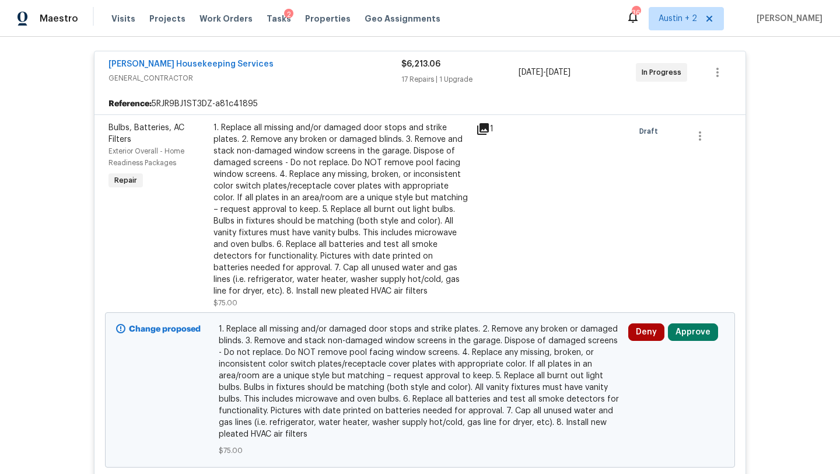
click at [485, 129] on icon at bounding box center [483, 129] width 14 height 14
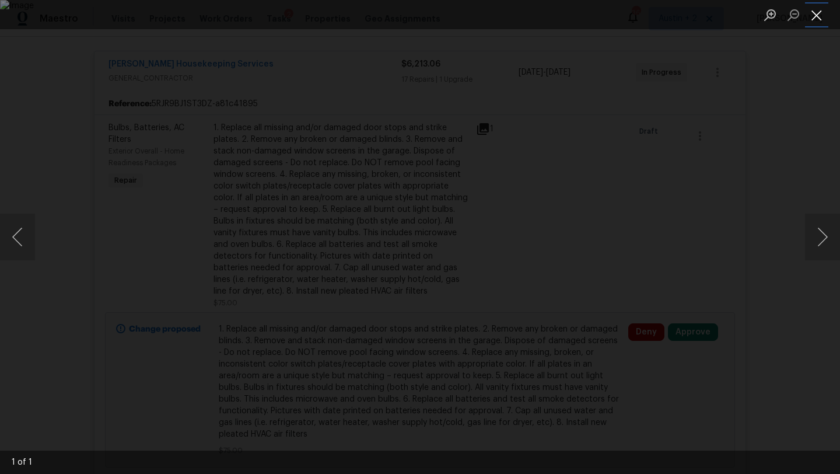
click at [815, 17] on button "Close lightbox" at bounding box center [816, 15] width 23 height 20
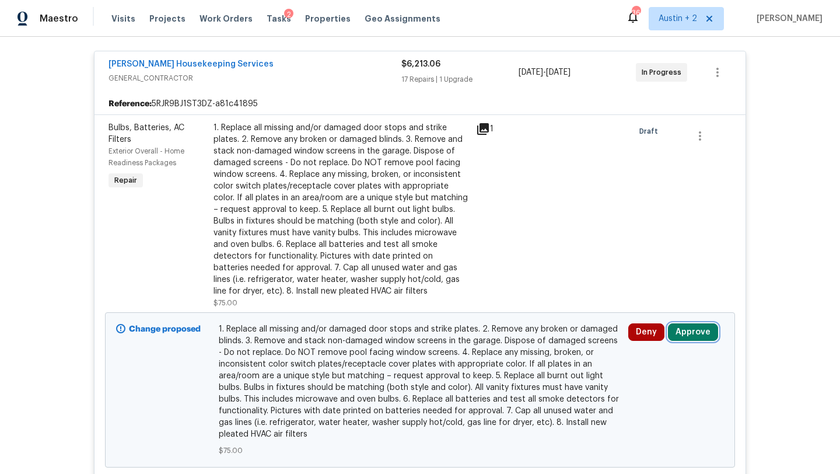
click at [696, 333] on button "Approve" at bounding box center [693, 331] width 50 height 17
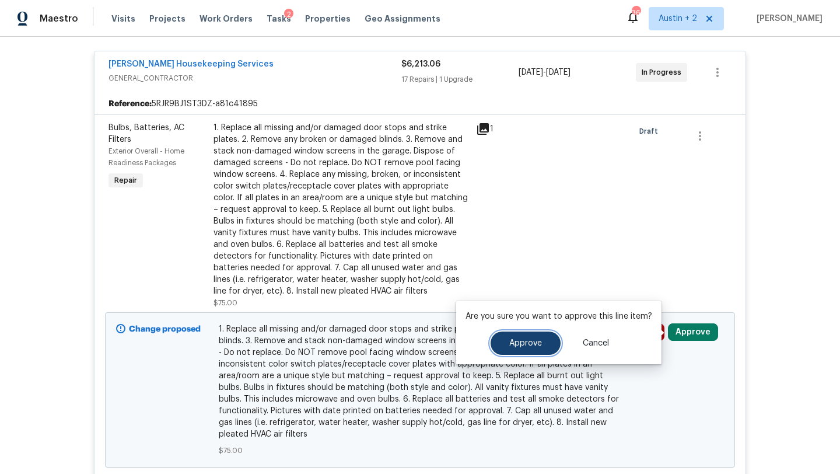
click at [525, 344] on span "Approve" at bounding box center [525, 343] width 33 height 9
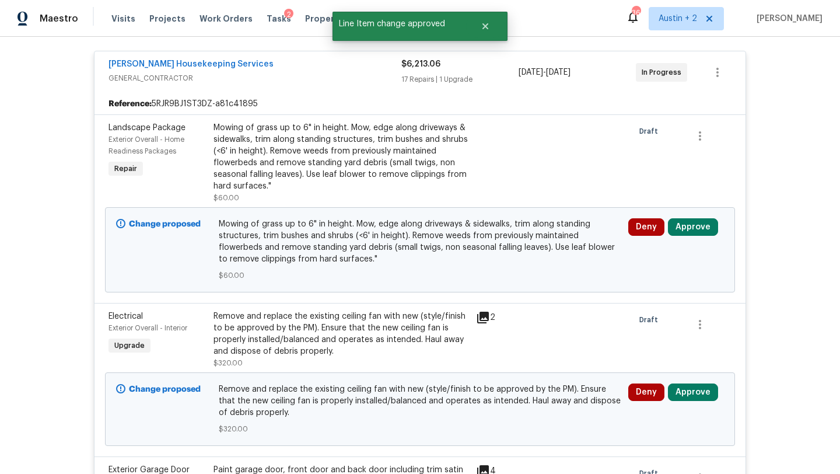
click at [702, 236] on div "Deny Approve" at bounding box center [676, 250] width 103 height 70
click at [700, 229] on button "Approve" at bounding box center [693, 226] width 50 height 17
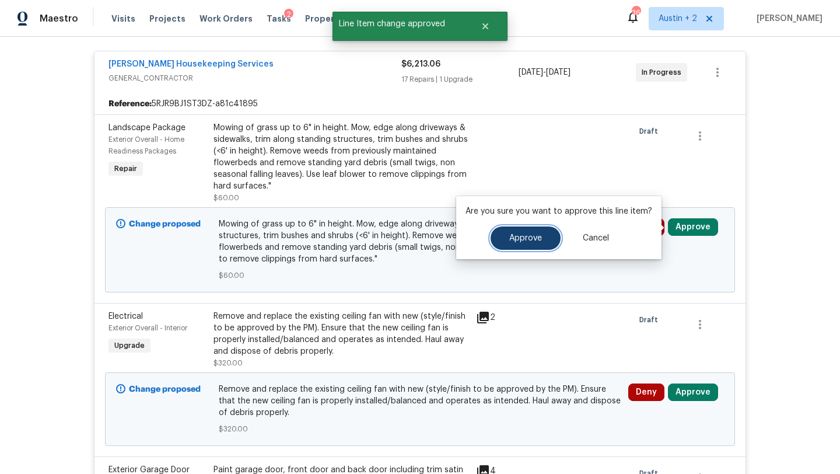
click at [533, 246] on button "Approve" at bounding box center [526, 237] width 70 height 23
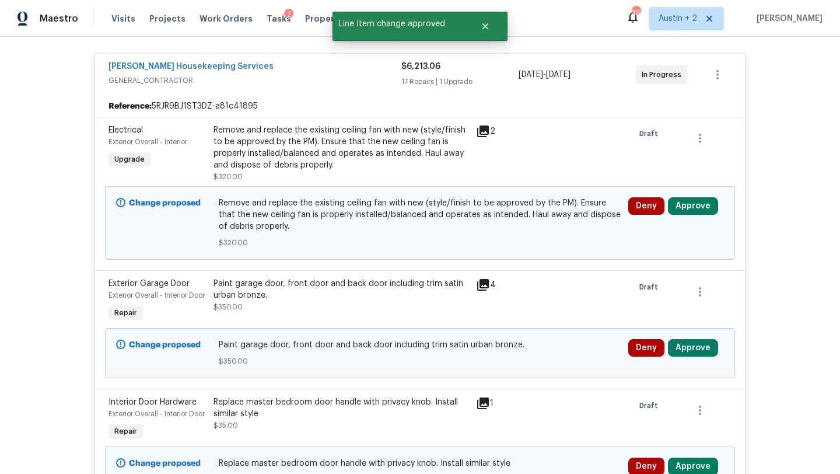
scroll to position [216, 0]
click at [685, 206] on button "Approve" at bounding box center [693, 205] width 50 height 17
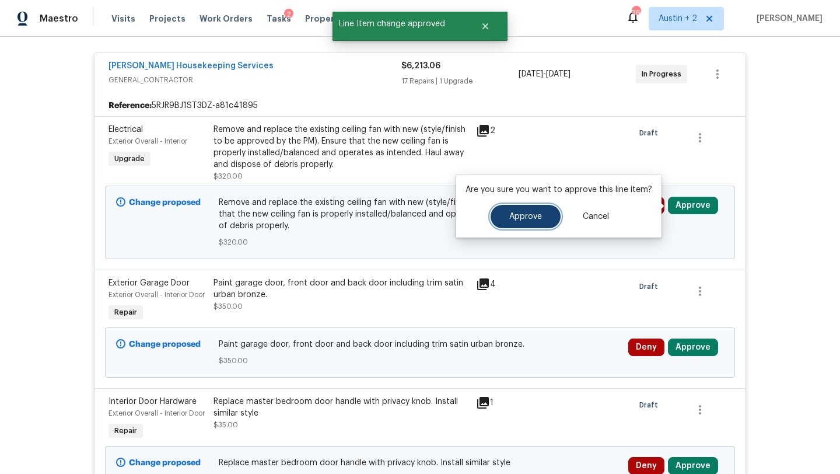
click at [514, 217] on span "Approve" at bounding box center [525, 216] width 33 height 9
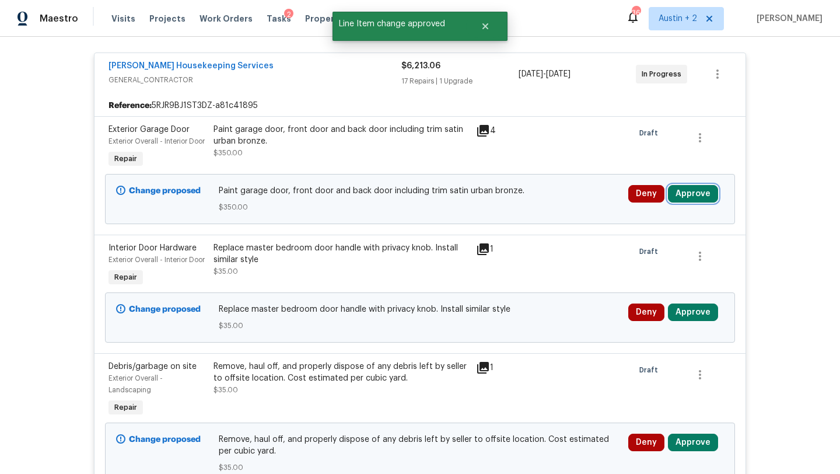
click at [691, 202] on button "Approve" at bounding box center [693, 193] width 50 height 17
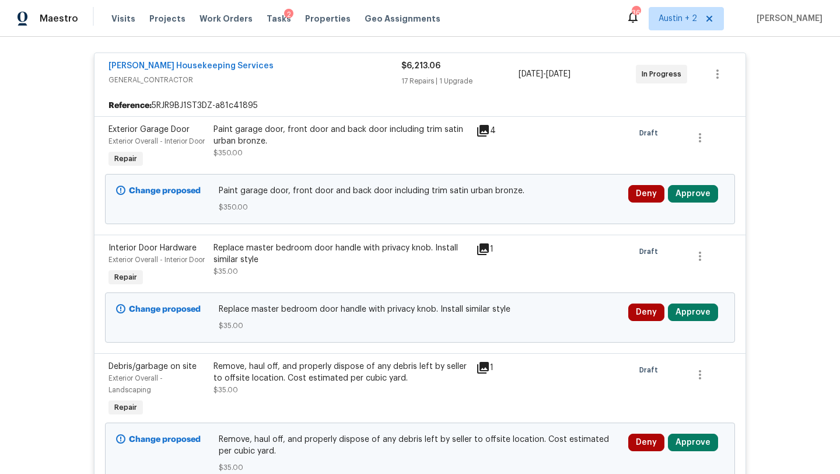
click at [363, 212] on div "Paint garage door, front door and back door including trim satin urban bronze. …" at bounding box center [420, 199] width 403 height 28
click at [689, 201] on button "Approve" at bounding box center [693, 193] width 50 height 17
click at [493, 150] on div "4" at bounding box center [498, 147] width 52 height 54
click at [489, 129] on icon at bounding box center [483, 131] width 14 height 14
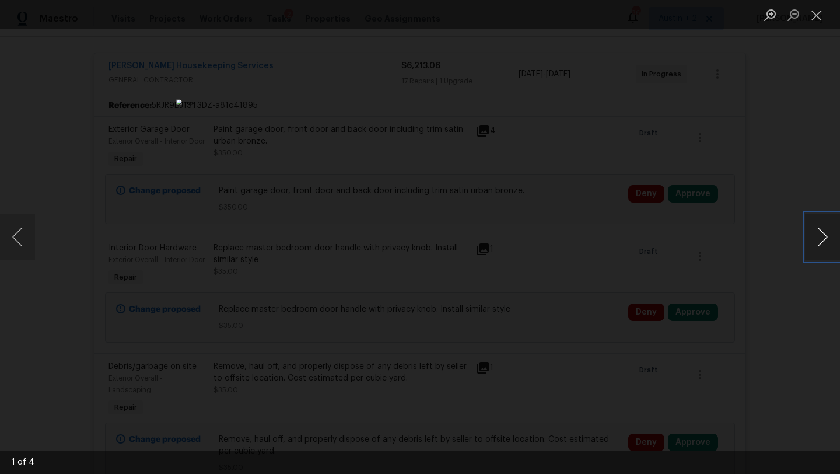
click at [826, 235] on button "Next image" at bounding box center [822, 236] width 35 height 47
click at [815, 12] on button "Close lightbox" at bounding box center [816, 15] width 23 height 20
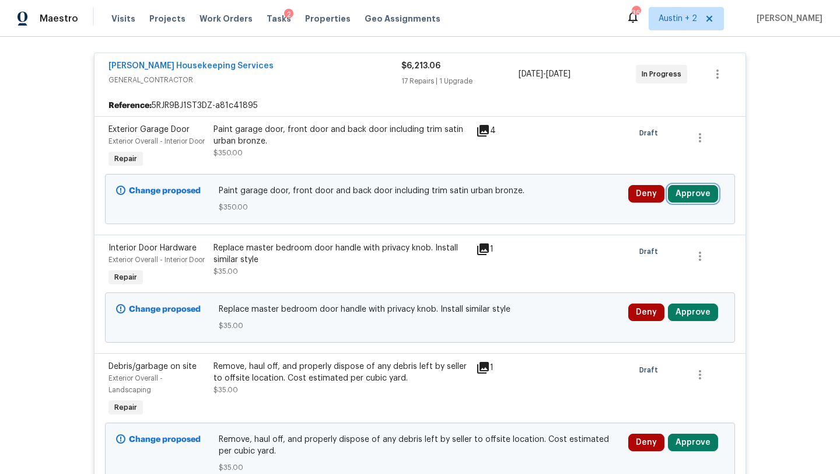
click at [693, 202] on button "Approve" at bounding box center [693, 193] width 50 height 17
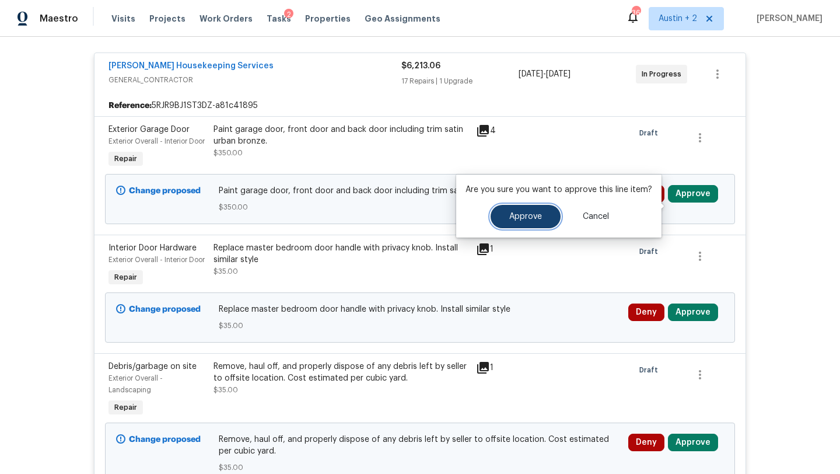
click at [532, 216] on span "Approve" at bounding box center [525, 216] width 33 height 9
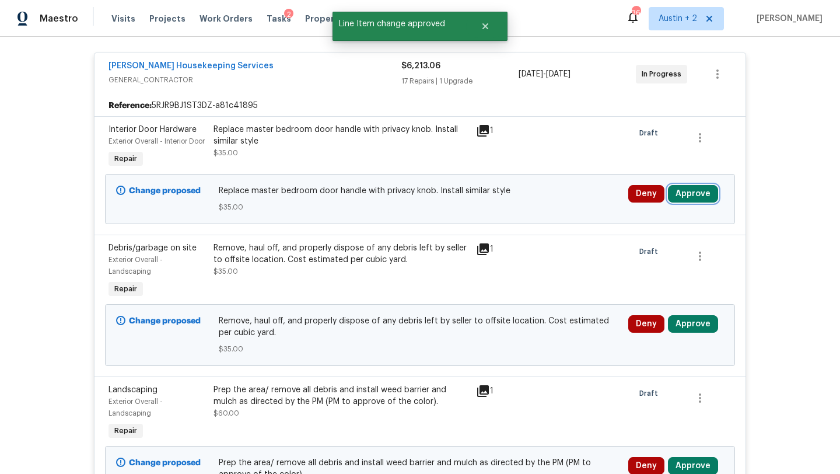
click at [689, 202] on button "Approve" at bounding box center [693, 193] width 50 height 17
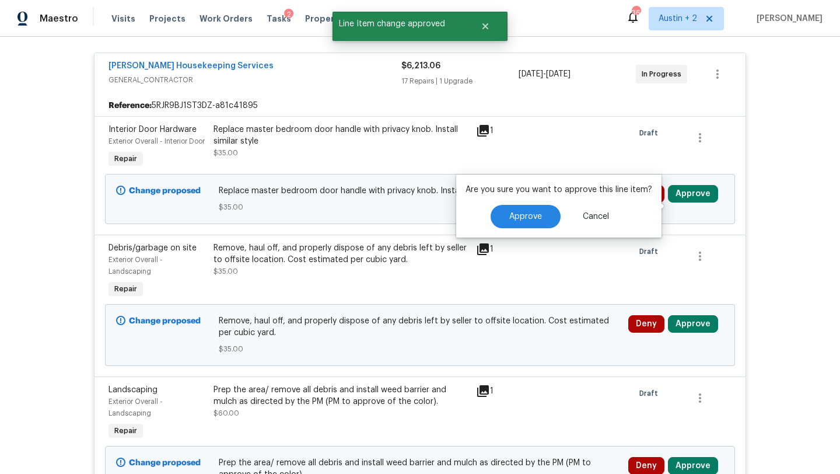
click at [388, 188] on div "Change proposed Replace master bedroom door handle with privacy knob. Install s…" at bounding box center [420, 199] width 630 height 50
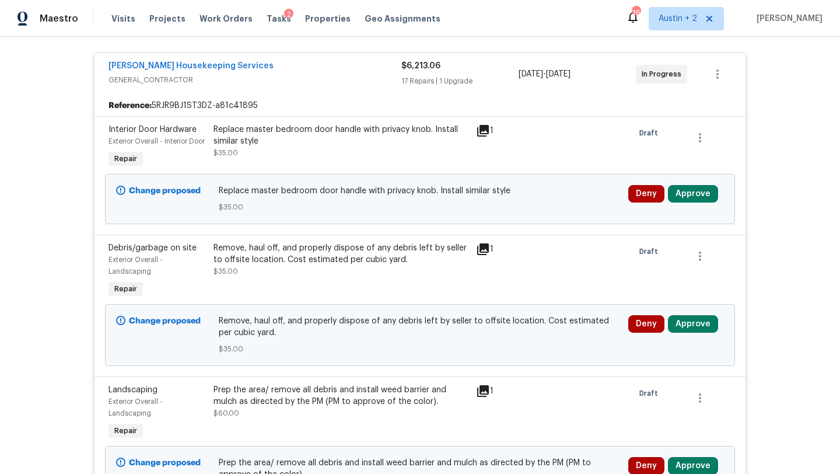
click at [481, 131] on icon at bounding box center [483, 131] width 12 height 12
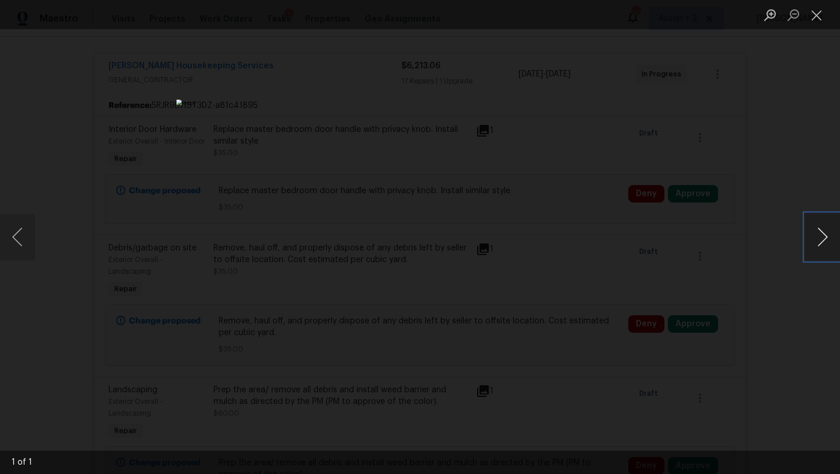
click at [827, 237] on button "Next image" at bounding box center [822, 236] width 35 height 47
click at [820, 234] on button "Next image" at bounding box center [822, 236] width 35 height 47
click at [814, 17] on button "Close lightbox" at bounding box center [816, 15] width 23 height 20
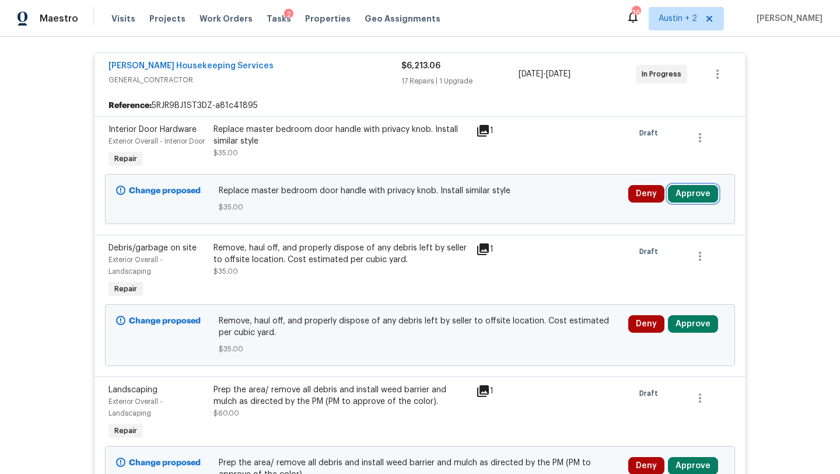
click at [708, 202] on button "Approve" at bounding box center [693, 193] width 50 height 17
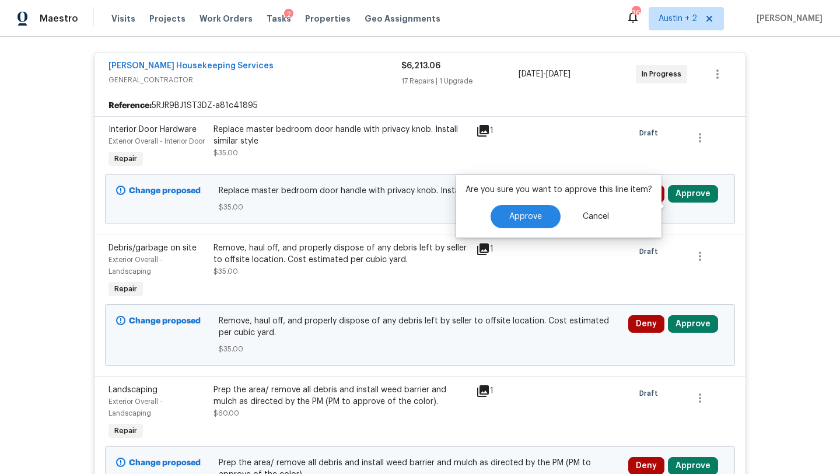
click at [533, 158] on div at bounding box center [577, 147] width 105 height 54
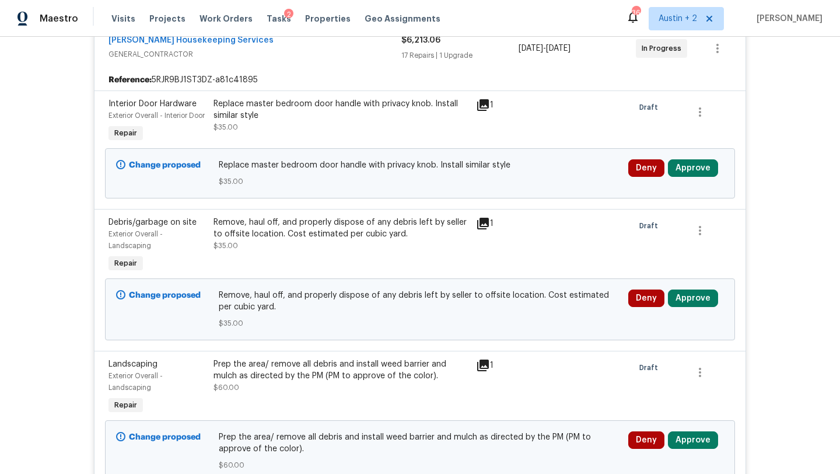
scroll to position [260, 0]
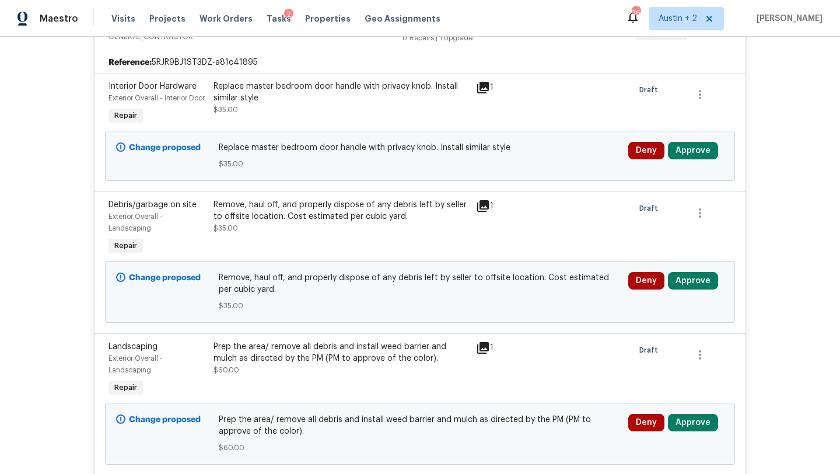
click at [491, 213] on div "1" at bounding box center [498, 206] width 45 height 14
click at [484, 212] on icon at bounding box center [483, 206] width 12 height 12
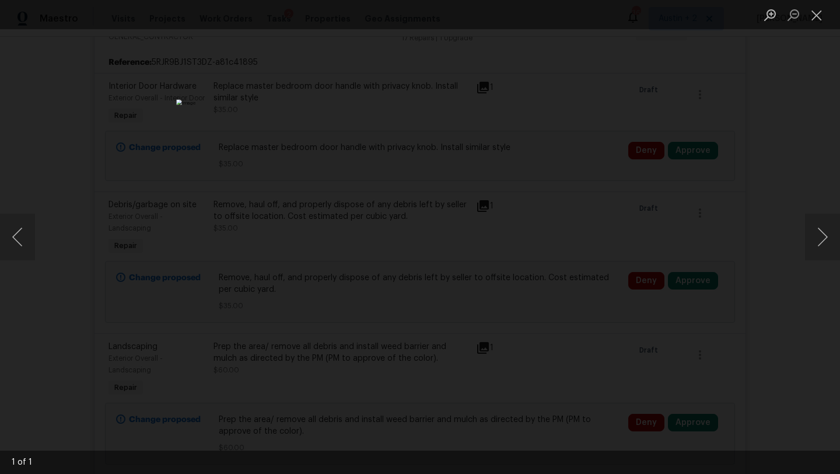
click at [834, 286] on div "Lightbox" at bounding box center [420, 237] width 840 height 474
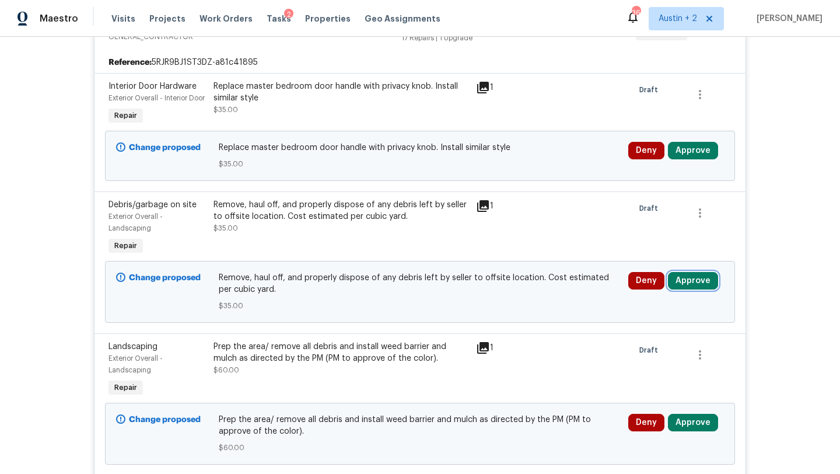
click at [694, 289] on button "Approve" at bounding box center [693, 280] width 50 height 17
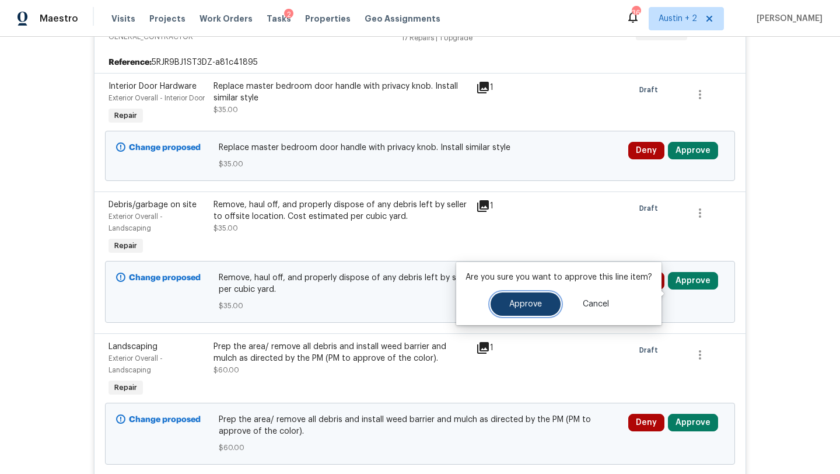
click at [522, 300] on span "Approve" at bounding box center [525, 304] width 33 height 9
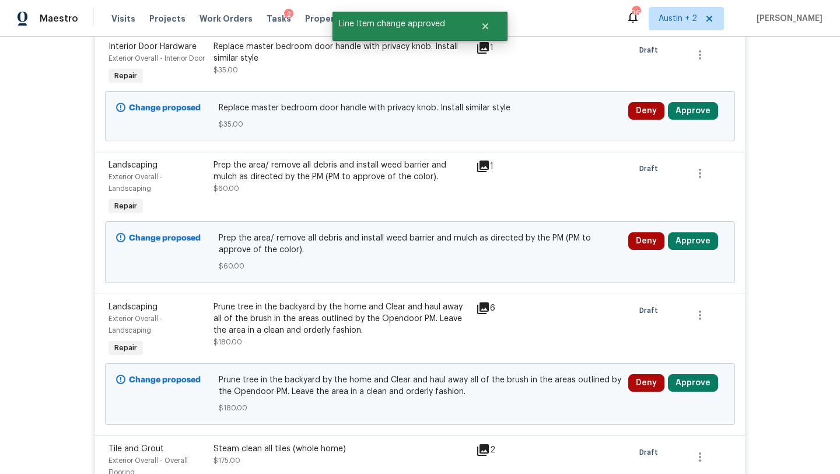
scroll to position [300, 0]
click at [698, 249] on button "Approve" at bounding box center [693, 240] width 50 height 17
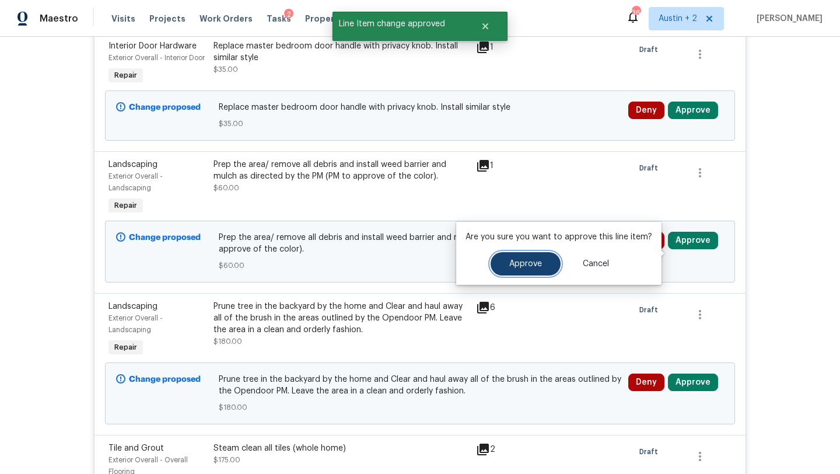
click at [533, 257] on button "Approve" at bounding box center [526, 263] width 70 height 23
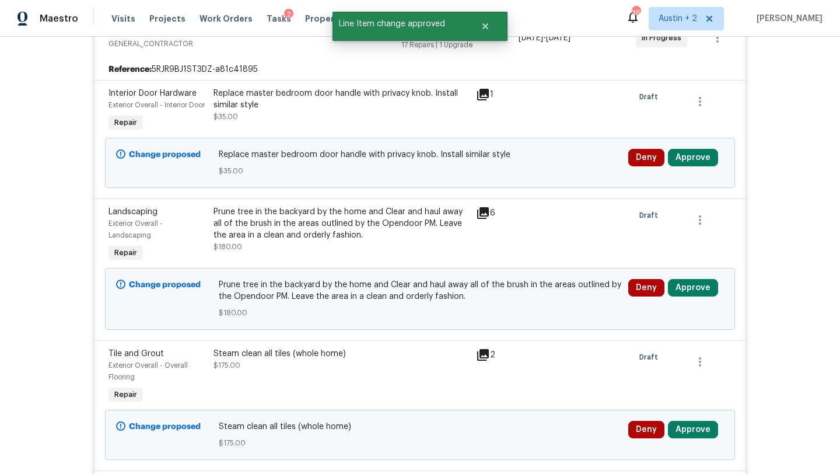
scroll to position [254, 0]
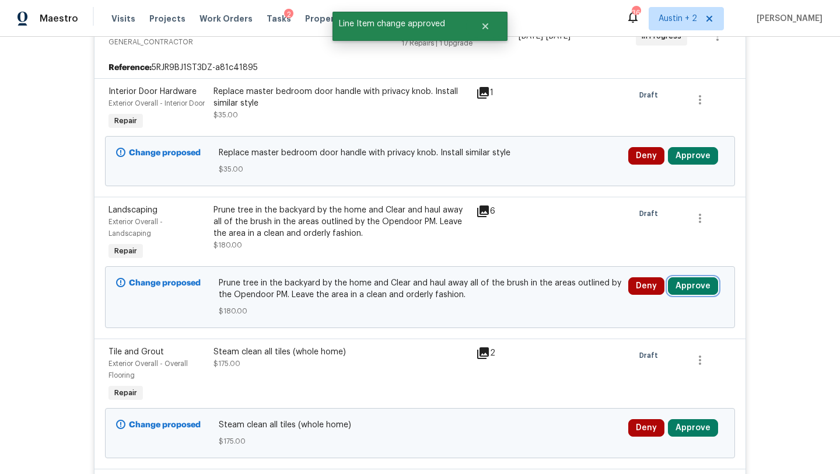
click at [689, 295] on button "Approve" at bounding box center [693, 285] width 50 height 17
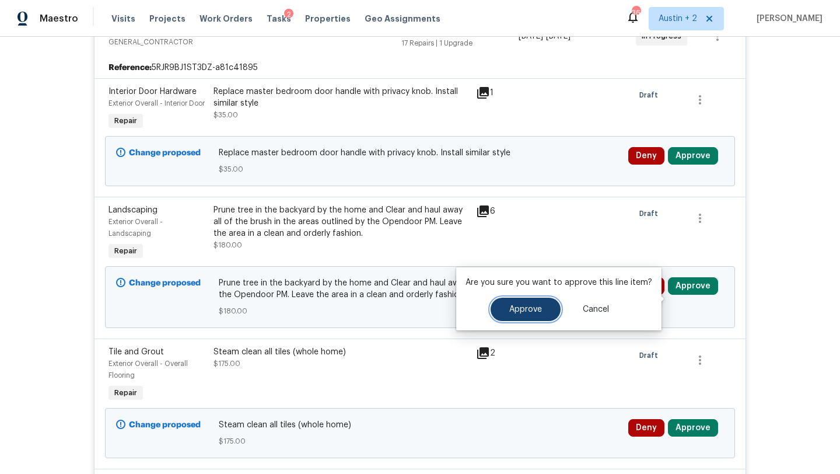
click at [528, 309] on span "Approve" at bounding box center [525, 309] width 33 height 9
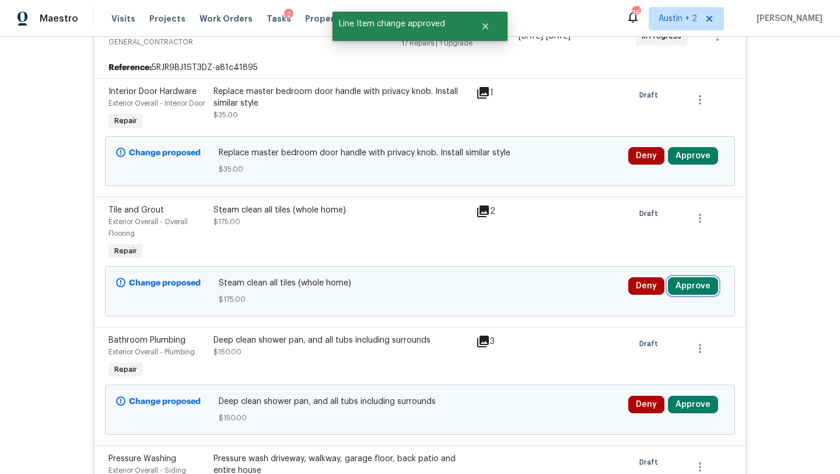
click at [684, 295] on button "Approve" at bounding box center [693, 285] width 50 height 17
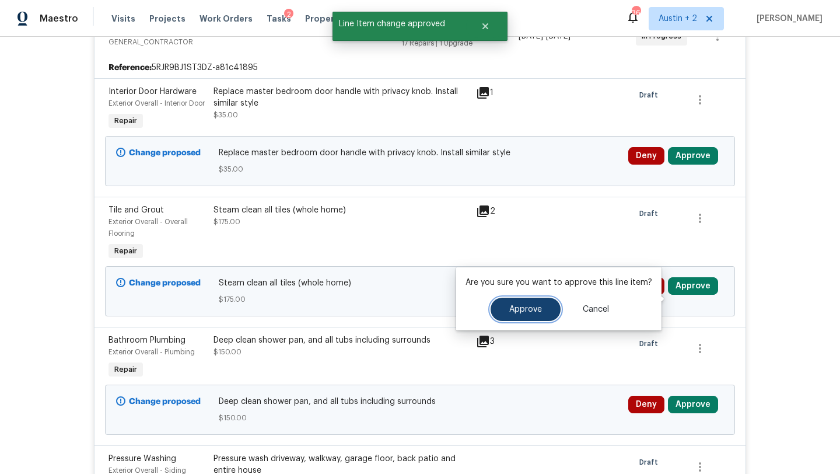
click at [519, 310] on span "Approve" at bounding box center [525, 309] width 33 height 9
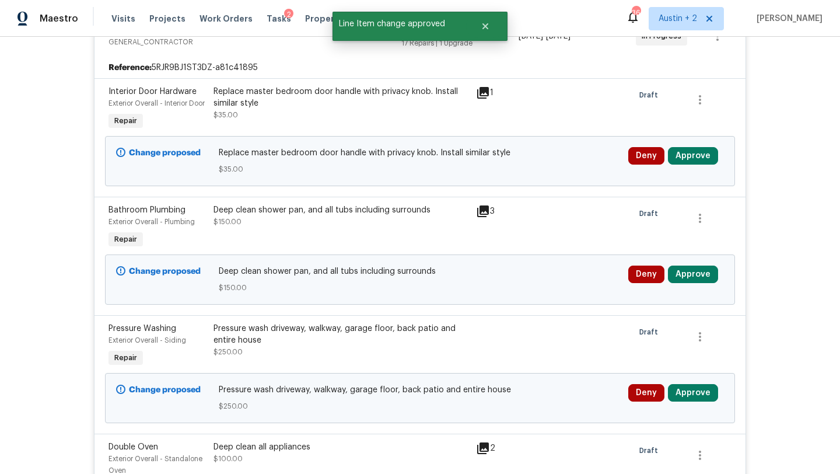
click at [483, 217] on icon at bounding box center [483, 211] width 12 height 12
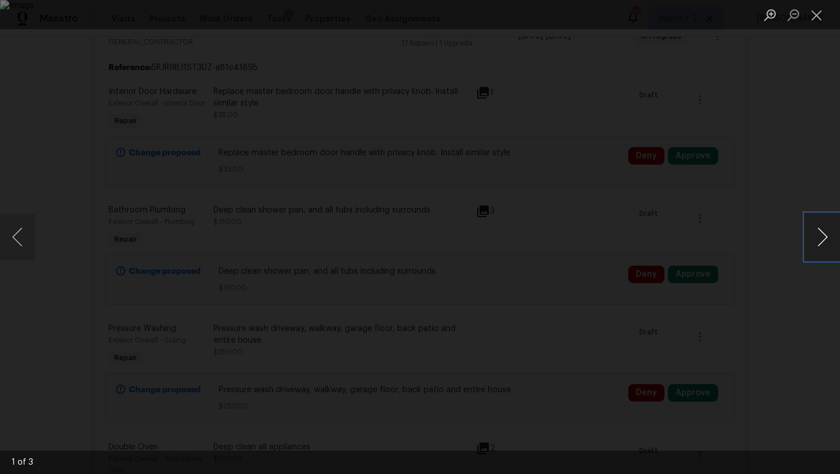
click at [821, 237] on button "Next image" at bounding box center [822, 236] width 35 height 47
click at [817, 15] on button "Close lightbox" at bounding box center [816, 15] width 23 height 20
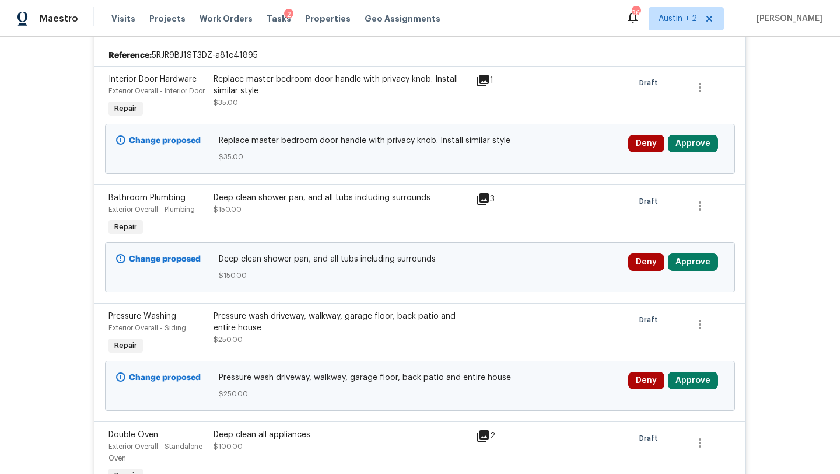
scroll to position [268, 0]
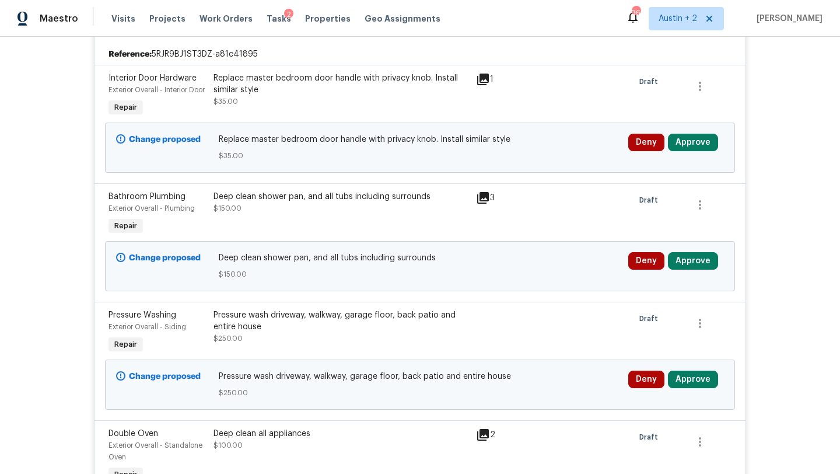
click at [392, 202] on div "Deep clean shower pan, and all tubs including surrounds" at bounding box center [340, 197] width 255 height 12
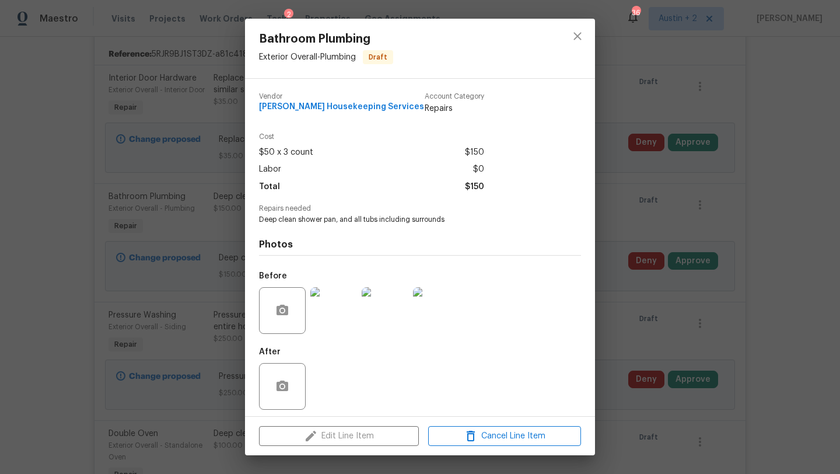
scroll to position [5, 0]
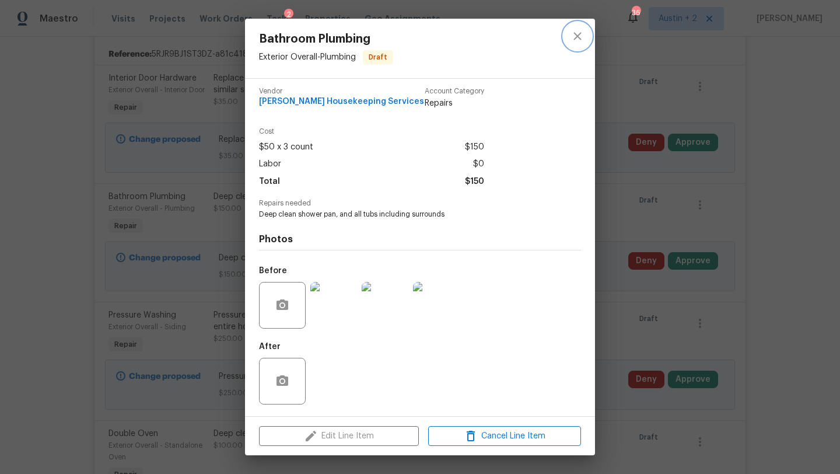
click at [576, 36] on icon "close" at bounding box center [577, 36] width 14 height 14
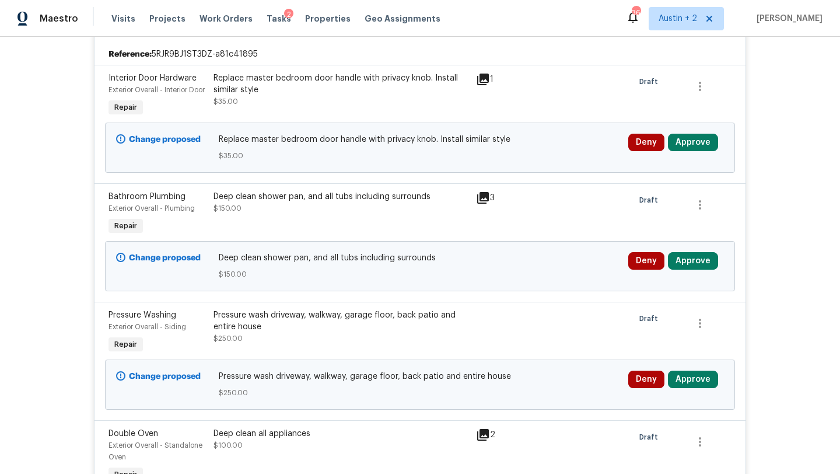
click at [386, 264] on span "Deep clean shower pan, and all tubs including surrounds" at bounding box center [420, 258] width 403 height 12
click at [380, 202] on div "Deep clean shower pan, and all tubs including surrounds" at bounding box center [340, 197] width 255 height 12
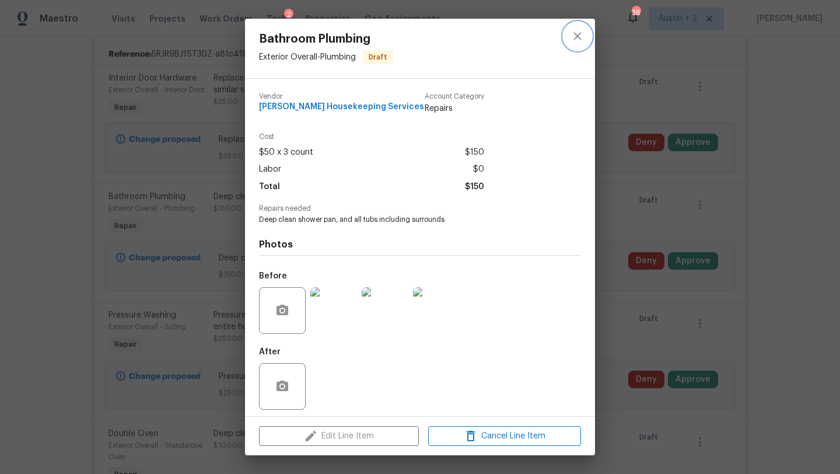
click at [578, 34] on icon "close" at bounding box center [577, 36] width 8 height 8
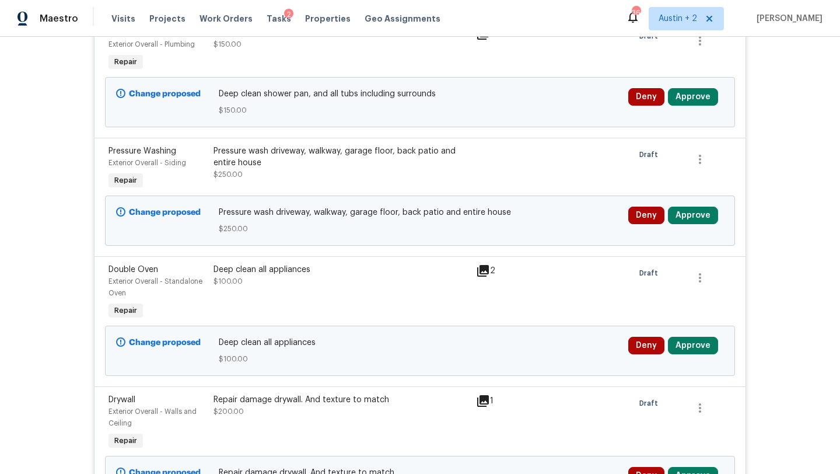
scroll to position [433, 0]
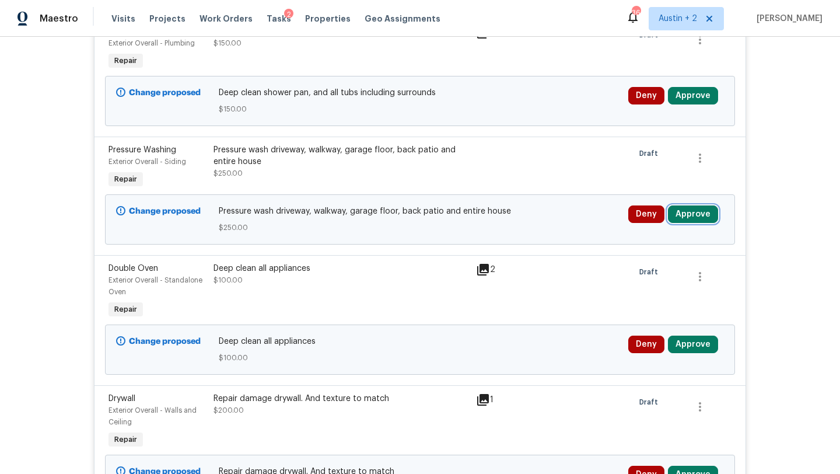
click at [687, 223] on button "Approve" at bounding box center [693, 213] width 50 height 17
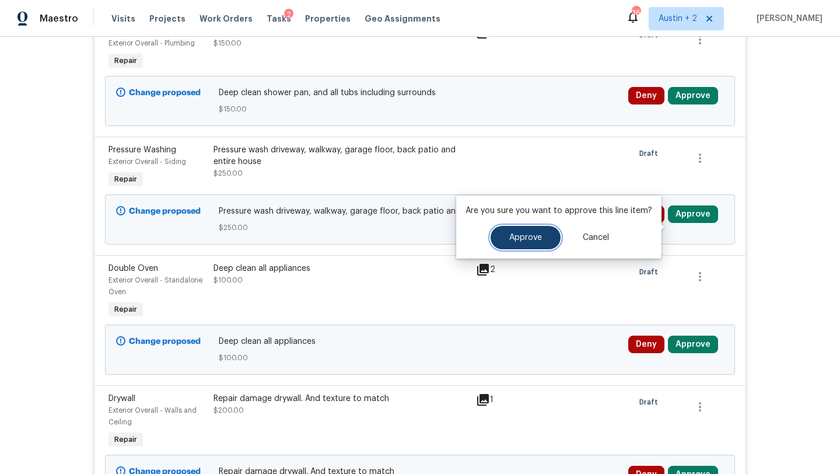
click at [524, 236] on span "Approve" at bounding box center [525, 237] width 33 height 9
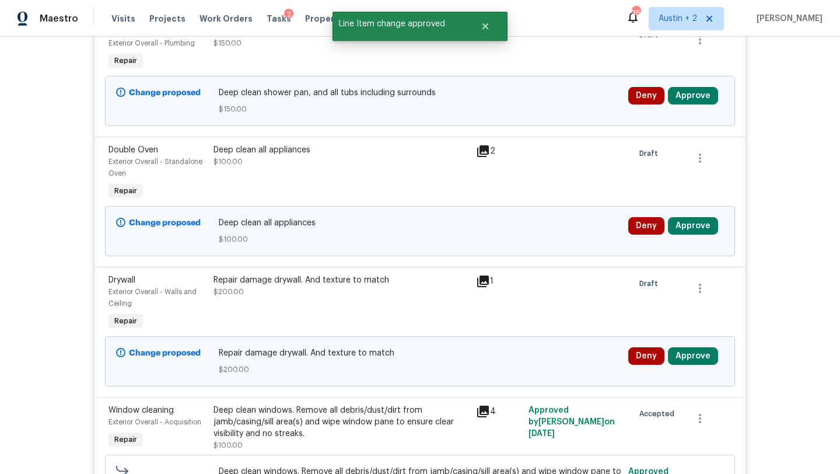
click at [482, 158] on icon at bounding box center [483, 151] width 14 height 14
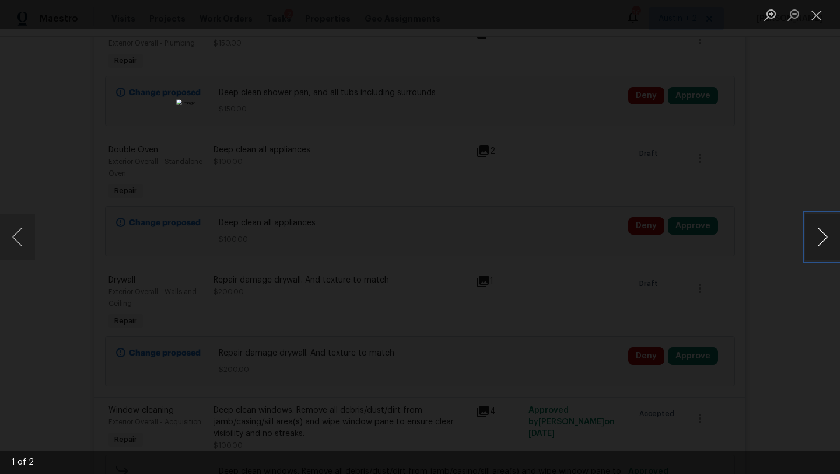
click at [820, 236] on button "Next image" at bounding box center [822, 236] width 35 height 47
click at [816, 20] on button "Close lightbox" at bounding box center [816, 15] width 23 height 20
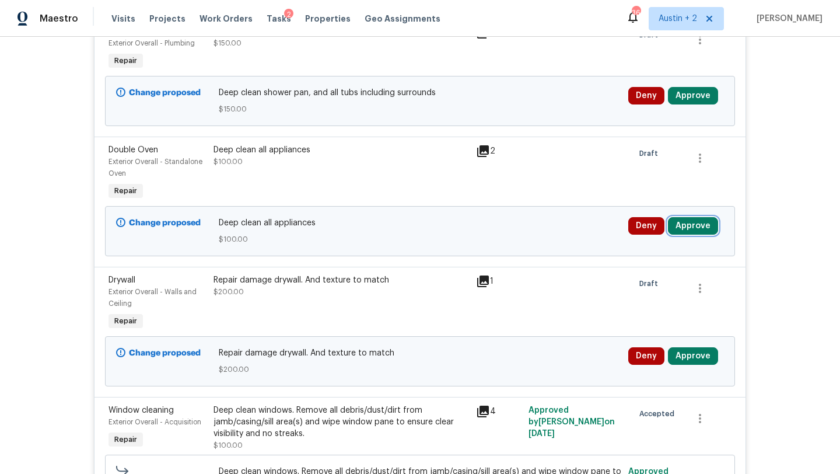
click at [689, 232] on button "Approve" at bounding box center [693, 225] width 50 height 17
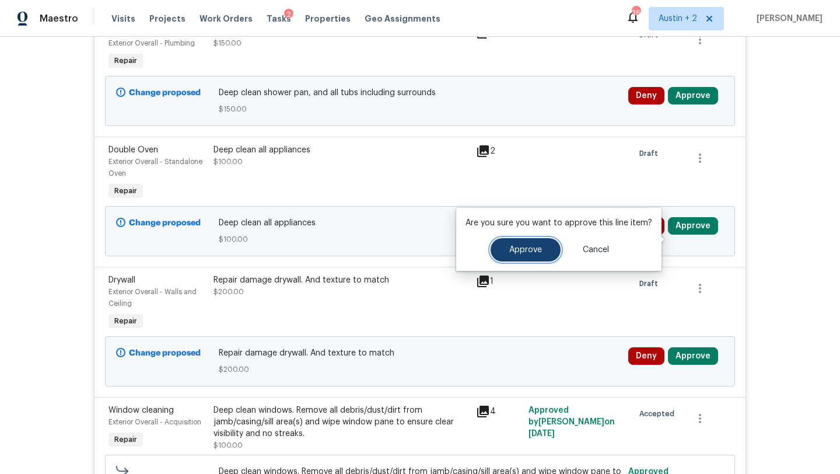
click at [538, 246] on span "Approve" at bounding box center [525, 250] width 33 height 9
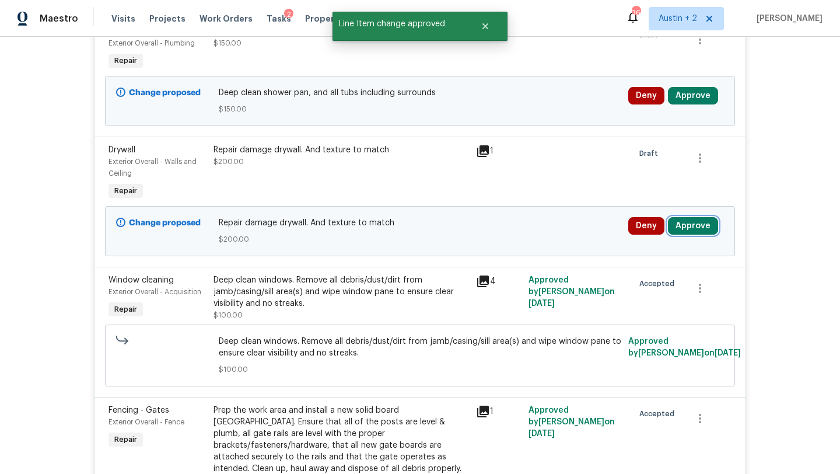
click at [685, 234] on button "Approve" at bounding box center [693, 225] width 50 height 17
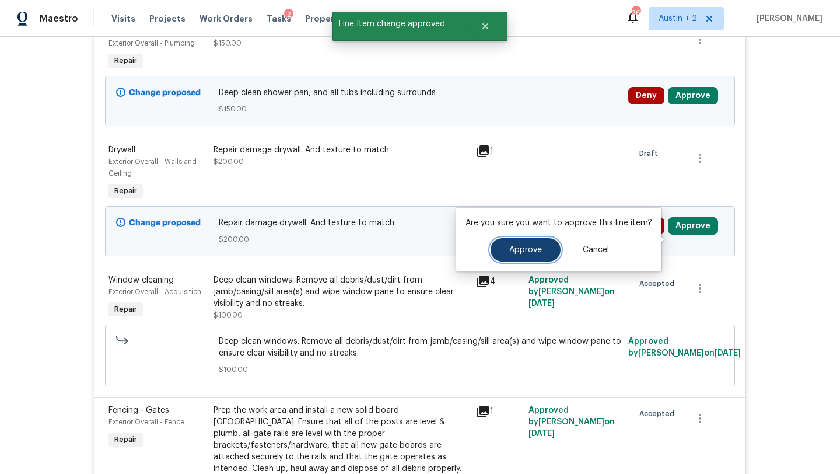
click at [534, 251] on span "Approve" at bounding box center [525, 250] width 33 height 9
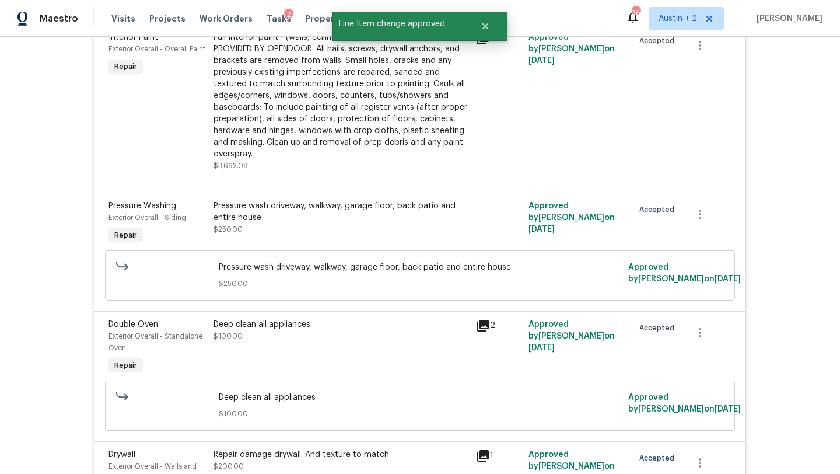
scroll to position [3152, 0]
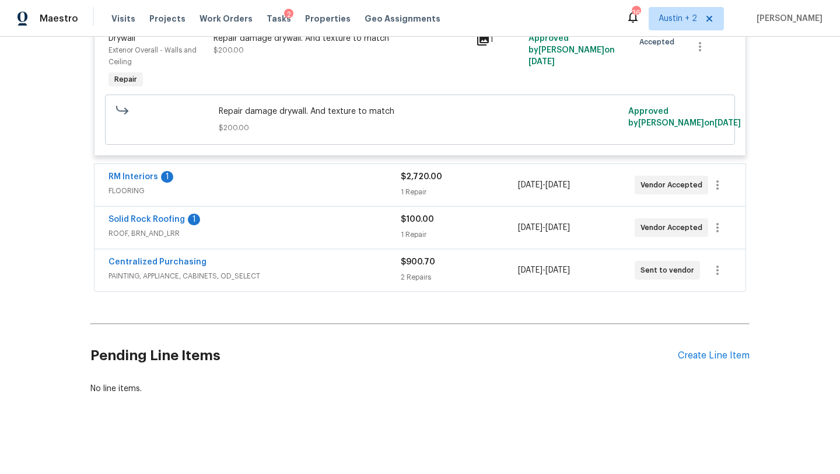
click at [456, 181] on div "$2,720.00" at bounding box center [459, 177] width 117 height 12
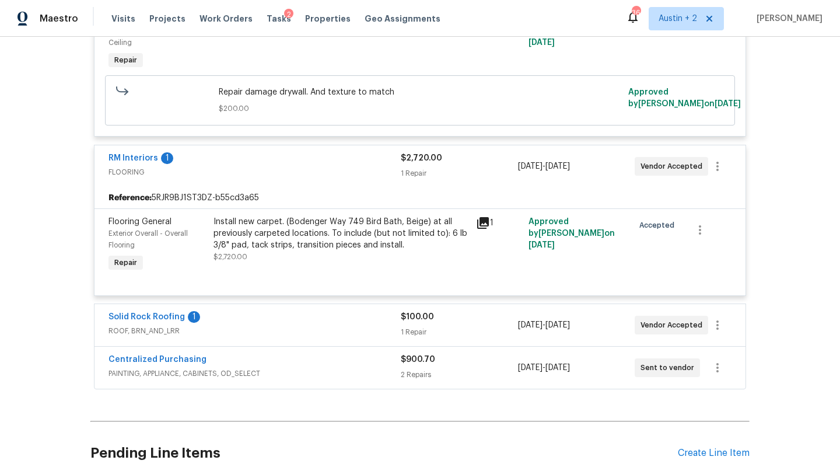
click at [333, 337] on span "ROOF, BRN_AND_LRR" at bounding box center [254, 331] width 292 height 12
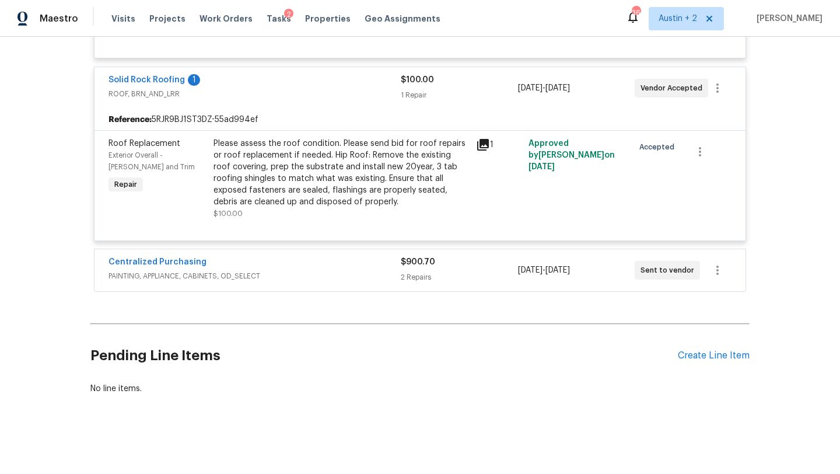
scroll to position [3398, 0]
click at [334, 282] on span "PAINTING, APPLIANCE, CABINETS, OD_SELECT" at bounding box center [254, 276] width 292 height 12
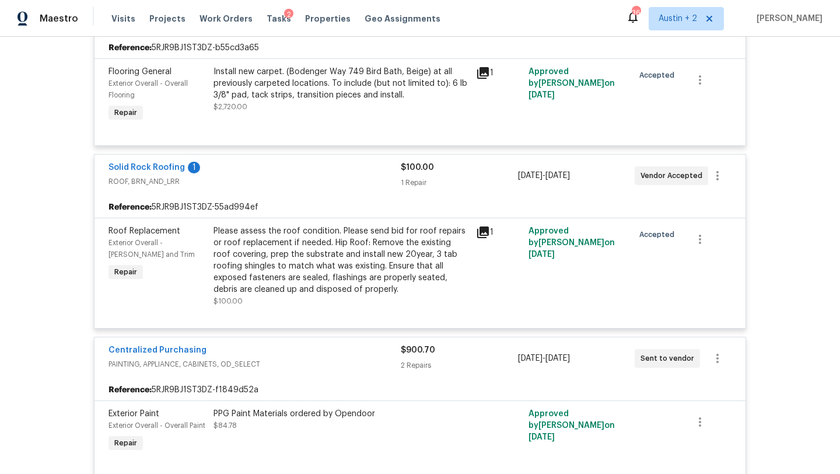
scroll to position [3299, 0]
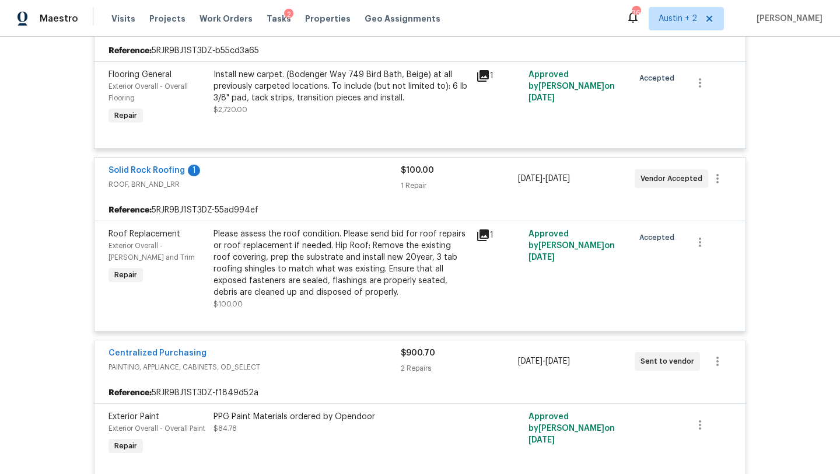
click at [303, 269] on div "Please assess the roof condition. Please send bid for roof repairs or roof repl…" at bounding box center [340, 263] width 255 height 70
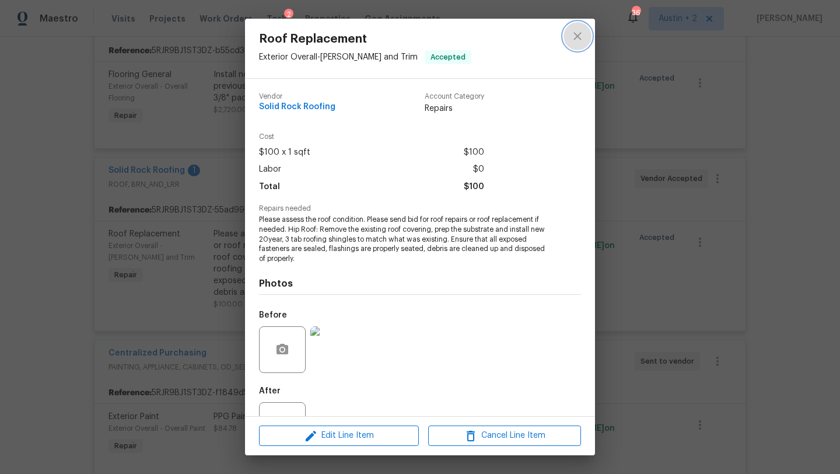
click at [575, 36] on icon "close" at bounding box center [577, 36] width 14 height 14
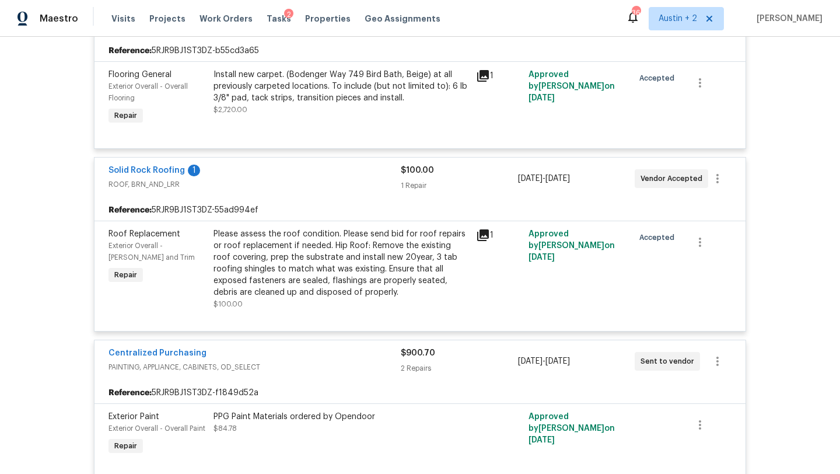
click at [338, 260] on div "Please assess the roof condition. Please send bid for roof repairs or roof repl…" at bounding box center [340, 263] width 255 height 70
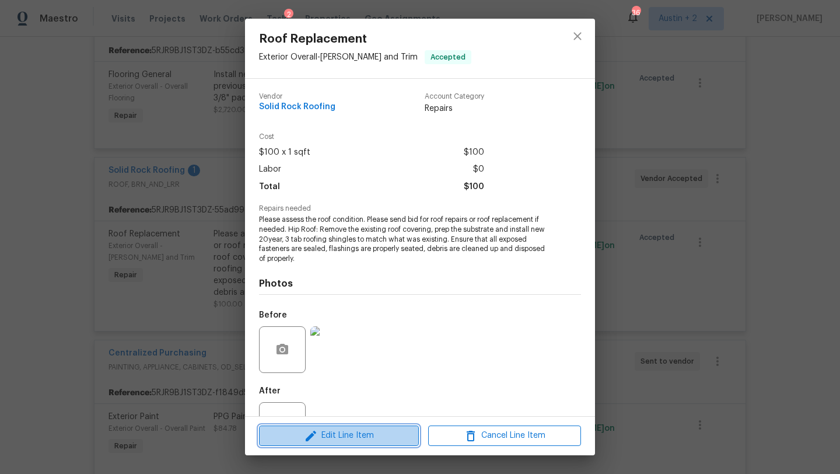
click at [355, 437] on span "Edit Line Item" at bounding box center [338, 435] width 153 height 15
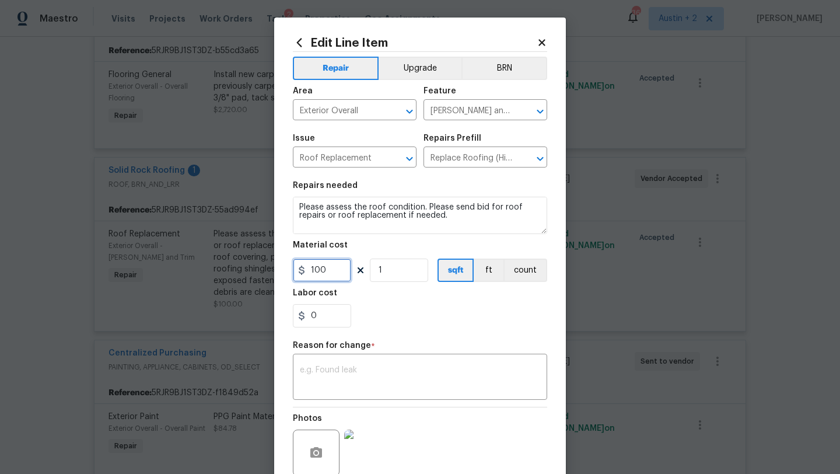
drag, startPoint x: 339, startPoint y: 272, endPoint x: 278, endPoint y: 272, distance: 61.8
click at [278, 272] on div "Edit Line Item Repair Upgrade BRN Area Exterior Overall ​ Feature [PERSON_NAME]…" at bounding box center [420, 287] width 292 height 540
type input "1"
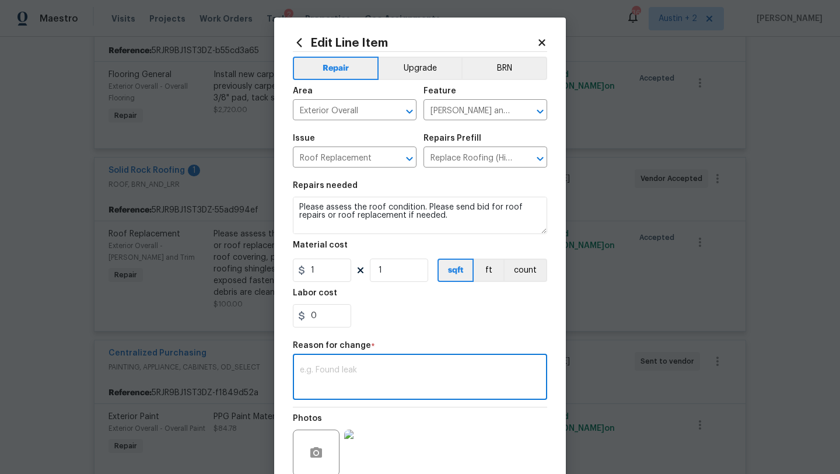
click at [324, 369] on textarea at bounding box center [420, 378] width 240 height 24
paste textarea "[STREET_ADDRESS]"
drag, startPoint x: 467, startPoint y: 378, endPoint x: 234, endPoint y: 344, distance: 234.7
click at [234, 344] on div "Edit Line Item Repair Upgrade BRN Area Exterior Overall ​ Feature [PERSON_NAME]…" at bounding box center [420, 237] width 840 height 474
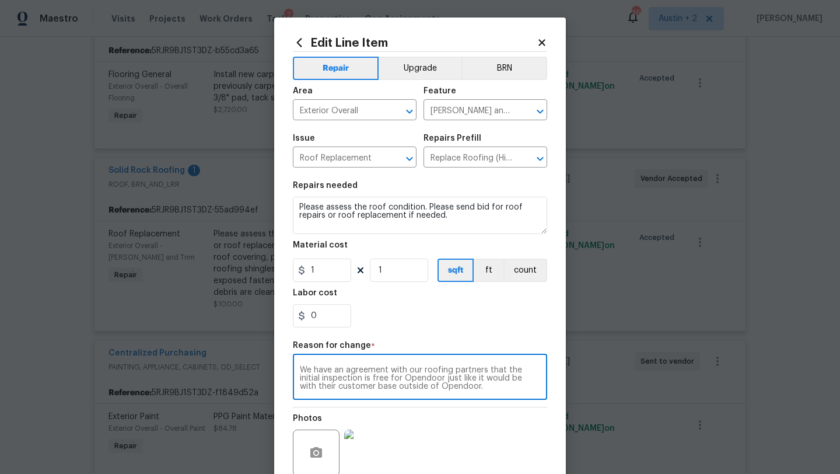
scroll to position [101, 0]
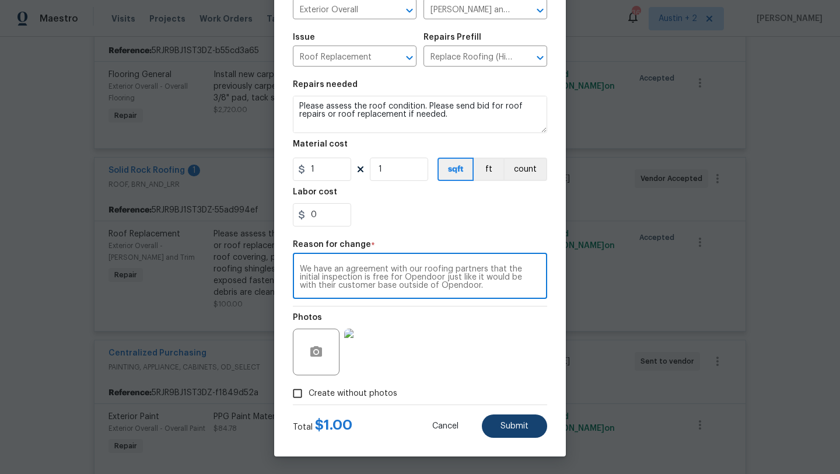
type textarea "We have an agreement with our roofing partners that the initial inspection is f…"
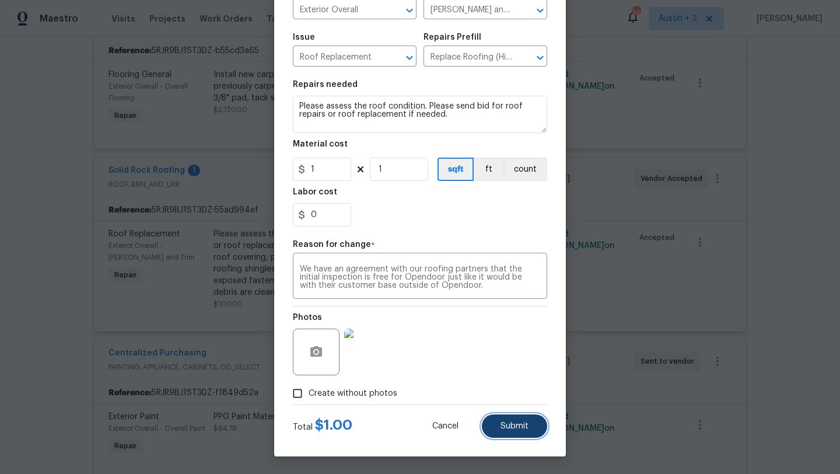
click at [502, 425] on span "Submit" at bounding box center [514, 426] width 28 height 9
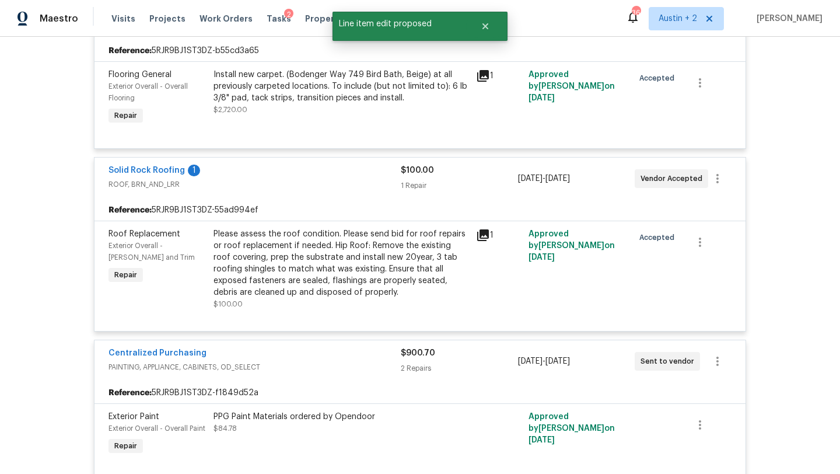
scroll to position [0, 0]
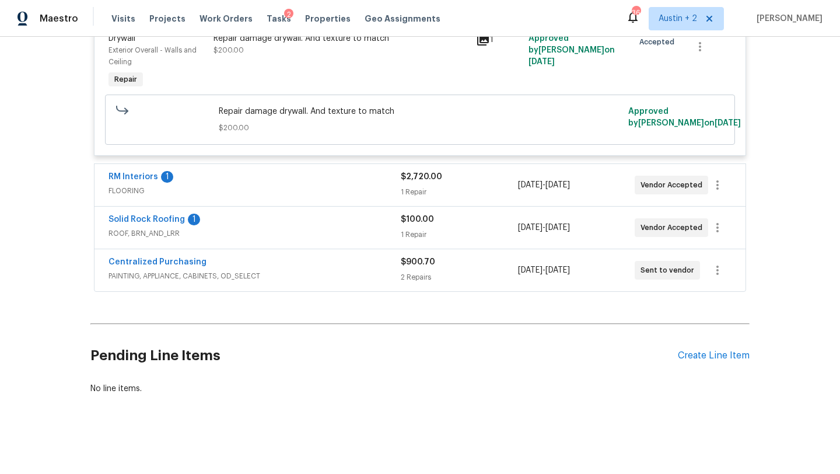
scroll to position [3152, 0]
click at [457, 239] on div "1 Repair" at bounding box center [459, 235] width 117 height 12
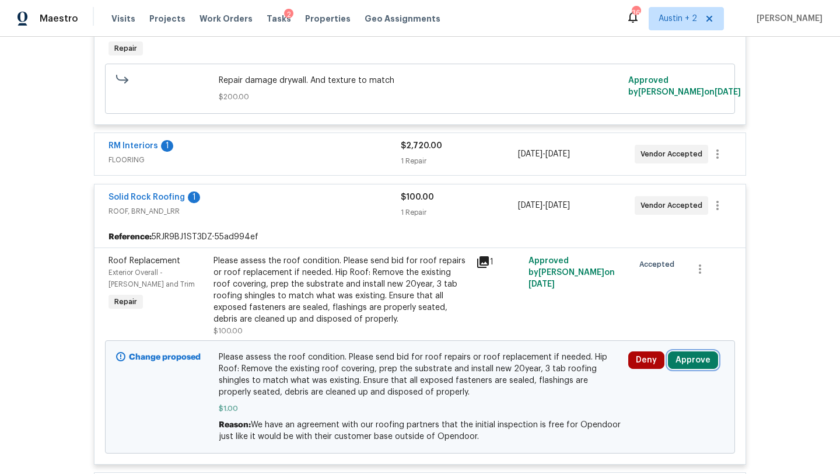
click at [691, 369] on button "Approve" at bounding box center [693, 359] width 50 height 17
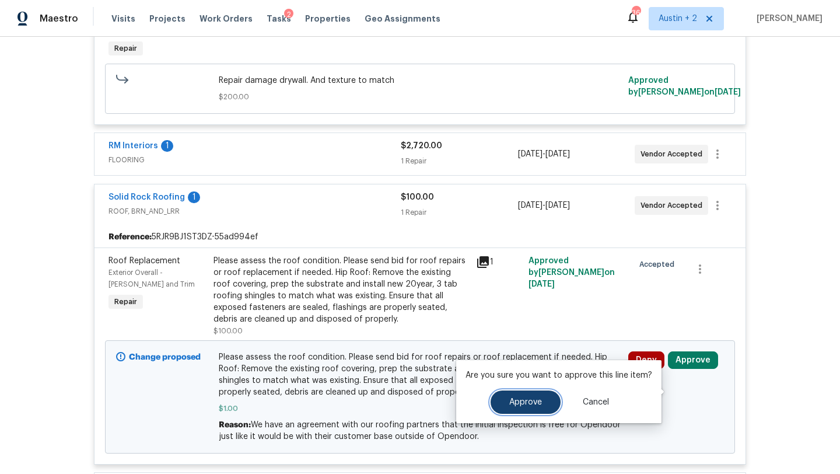
click at [527, 398] on span "Approve" at bounding box center [525, 402] width 33 height 9
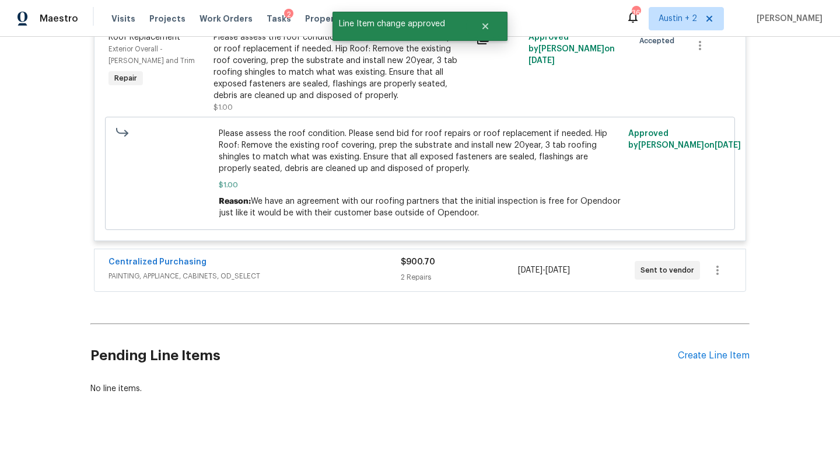
scroll to position [3406, 0]
click at [349, 272] on span "PAINTING, APPLIANCE, CABINETS, OD_SELECT" at bounding box center [254, 276] width 292 height 12
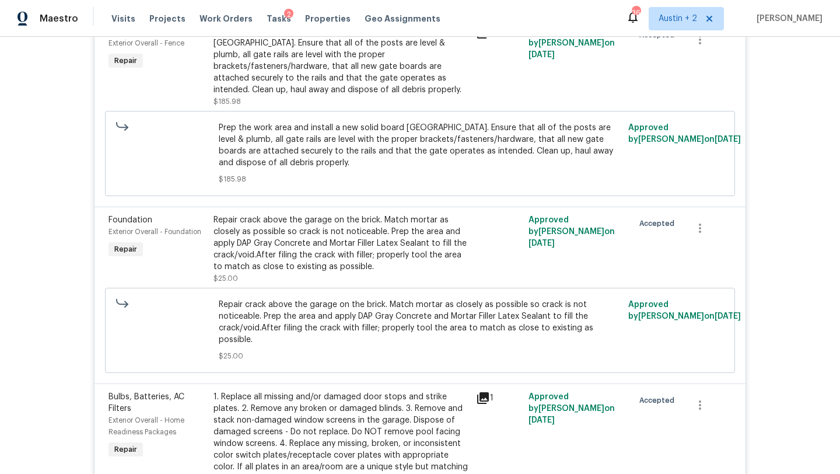
scroll to position [0, 0]
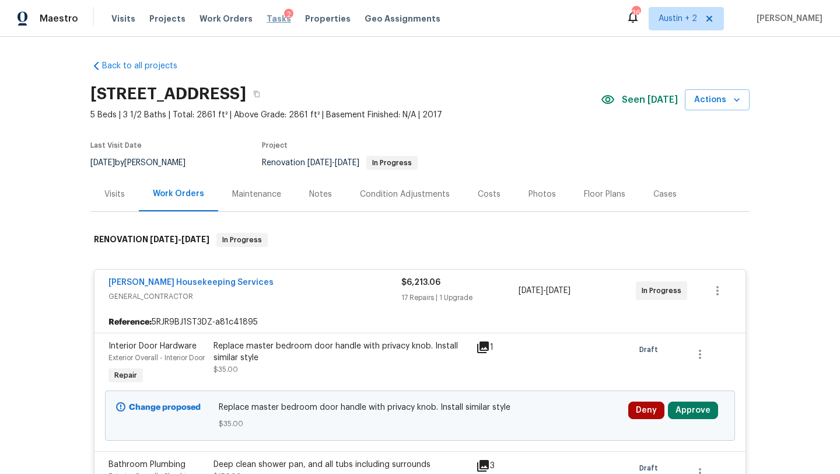
click at [267, 19] on span "Tasks" at bounding box center [279, 19] width 24 height 8
